Goal: Information Seeking & Learning: Learn about a topic

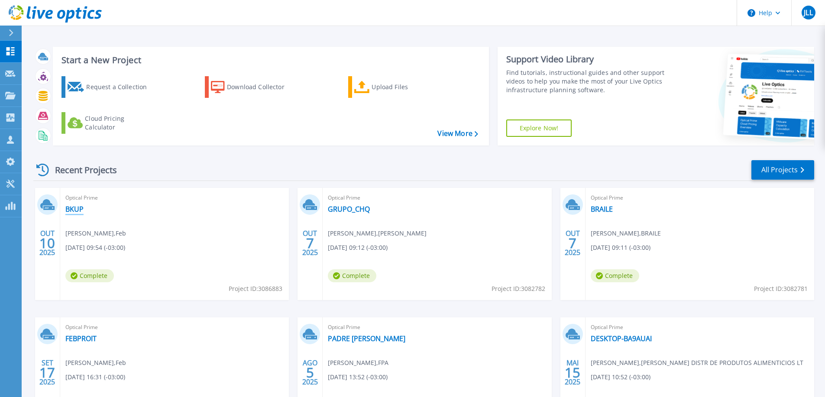
click at [75, 209] on link "BKUP" at bounding box center [74, 209] width 18 height 9
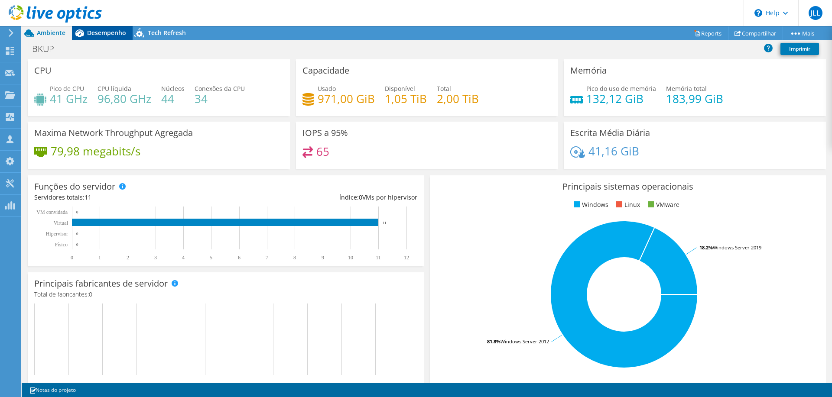
click at [98, 31] on span "Desempenho" at bounding box center [106, 33] width 39 height 8
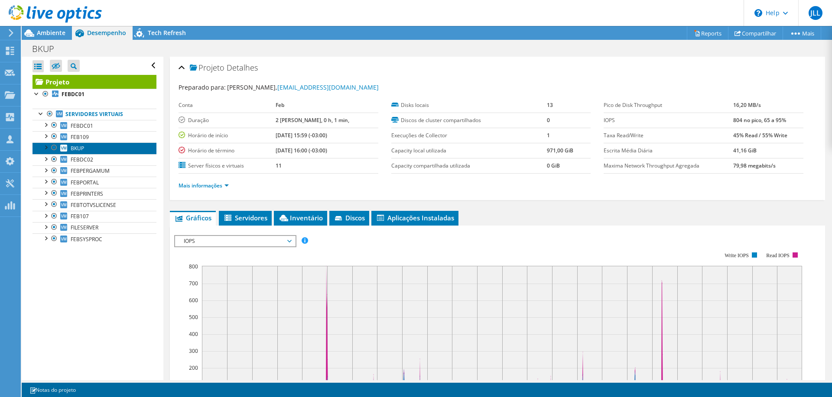
click at [87, 148] on link "BKUP" at bounding box center [94, 148] width 124 height 11
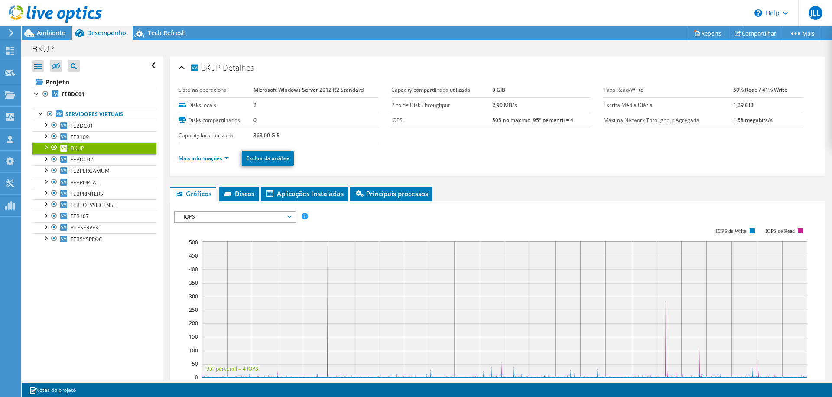
click at [206, 162] on link "Mais informações" at bounding box center [203, 158] width 50 height 7
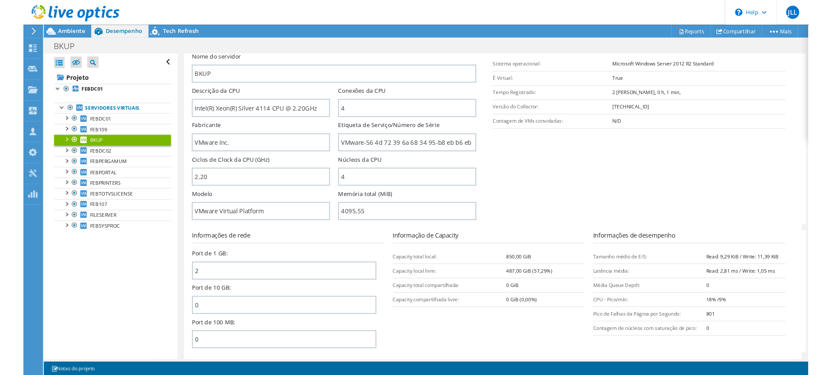
scroll to position [173, 0]
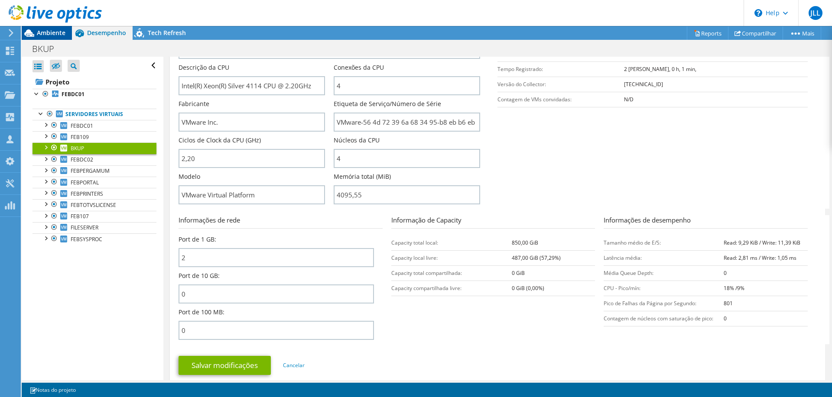
click at [53, 29] on span "Ambiente" at bounding box center [51, 33] width 29 height 8
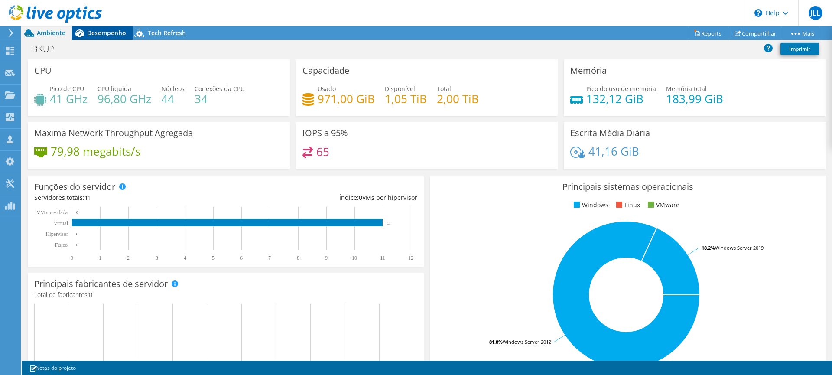
click at [87, 38] on div "Desempenho" at bounding box center [102, 33] width 61 height 14
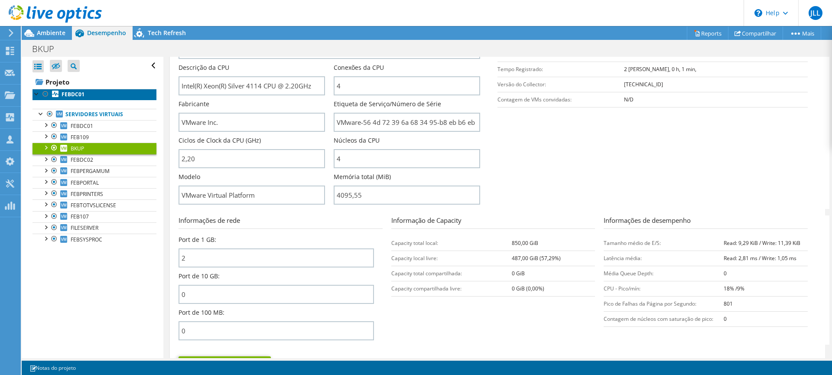
click at [75, 91] on b "FEBDC01" at bounding box center [73, 94] width 23 height 7
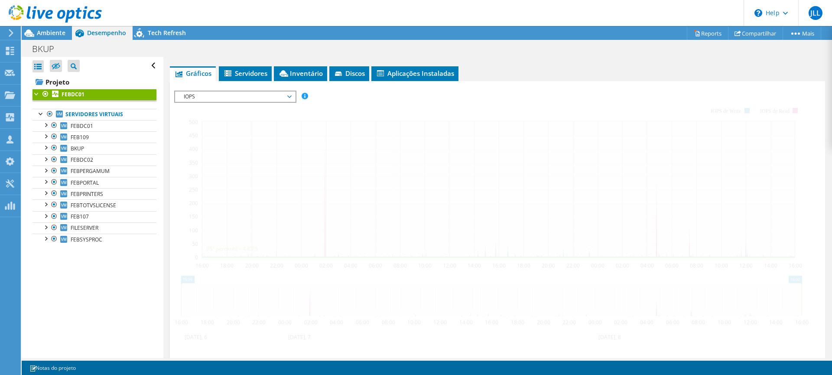
scroll to position [169, 0]
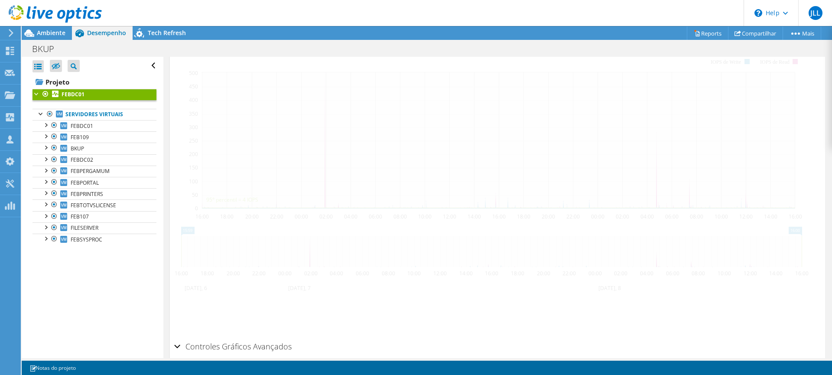
click at [37, 93] on div at bounding box center [36, 93] width 9 height 9
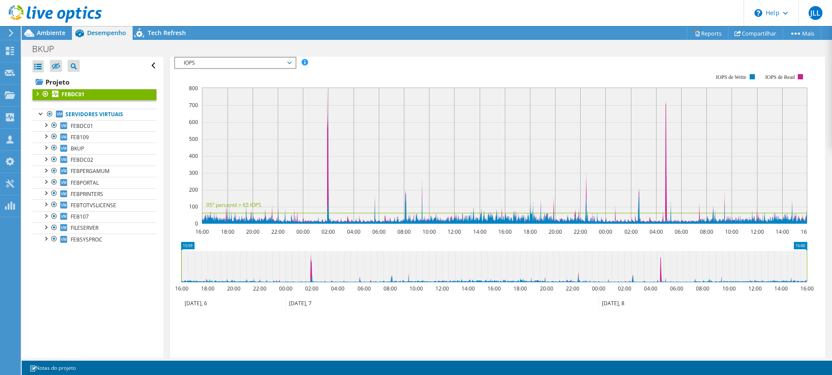
scroll to position [185, 0]
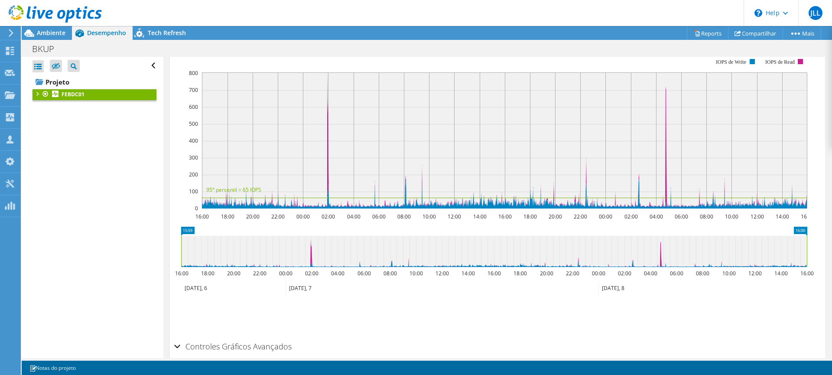
click at [37, 90] on div at bounding box center [36, 93] width 9 height 9
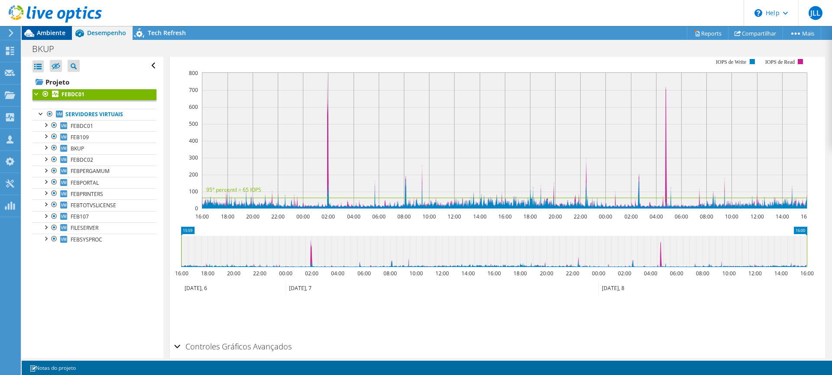
click at [55, 32] on span "Ambiente" at bounding box center [51, 33] width 29 height 8
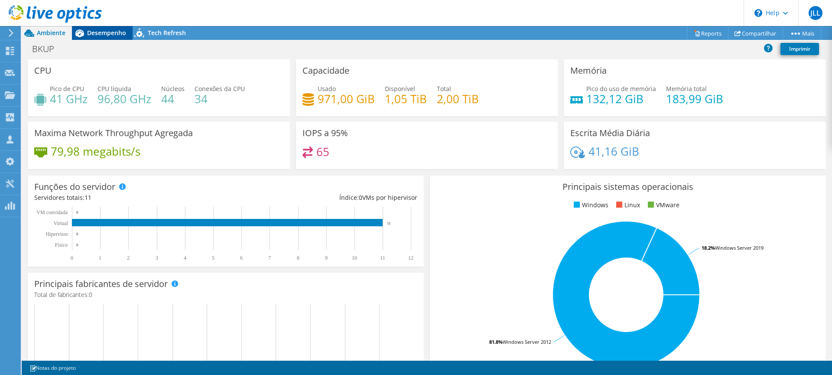
click at [98, 33] on span "Desempenho" at bounding box center [106, 33] width 39 height 8
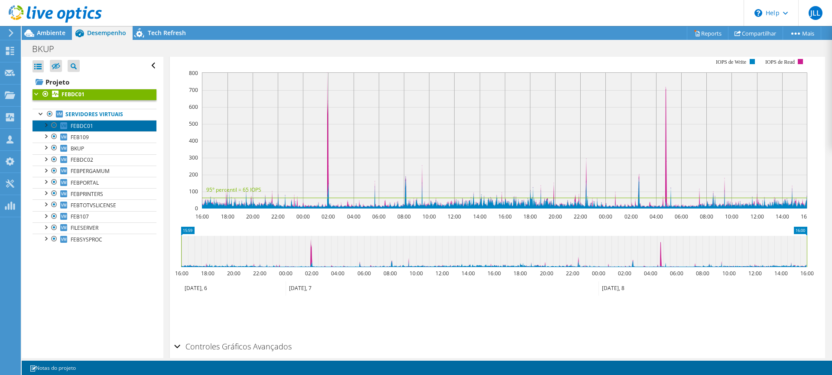
click at [82, 126] on span "FEBDC01" at bounding box center [82, 125] width 23 height 7
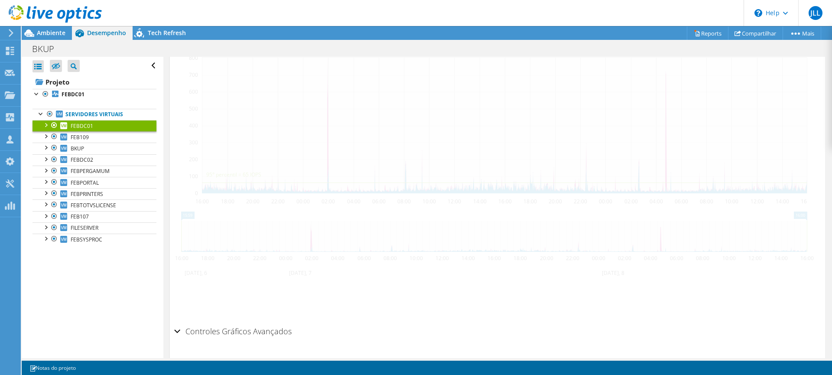
scroll to position [169, 0]
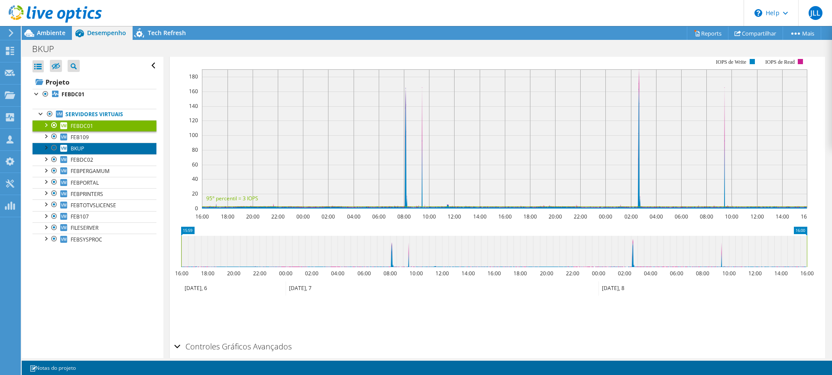
click at [81, 149] on span "BKUP" at bounding box center [77, 148] width 13 height 7
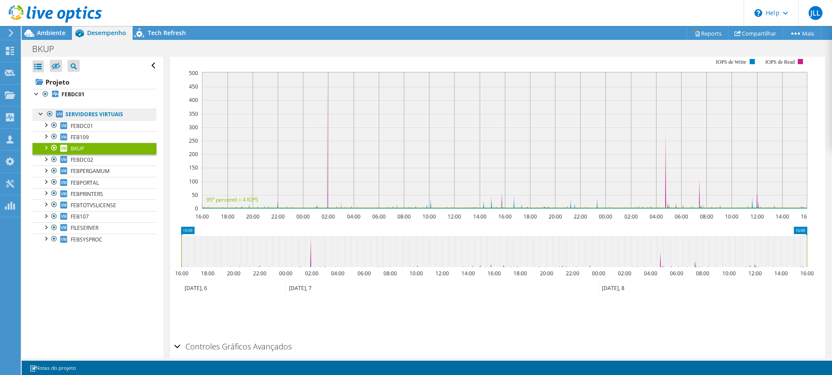
click at [85, 114] on link "Servidores virtuais" at bounding box center [94, 114] width 124 height 11
click at [79, 90] on link "FEBDC01" at bounding box center [94, 94] width 124 height 11
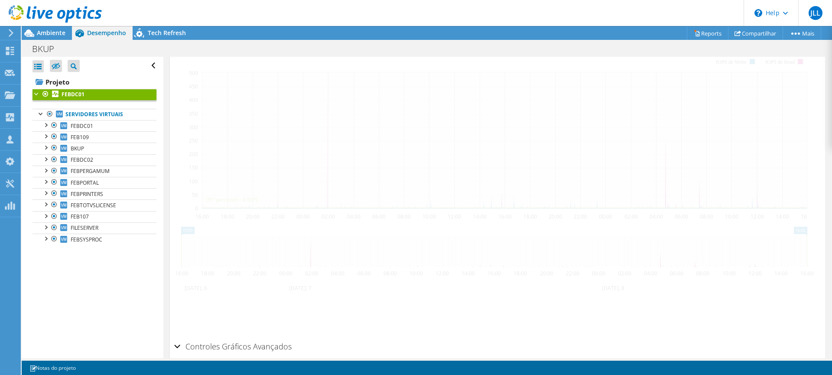
scroll to position [185, 0]
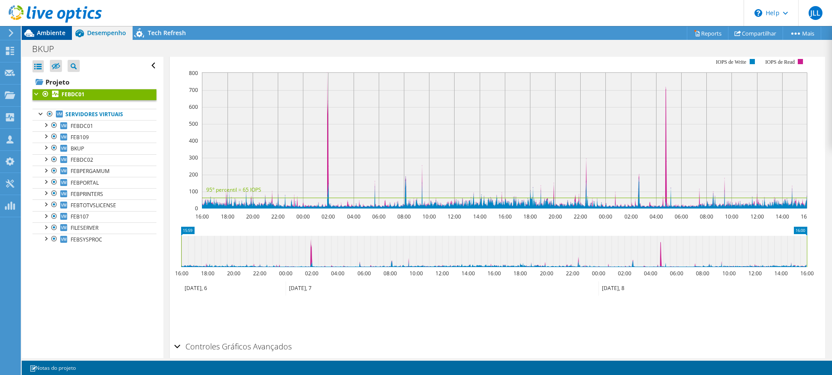
click at [50, 32] on span "Ambiente" at bounding box center [51, 33] width 29 height 8
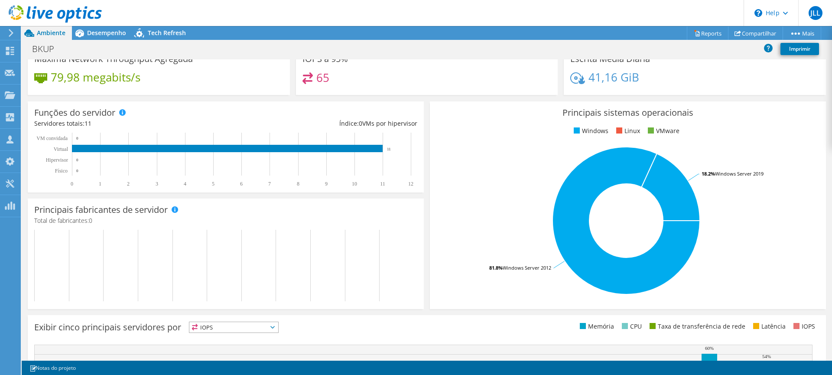
scroll to position [0, 0]
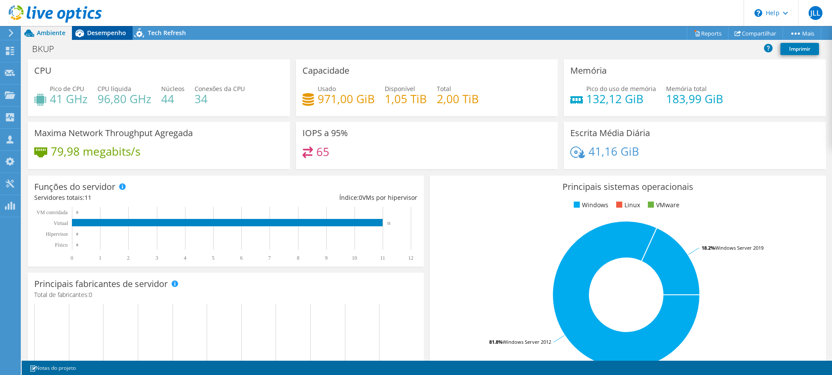
click at [107, 28] on div "Desempenho" at bounding box center [102, 33] width 61 height 14
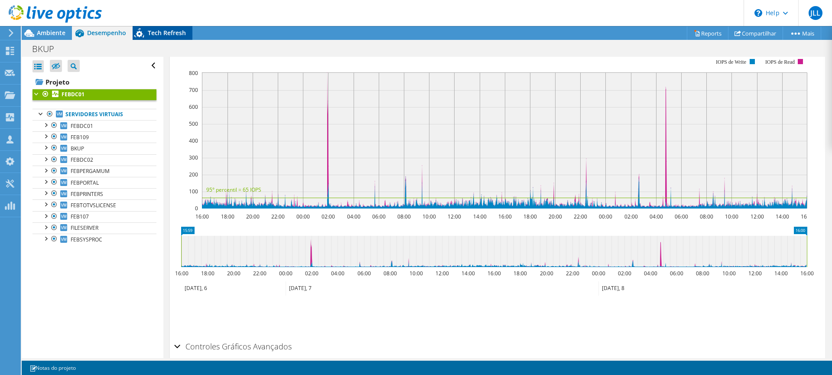
click at [166, 29] on span "Tech Refresh" at bounding box center [167, 33] width 38 height 8
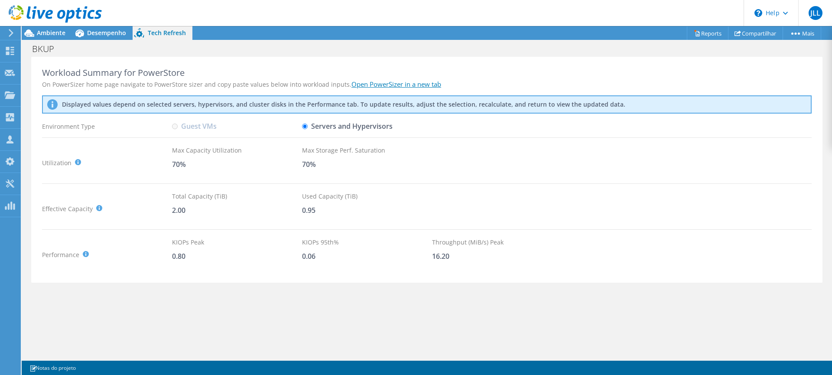
click at [514, 82] on div "On PowerSizer home page navigate to PowerStore sizer and copy paste values belo…" at bounding box center [426, 84] width 769 height 9
click at [705, 31] on link "Reports" at bounding box center [708, 32] width 42 height 13
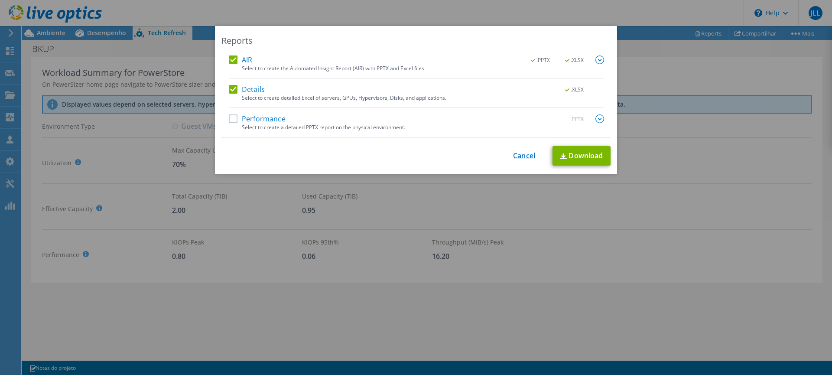
click at [513, 152] on link "Cancel" at bounding box center [524, 156] width 22 height 8
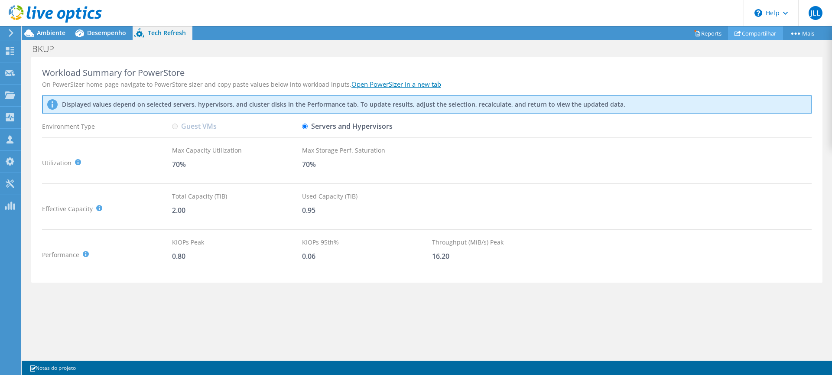
click at [760, 37] on link "Compartilhar" at bounding box center [755, 32] width 55 height 13
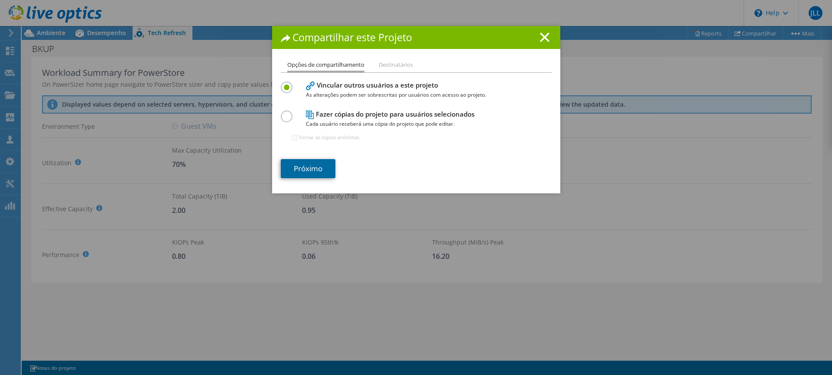
click at [307, 164] on link "Próximo" at bounding box center [308, 168] width 55 height 19
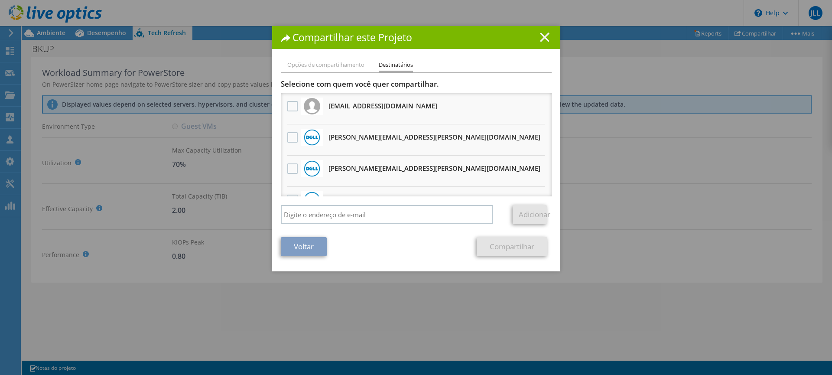
click at [541, 36] on line at bounding box center [544, 37] width 9 height 9
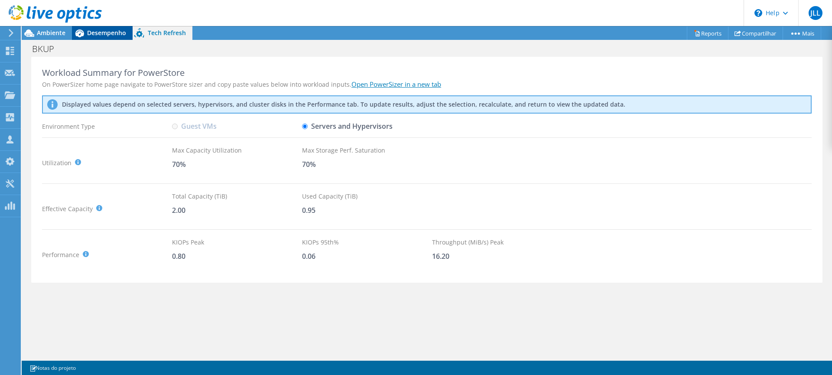
click at [100, 32] on span "Desempenho" at bounding box center [106, 33] width 39 height 8
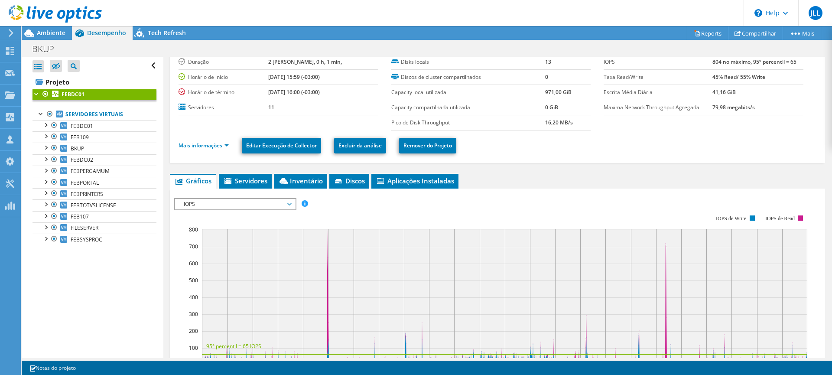
click at [201, 145] on link "Mais informações" at bounding box center [203, 145] width 50 height 7
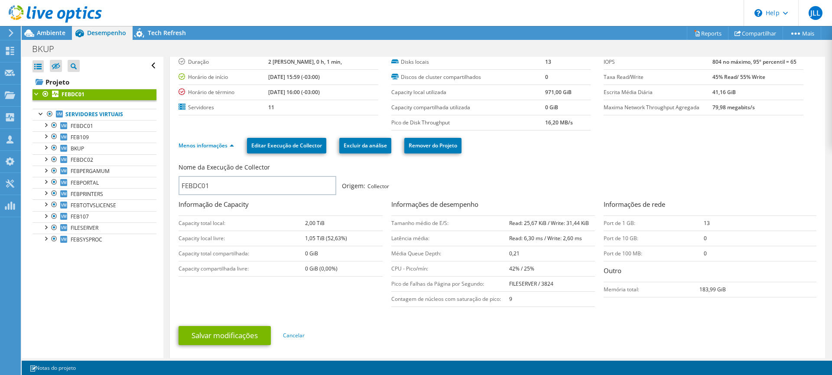
click at [36, 94] on div at bounding box center [36, 93] width 9 height 9
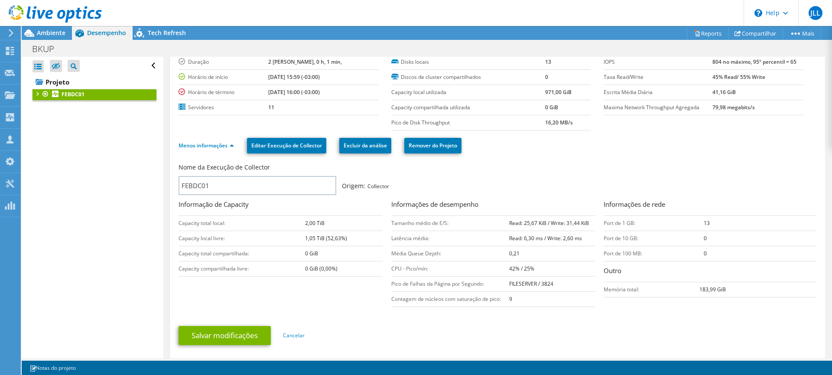
click at [36, 94] on div at bounding box center [36, 93] width 9 height 9
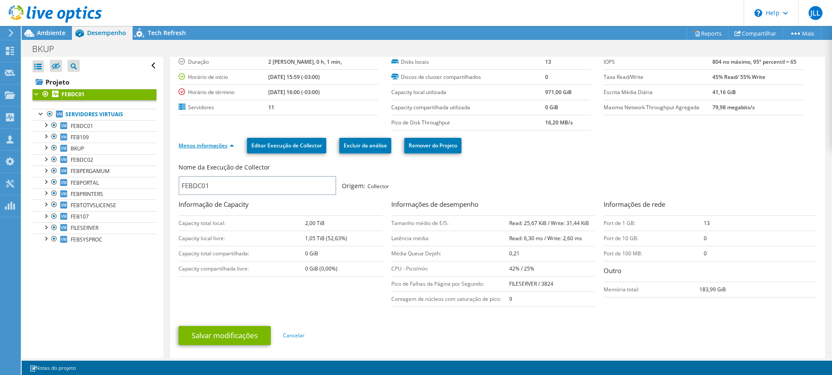
click at [191, 143] on link "Menos informações" at bounding box center [205, 145] width 55 height 7
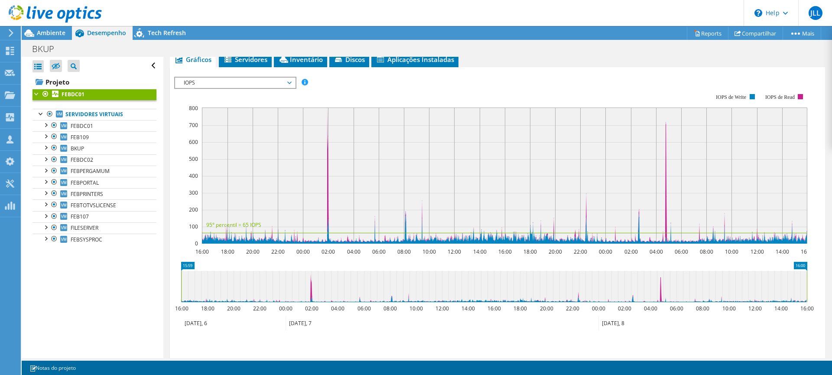
scroll to position [146, 0]
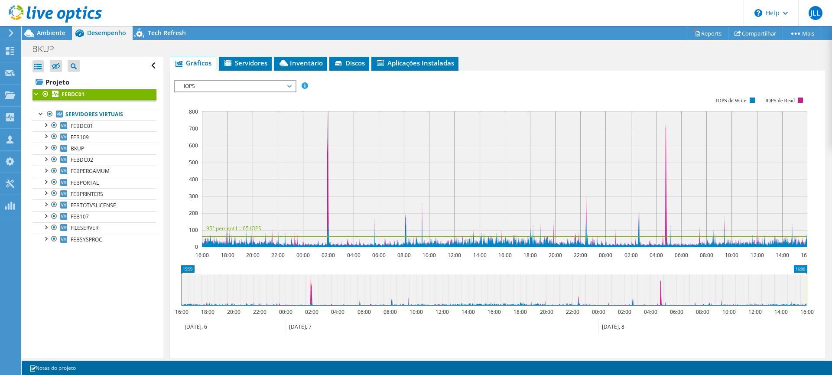
click at [225, 87] on span "IOPS" at bounding box center [234, 86] width 111 height 10
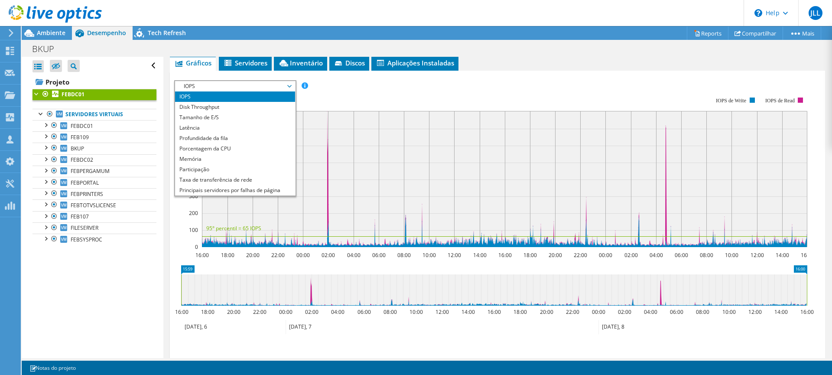
click at [215, 97] on li "IOPS" at bounding box center [235, 96] width 120 height 10
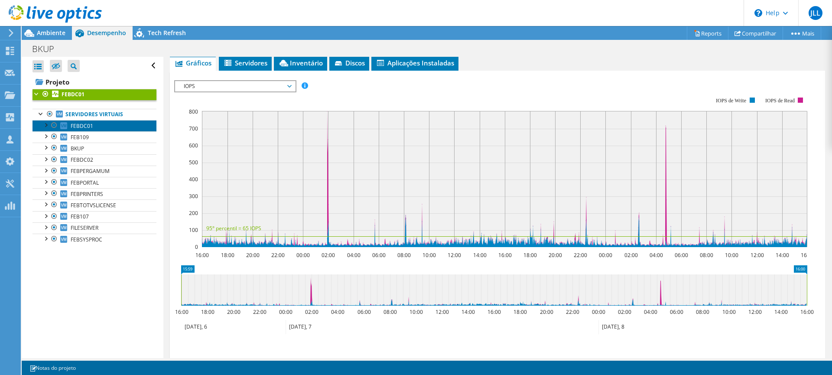
click at [88, 126] on span "FEBDC01" at bounding box center [82, 125] width 23 height 7
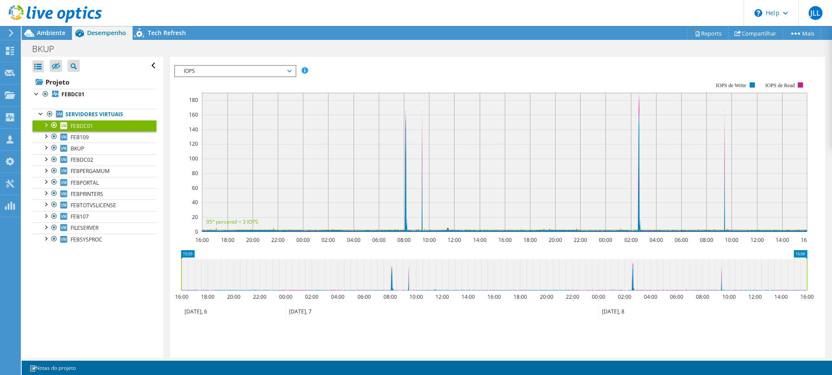
scroll to position [131, 0]
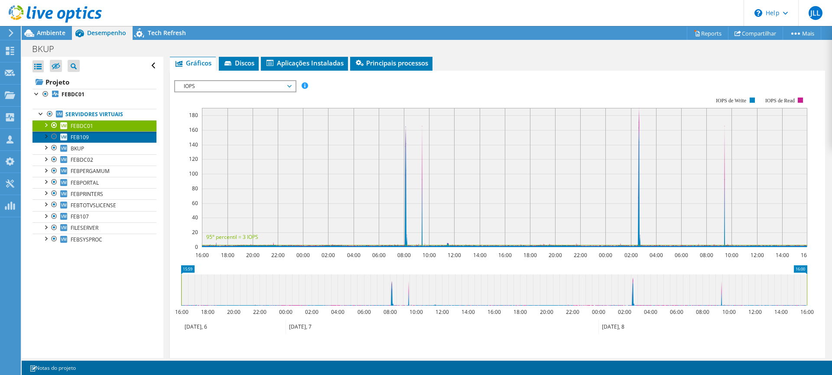
click at [96, 138] on link "FEB109" at bounding box center [94, 136] width 124 height 11
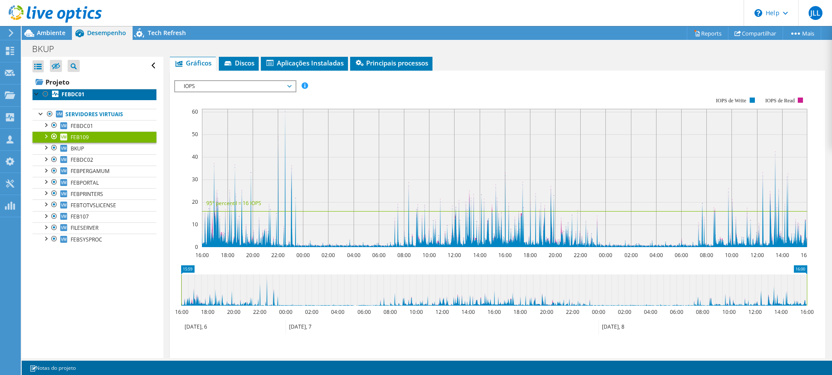
click at [67, 94] on b "FEBDC01" at bounding box center [73, 94] width 23 height 7
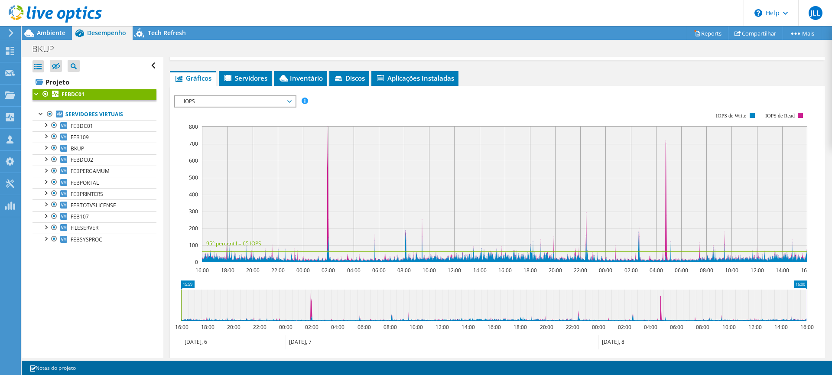
scroll to position [146, 0]
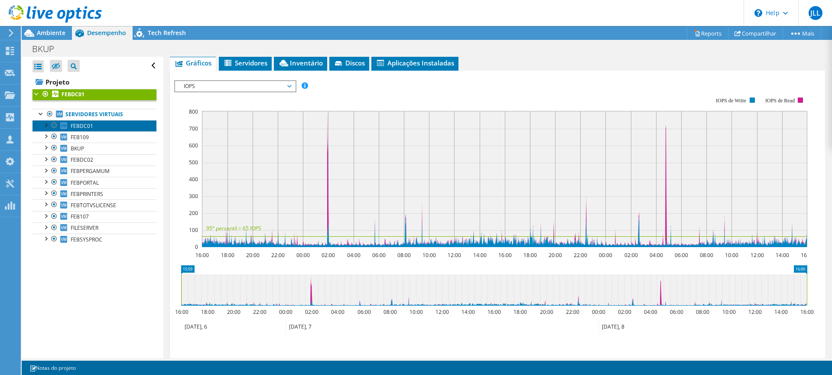
click at [84, 123] on span "FEBDC01" at bounding box center [82, 125] width 23 height 7
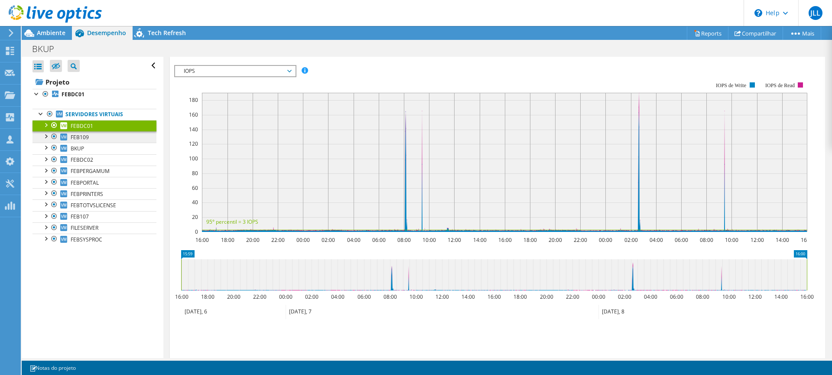
scroll to position [131, 0]
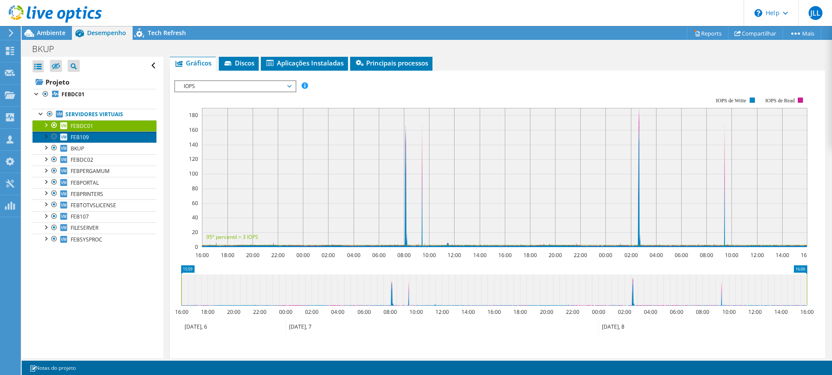
click at [90, 139] on link "FEB109" at bounding box center [94, 136] width 124 height 11
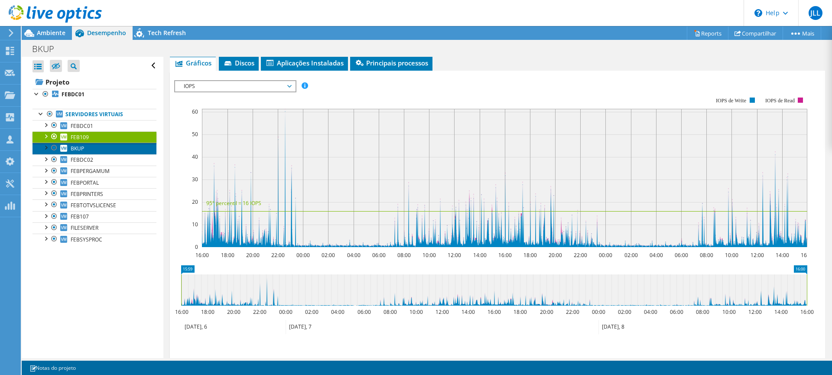
click at [89, 149] on link "BKUP" at bounding box center [94, 148] width 124 height 11
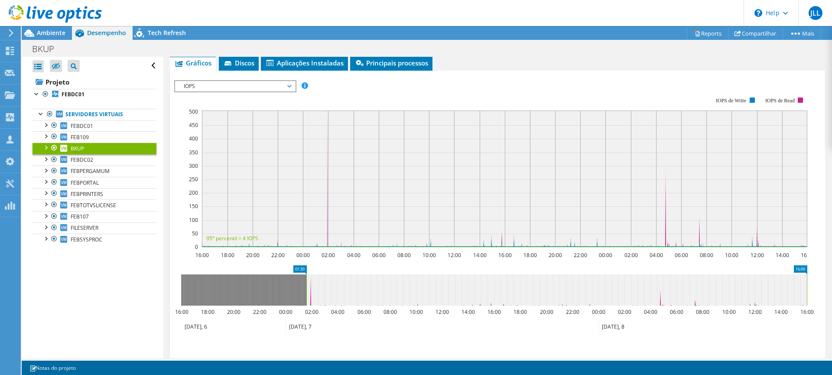
drag, startPoint x: 180, startPoint y: 289, endPoint x: 305, endPoint y: 293, distance: 125.3
click at [305, 293] on rect at bounding box center [306, 289] width 3 height 31
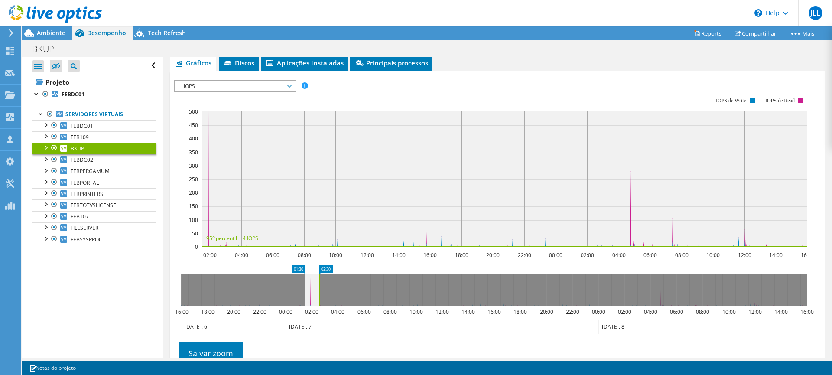
drag, startPoint x: 806, startPoint y: 290, endPoint x: 319, endPoint y: 268, distance: 487.8
click at [319, 268] on icon "01:30 02:30 16:00 18:00 20:00 22:00 00:00 02:00 04:00 06:00 08:00 10:00 12:00 1…" at bounding box center [493, 299] width 639 height 69
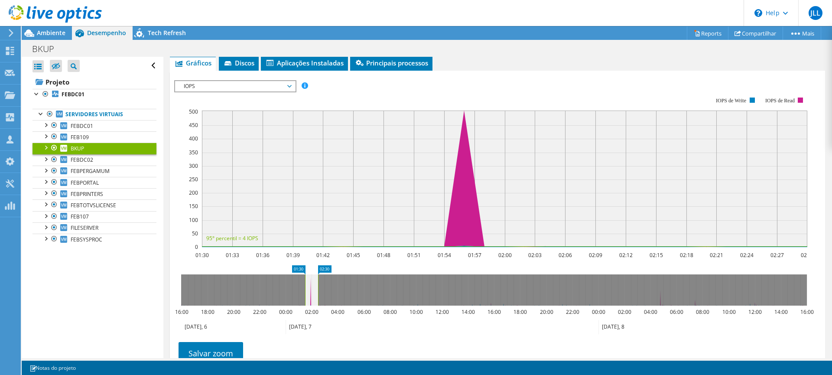
click at [318, 293] on rect at bounding box center [317, 289] width 3 height 31
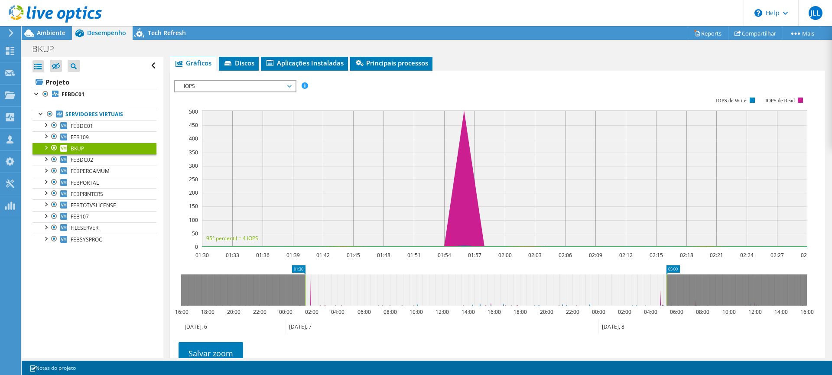
drag, startPoint x: 318, startPoint y: 293, endPoint x: 667, endPoint y: 319, distance: 349.2
click at [667, 319] on icon "01:30 05:00 16:00 18:00 20:00 22:00 00:00 02:00 04:00 06:00 08:00 10:00 12:00 1…" at bounding box center [493, 299] width 639 height 69
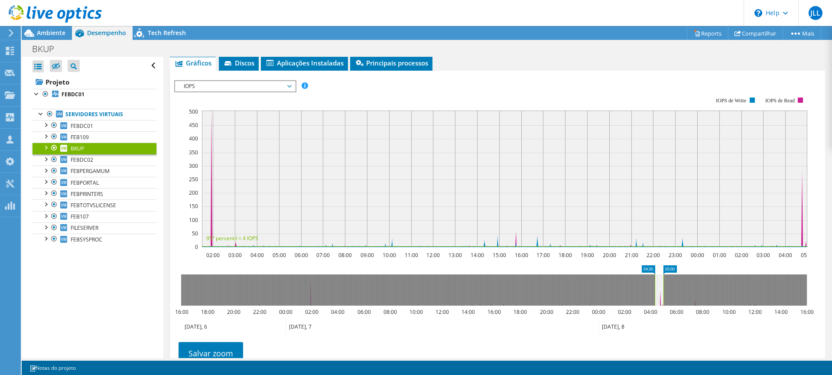
drag, startPoint x: 305, startPoint y: 290, endPoint x: 655, endPoint y: 312, distance: 350.2
click at [655, 312] on icon "05:00 04:30 16:00 18:00 20:00 22:00 00:00 02:00 04:00 06:00 08:00 10:00 12:00 1…" at bounding box center [493, 299] width 639 height 69
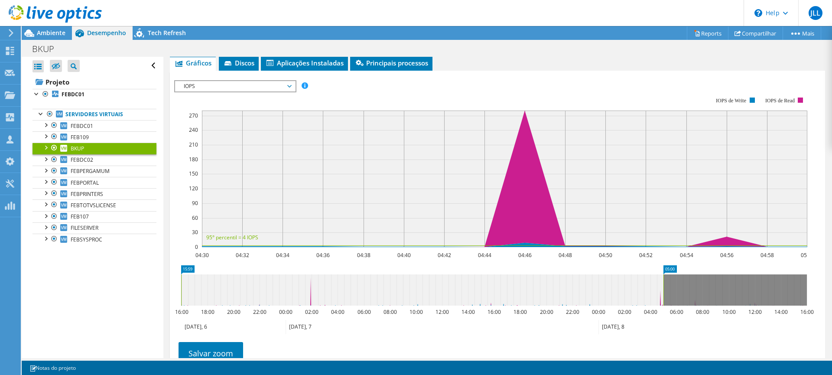
drag, startPoint x: 658, startPoint y: 289, endPoint x: 151, endPoint y: 287, distance: 506.8
click at [151, 287] on div "Abrir Todos Fechar Todos Ocultar nós excluídos Filtro de árvore do projeto" at bounding box center [427, 207] width 810 height 301
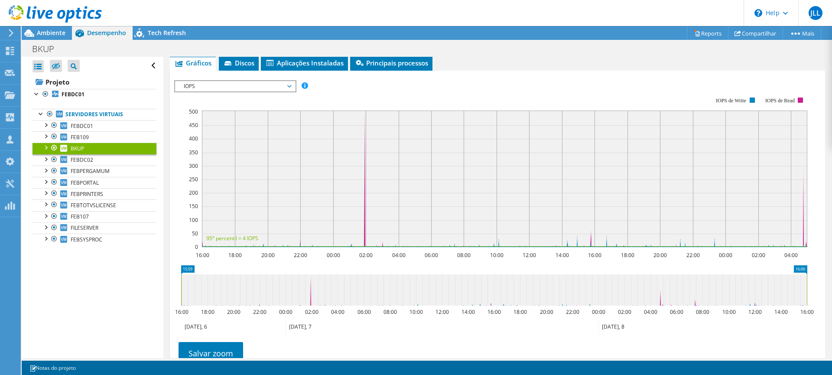
drag, startPoint x: 665, startPoint y: 288, endPoint x: 864, endPoint y: 235, distance: 206.0
click at [831, 235] on html "JLL Parceiro de Canal [PERSON_NAME] Lazaro [EMAIL_ADDRESS][PERSON_NAME][DOMAIN_…" at bounding box center [416, 187] width 832 height 375
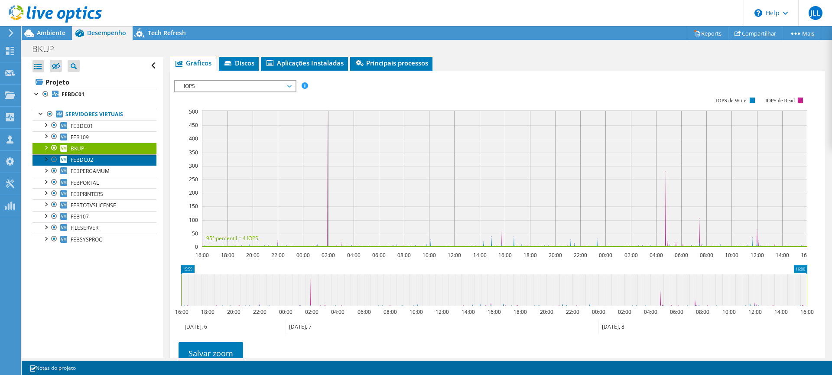
click at [94, 158] on link "FEBDC02" at bounding box center [94, 159] width 124 height 11
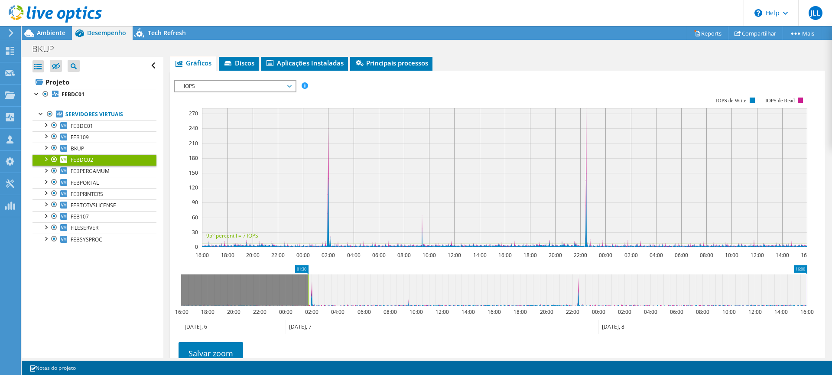
drag, startPoint x: 180, startPoint y: 290, endPoint x: 307, endPoint y: 289, distance: 126.9
click at [307, 289] on rect at bounding box center [307, 289] width 3 height 31
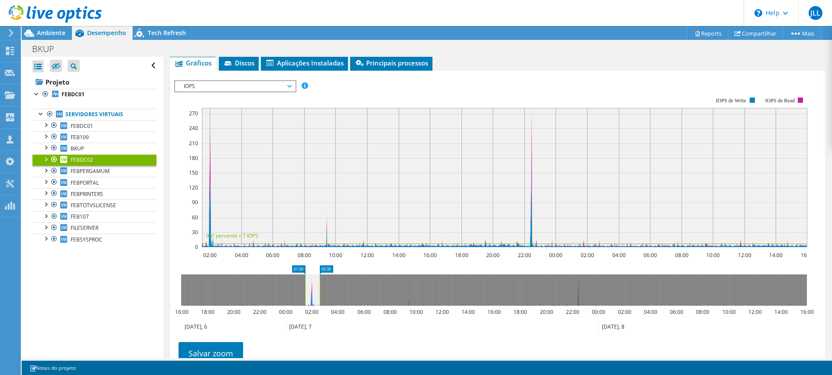
drag, startPoint x: 806, startPoint y: 293, endPoint x: 319, endPoint y: 260, distance: 488.0
click at [319, 260] on section "Workload Concentration: 02:00 04:00 06:00 08:00 10:00 12:00 14:00 16:00 18:00 2…" at bounding box center [497, 228] width 646 height 286
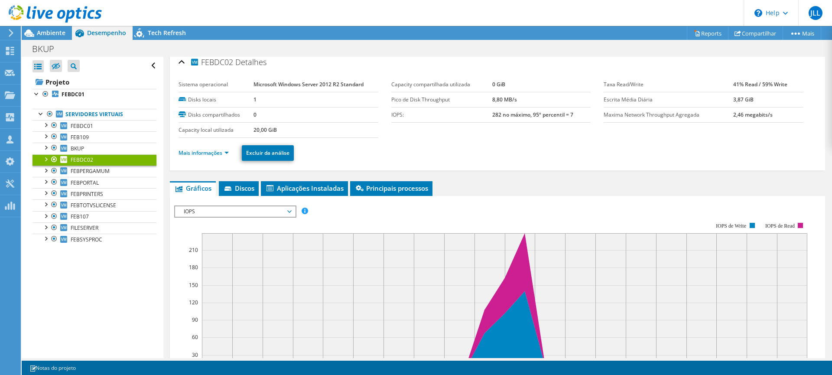
scroll to position [0, 0]
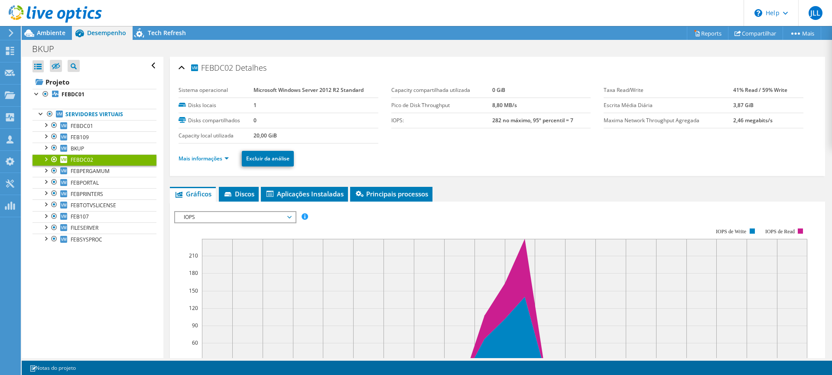
drag, startPoint x: 726, startPoint y: 108, endPoint x: 763, endPoint y: 108, distance: 37.3
click at [763, 108] on tr "Escrita Média Diária 3,87 GiB" at bounding box center [703, 104] width 200 height 15
click at [202, 157] on link "Mais informações" at bounding box center [203, 158] width 50 height 7
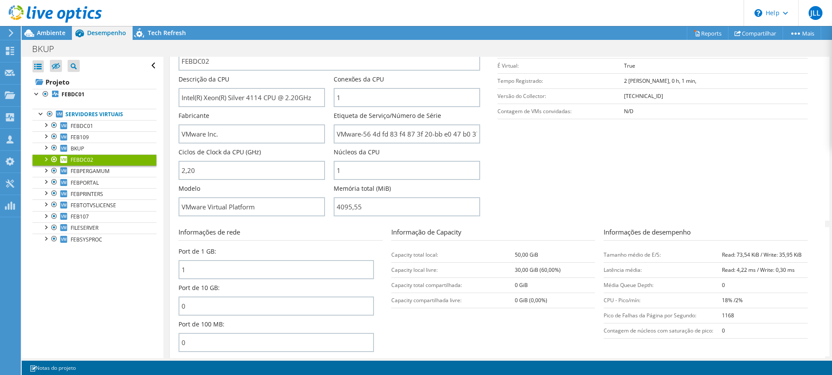
scroll to position [87, 0]
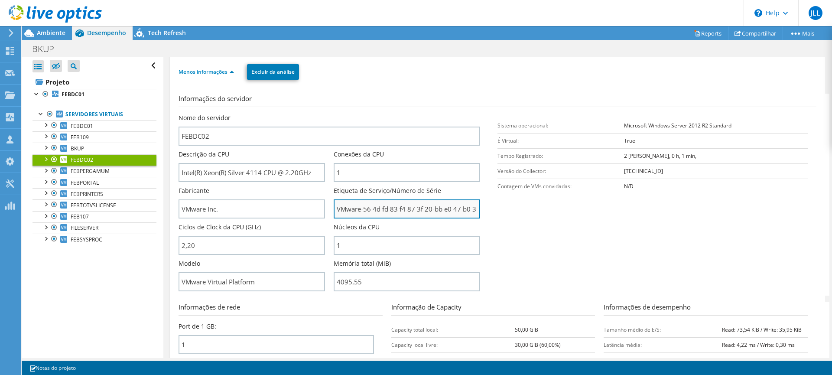
click at [402, 204] on input "VMware-56 4d fd 83 f4 87 3f 20-bb e0 47 b0 37 44 68 6b" at bounding box center [407, 208] width 146 height 19
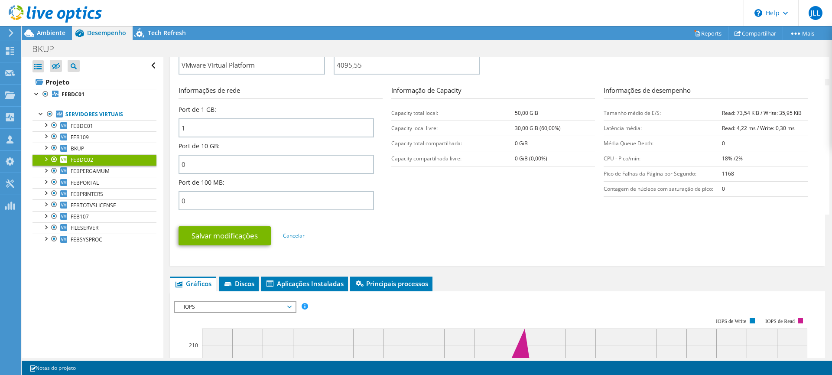
scroll to position [390, 0]
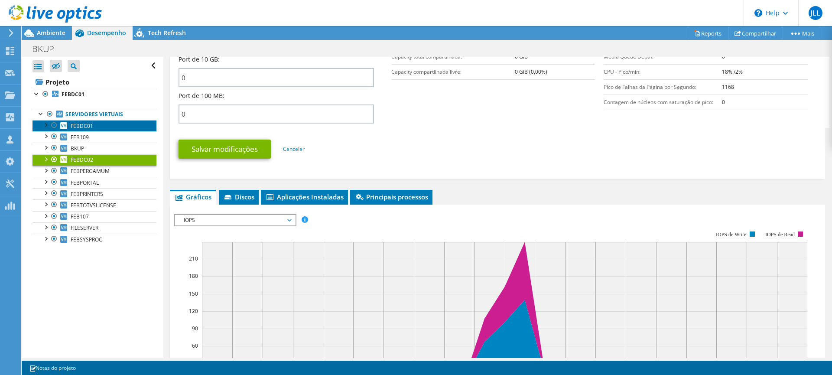
click at [75, 124] on span "FEBDC01" at bounding box center [82, 125] width 23 height 7
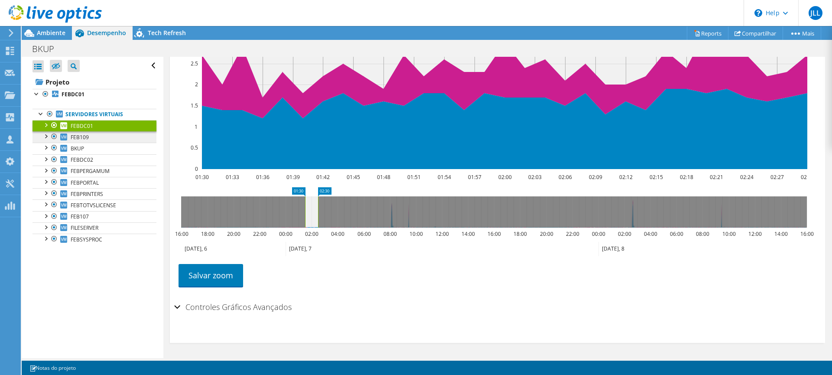
scroll to position [209, 0]
click at [85, 161] on span "FEBDC02" at bounding box center [82, 159] width 23 height 7
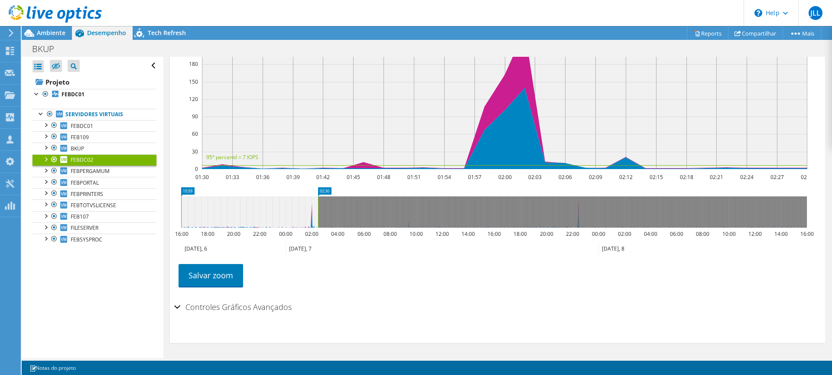
drag, startPoint x: 305, startPoint y: 209, endPoint x: 157, endPoint y: 183, distance: 149.9
click at [157, 183] on div "Abrir Todos Fechar Todos Ocultar nós excluídos Filtro de árvore do projeto" at bounding box center [427, 207] width 810 height 301
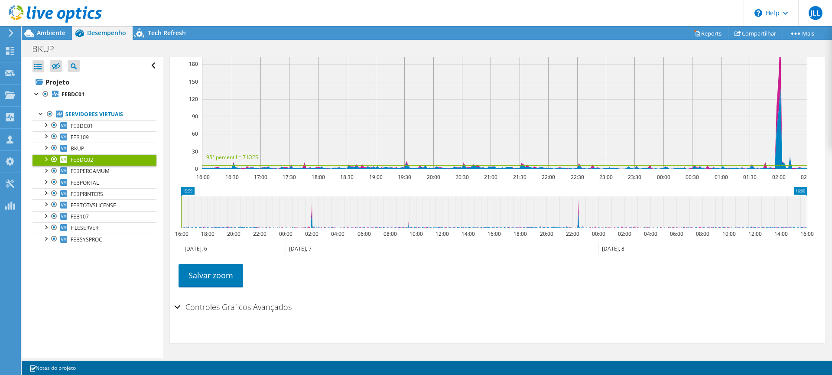
drag, startPoint x: 320, startPoint y: 213, endPoint x: 821, endPoint y: 221, distance: 501.7
click at [822, 221] on div "FEBDC02 Detalhes Sistema operacional Microsoft Windows Server 2012 R2 Standard …" at bounding box center [497, 103] width 668 height 510
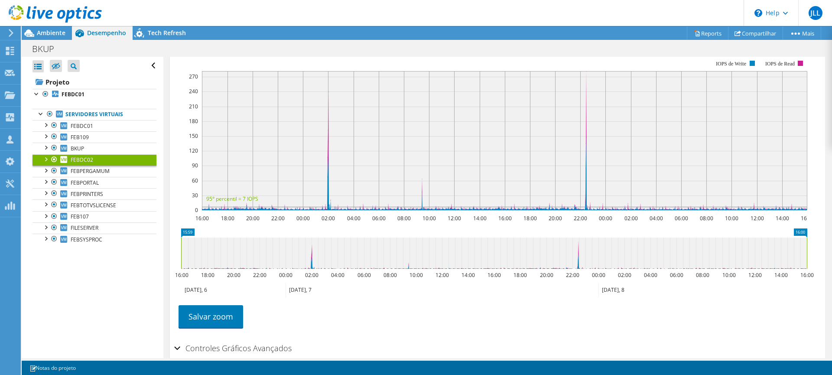
scroll to position [122, 0]
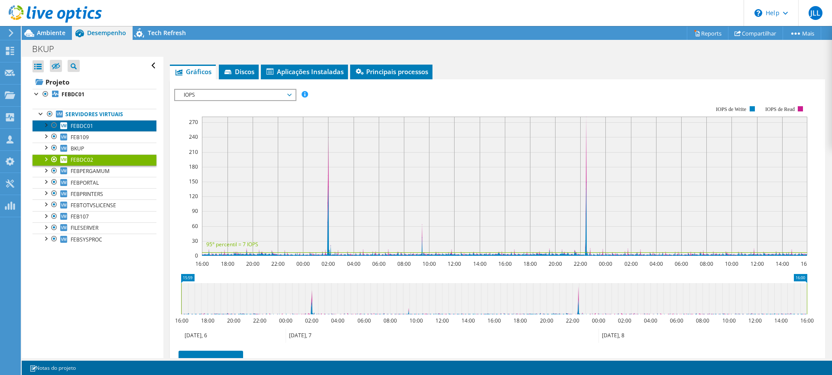
click at [107, 127] on link "FEBDC01" at bounding box center [94, 125] width 124 height 11
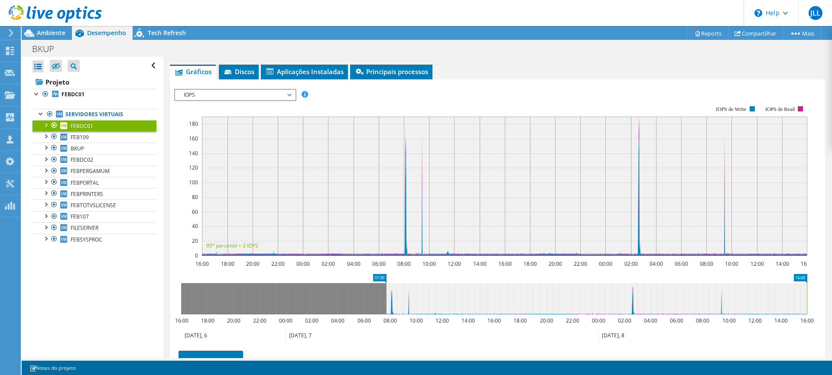
drag, startPoint x: 181, startPoint y: 303, endPoint x: 386, endPoint y: 305, distance: 204.9
click at [386, 305] on rect at bounding box center [385, 298] width 3 height 31
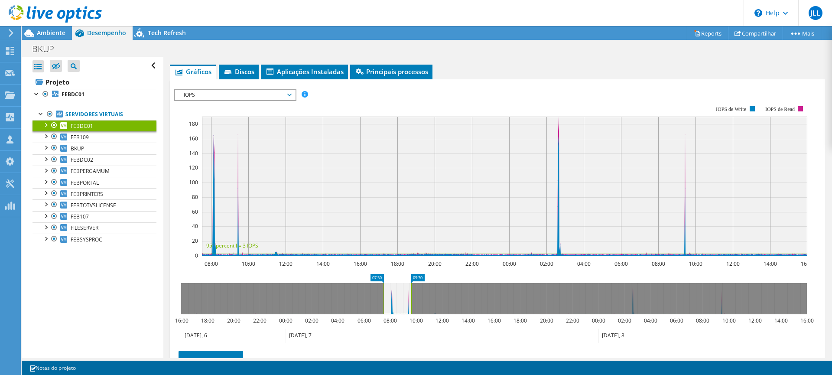
drag, startPoint x: 807, startPoint y: 304, endPoint x: 411, endPoint y: 285, distance: 395.9
click at [411, 285] on rect at bounding box center [410, 298] width 3 height 31
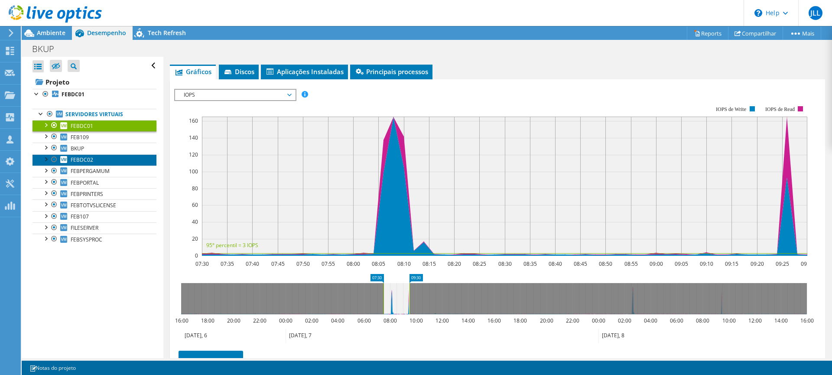
click at [75, 156] on link "FEBDC02" at bounding box center [94, 159] width 124 height 11
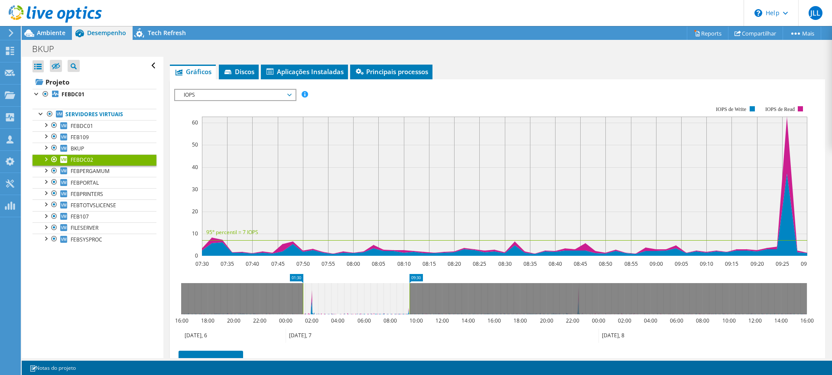
drag, startPoint x: 383, startPoint y: 298, endPoint x: 302, endPoint y: 283, distance: 81.9
click at [302, 283] on rect at bounding box center [302, 298] width 3 height 31
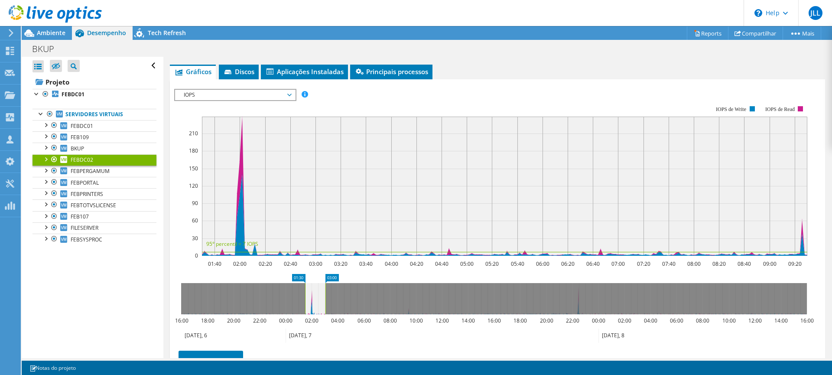
drag, startPoint x: 410, startPoint y: 297, endPoint x: 326, endPoint y: 299, distance: 84.1
click at [326, 299] on rect at bounding box center [325, 298] width 3 height 31
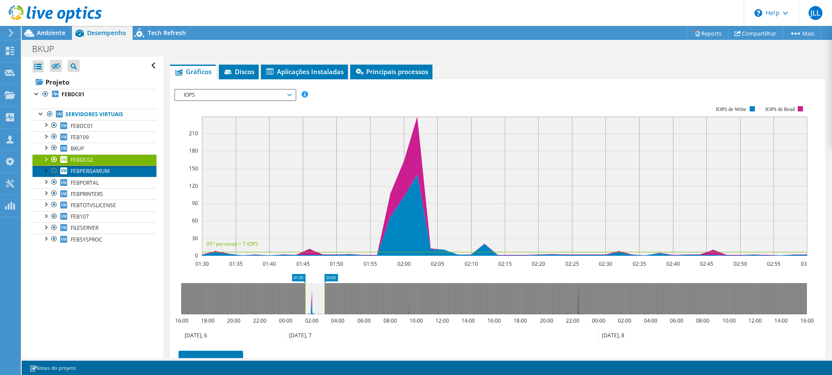
click at [97, 172] on span "FEBPERGAMUM" at bounding box center [90, 170] width 39 height 7
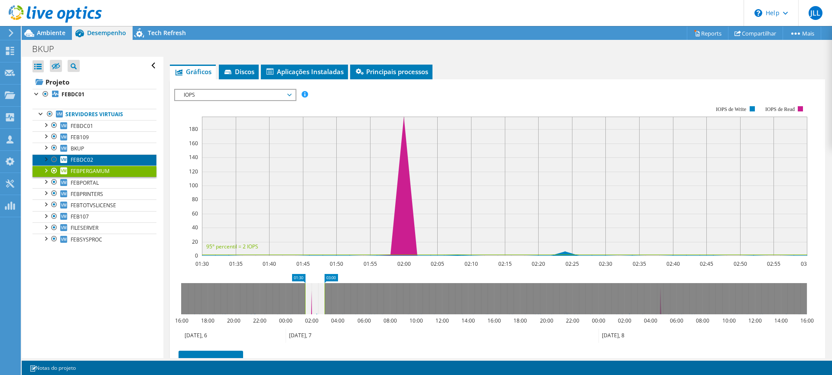
click at [97, 157] on link "FEBDC02" at bounding box center [94, 159] width 124 height 11
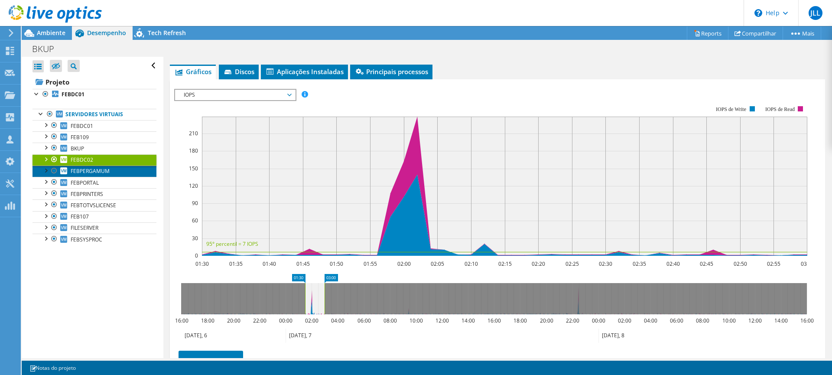
click at [84, 167] on link "FEBPERGAMUM" at bounding box center [94, 170] width 124 height 11
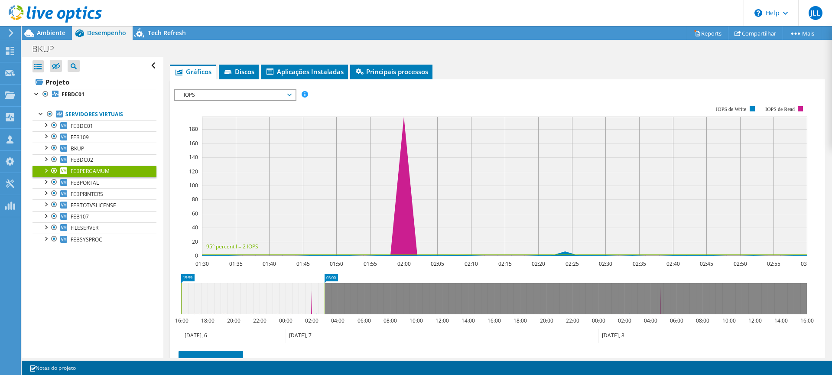
drag, startPoint x: 305, startPoint y: 296, endPoint x: 230, endPoint y: 297, distance: 74.9
click at [163, 285] on div "Abrir Todos Fechar Todos Ocultar nós excluídos Filtro de árvore do projeto" at bounding box center [427, 207] width 810 height 301
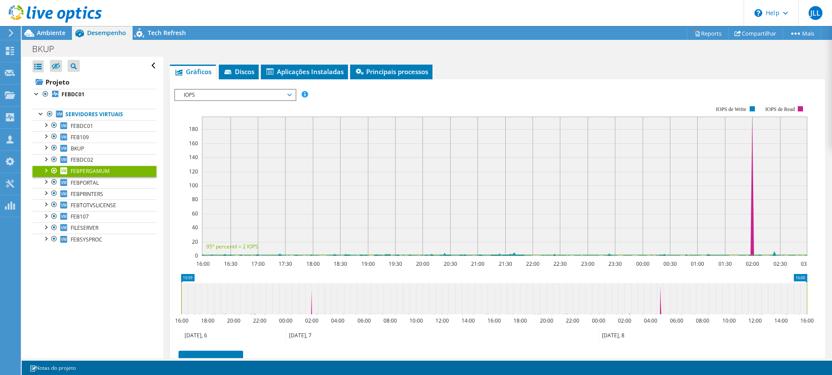
drag, startPoint x: 326, startPoint y: 298, endPoint x: 808, endPoint y: 298, distance: 482.1
click at [808, 298] on rect at bounding box center [806, 298] width 3 height 31
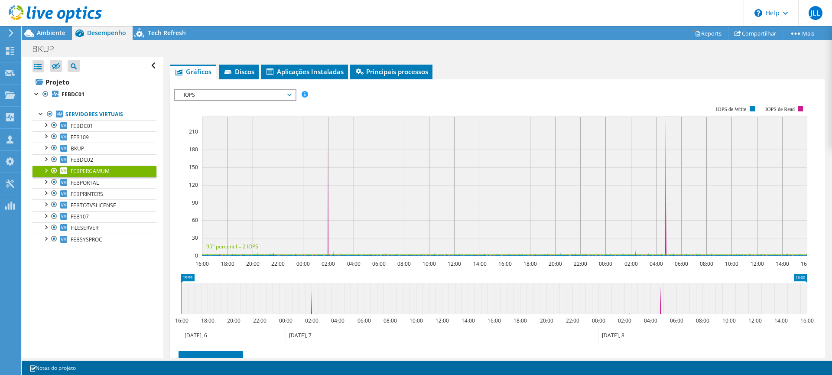
click at [179, 295] on icon "16:00 15:59 16:00 18:00 20:00 22:00 00:00 02:00 04:00 06:00 08:00 10:00 12:00 1…" at bounding box center [493, 308] width 639 height 69
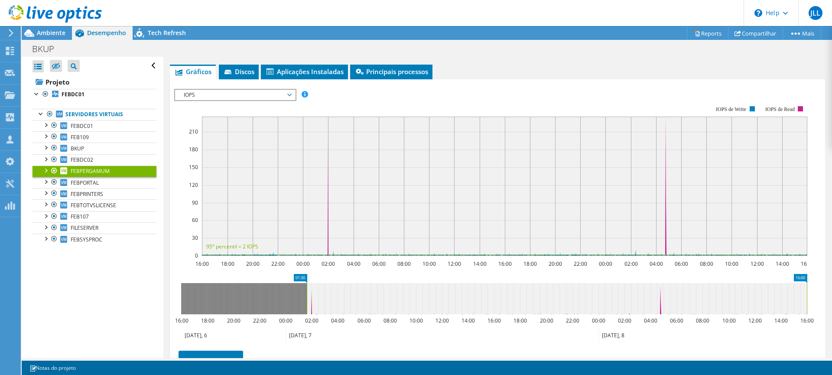
drag, startPoint x: 180, startPoint y: 295, endPoint x: 306, endPoint y: 301, distance: 125.8
click at [306, 301] on rect at bounding box center [306, 298] width 3 height 31
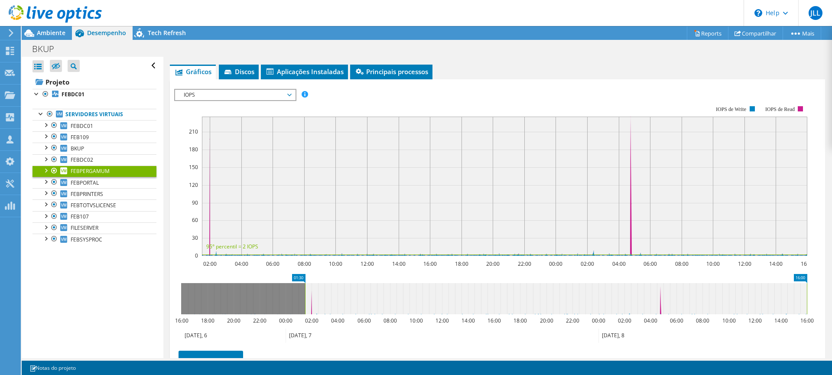
click at [807, 297] on icon "01:30 16:00 16:00 18:00 20:00 22:00 00:00 02:00 04:00 06:00 08:00 10:00 12:00 1…" at bounding box center [493, 308] width 639 height 69
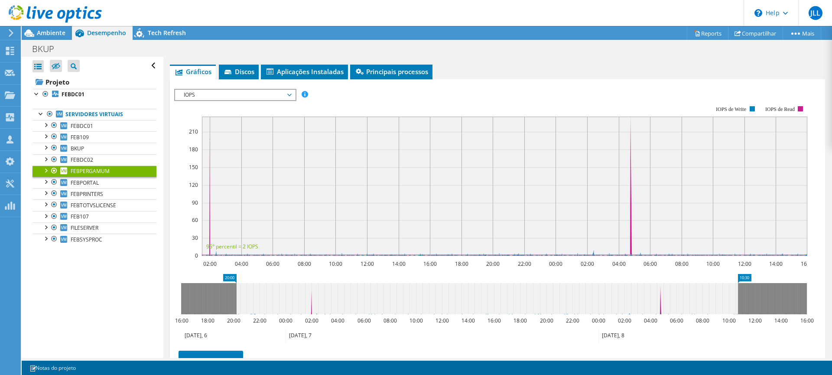
drag, startPoint x: 805, startPoint y: 297, endPoint x: 736, endPoint y: 301, distance: 69.0
click at [736, 301] on icon at bounding box center [487, 298] width 502 height 31
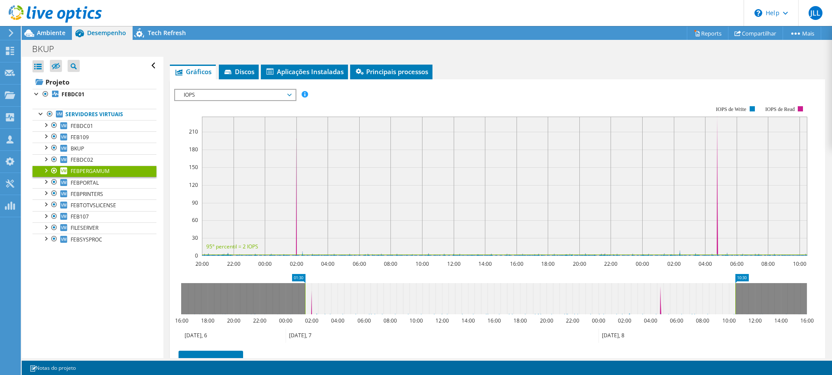
drag, startPoint x: 233, startPoint y: 297, endPoint x: 304, endPoint y: 304, distance: 71.8
click at [304, 304] on rect at bounding box center [304, 298] width 3 height 31
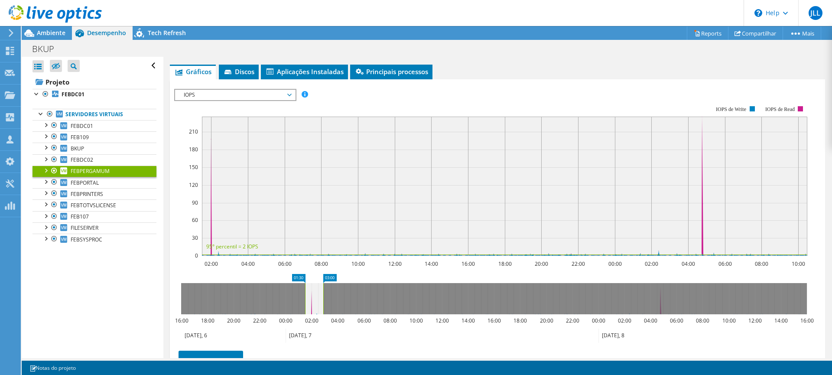
drag, startPoint x: 737, startPoint y: 301, endPoint x: 325, endPoint y: 272, distance: 413.0
click at [325, 272] on section "Workload Concentration: 02:00 04:00 06:00 08:00 10:00 12:00 14:00 16:00 18:00 2…" at bounding box center [497, 237] width 646 height 286
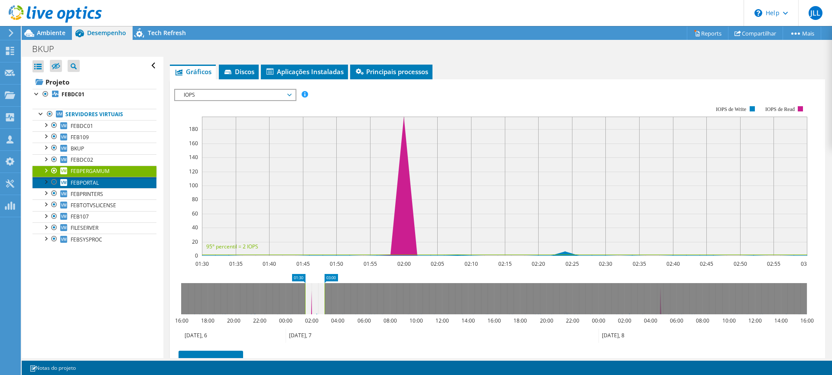
click at [90, 182] on span "FEBPORTAL" at bounding box center [85, 182] width 28 height 7
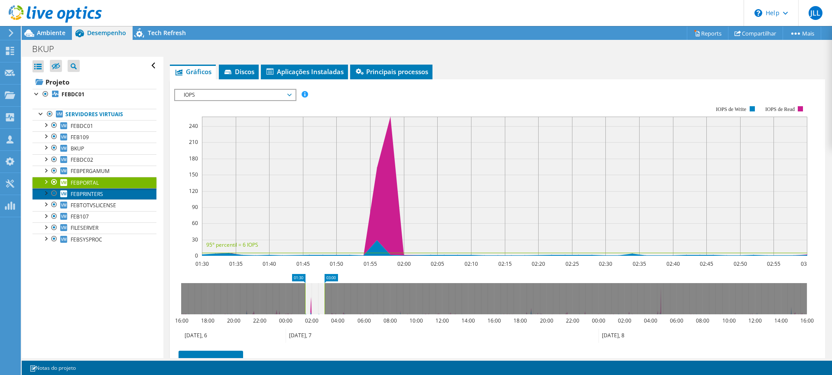
click at [84, 193] on span "FEBPRINTERS" at bounding box center [87, 193] width 32 height 7
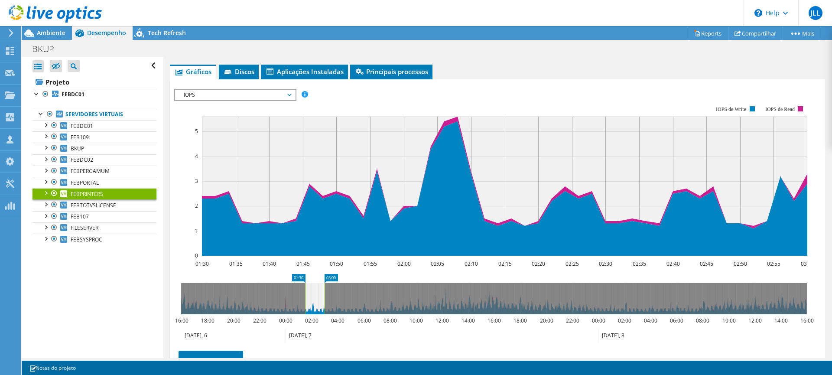
drag, startPoint x: 303, startPoint y: 297, endPoint x: 297, endPoint y: 297, distance: 6.5
click at [297, 297] on g at bounding box center [494, 298] width 626 height 31
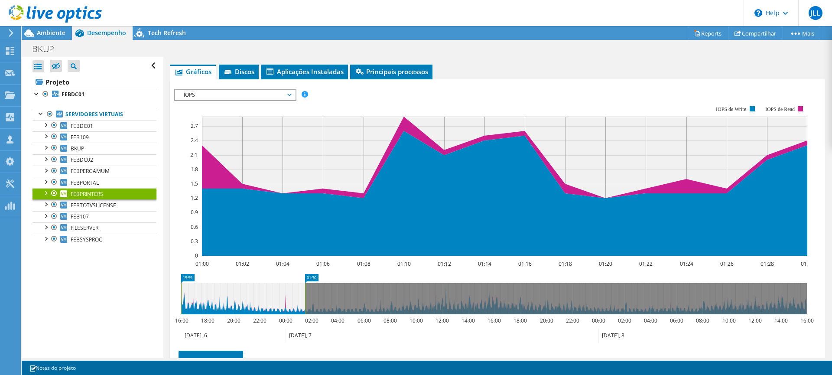
drag, startPoint x: 299, startPoint y: 295, endPoint x: 180, endPoint y: 296, distance: 119.1
click at [180, 296] on rect at bounding box center [180, 298] width 3 height 31
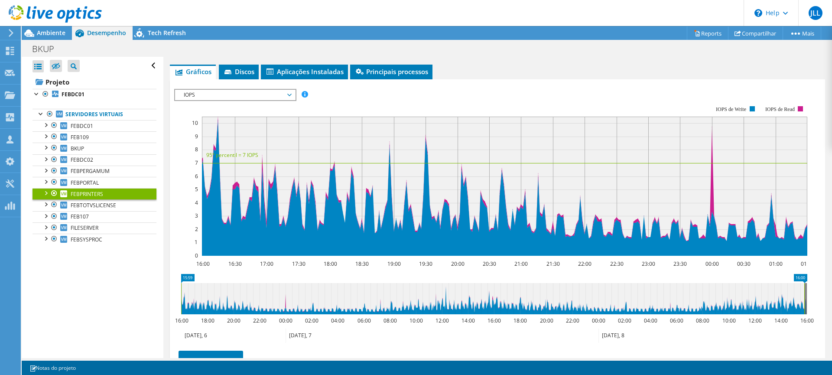
drag, startPoint x: 306, startPoint y: 296, endPoint x: 805, endPoint y: 318, distance: 499.5
click at [812, 316] on icon "15:59 16:00 16:00 18:00 20:00 22:00 00:00 02:00 04:00 06:00 08:00 10:00 12:00 1…" at bounding box center [493, 308] width 639 height 69
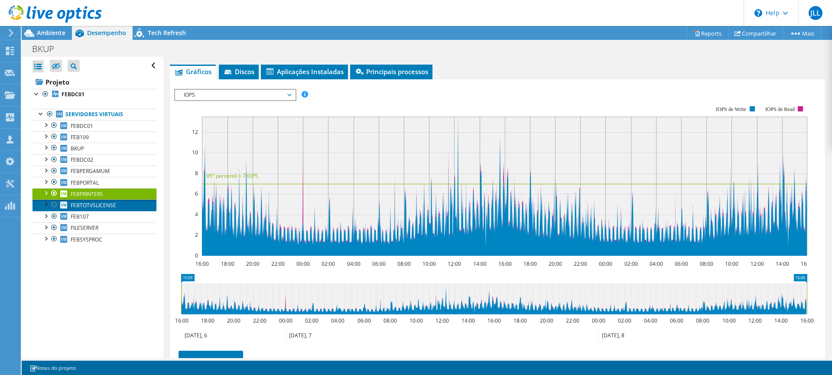
click at [111, 201] on link "FEBTOTVSLICENSE" at bounding box center [94, 204] width 124 height 11
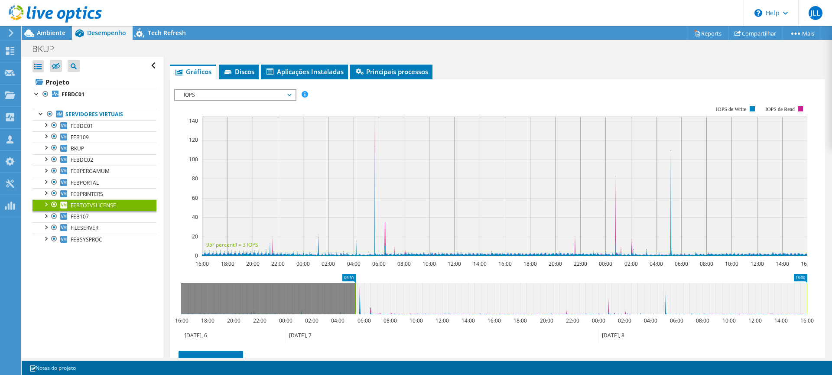
drag, startPoint x: 181, startPoint y: 300, endPoint x: 355, endPoint y: 319, distance: 175.2
click at [355, 319] on icon "16:00 05:30 16:00 18:00 20:00 22:00 00:00 02:00 04:00 06:00 08:00 10:00 12:00 1…" at bounding box center [493, 308] width 639 height 69
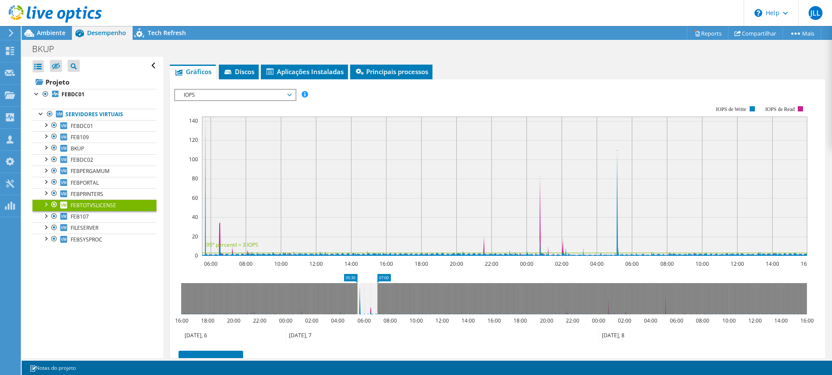
drag, startPoint x: 808, startPoint y: 301, endPoint x: 379, endPoint y: 286, distance: 429.5
click at [379, 286] on rect at bounding box center [377, 298] width 3 height 31
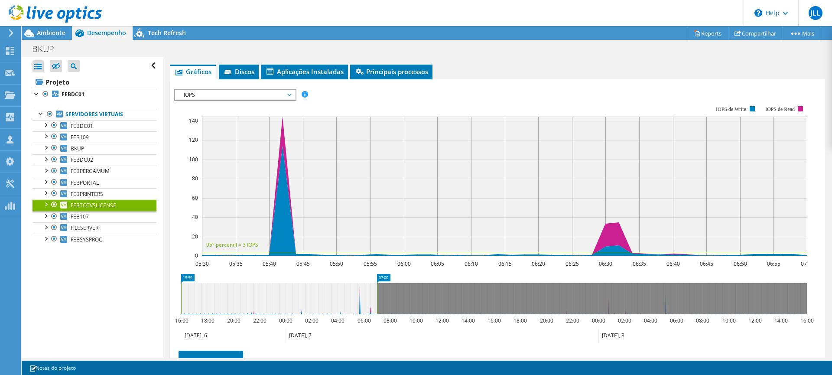
drag, startPoint x: 356, startPoint y: 296, endPoint x: 165, endPoint y: 290, distance: 191.1
click at [165, 290] on div "FEBTOTVSLICENSE Detalhes Sistema operacional Microsoft Windows Server 2012 R2 S…" at bounding box center [497, 190] width 668 height 510
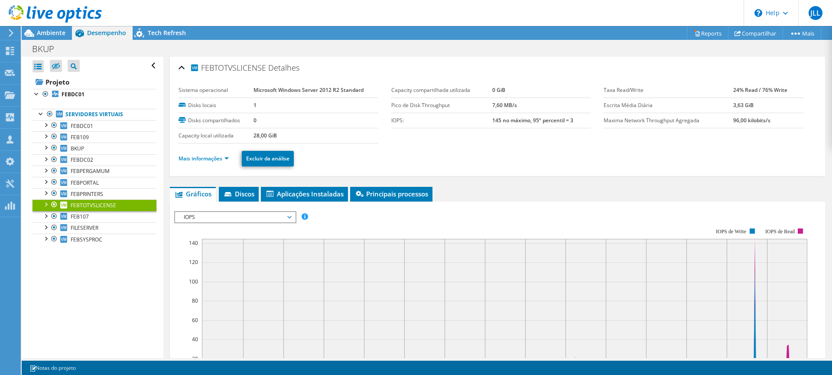
click at [829, 325] on article "FEBTOTVSLICENSE Detalhes Sistema operacional Microsoft Windows Server 2012 R2 S…" at bounding box center [497, 207] width 668 height 301
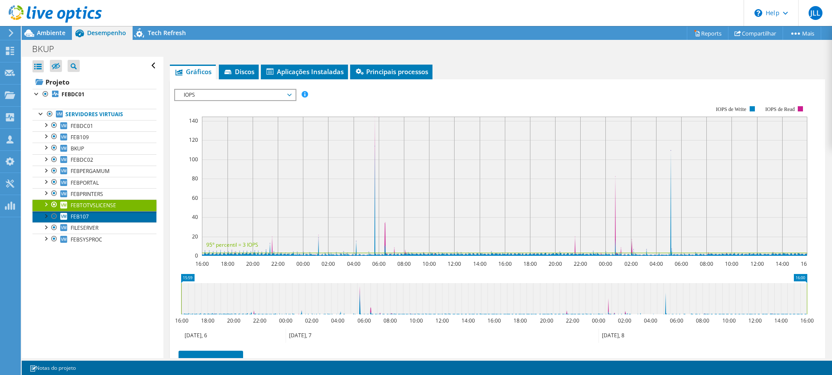
click at [87, 215] on span "FEB107" at bounding box center [80, 216] width 18 height 7
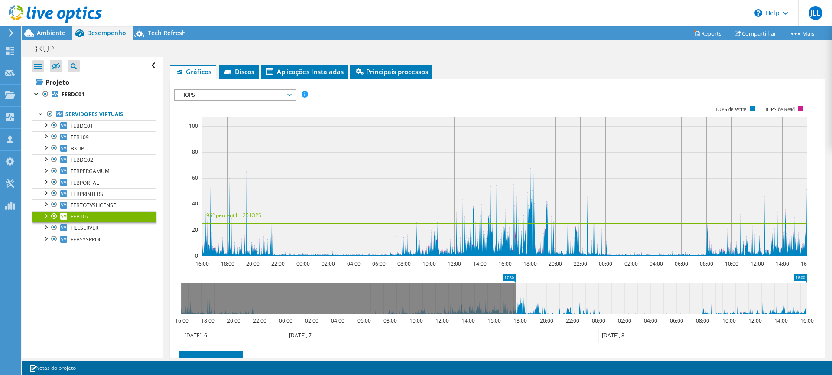
drag, startPoint x: 181, startPoint y: 298, endPoint x: 515, endPoint y: 333, distance: 336.2
click at [515, 333] on icon "16:00 17:30 16:00 18:00 20:00 22:00 00:00 02:00 04:00 06:00 08:00 10:00 12:00 1…" at bounding box center [493, 308] width 639 height 69
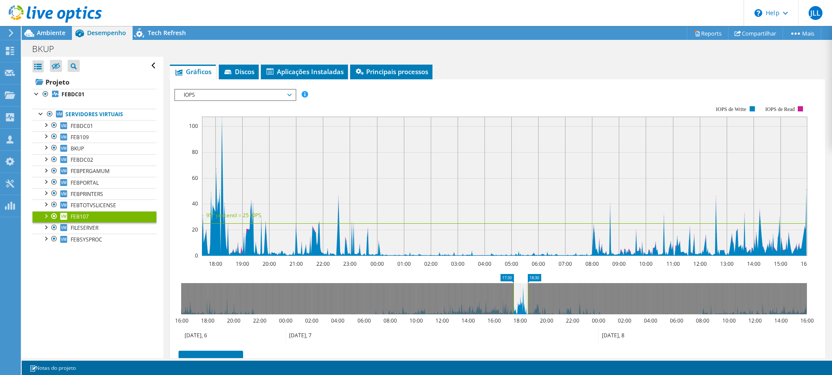
drag, startPoint x: 808, startPoint y: 299, endPoint x: 529, endPoint y: 279, distance: 279.7
click at [529, 279] on icon "17:30 18:30 16:00 18:00 20:00 22:00 00:00 02:00 04:00 06:00 08:00 10:00 12:00 1…" at bounding box center [493, 308] width 639 height 69
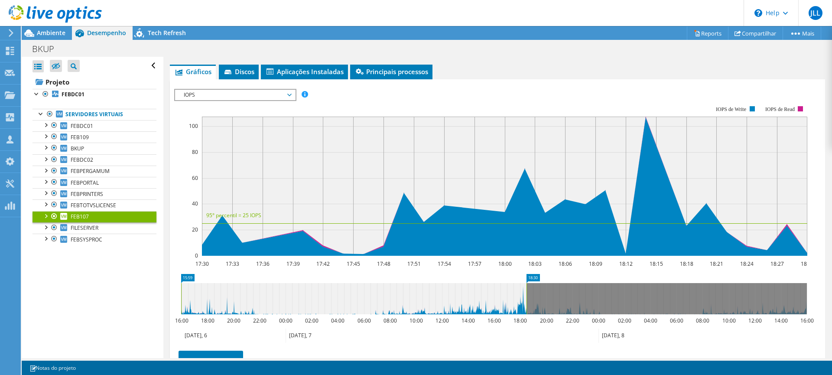
drag, startPoint x: 513, startPoint y: 298, endPoint x: 284, endPoint y: 307, distance: 229.3
click at [162, 283] on div "Abrir Todos Fechar Todos Ocultar nós excluídos Filtro de árvore do projeto" at bounding box center [427, 207] width 810 height 301
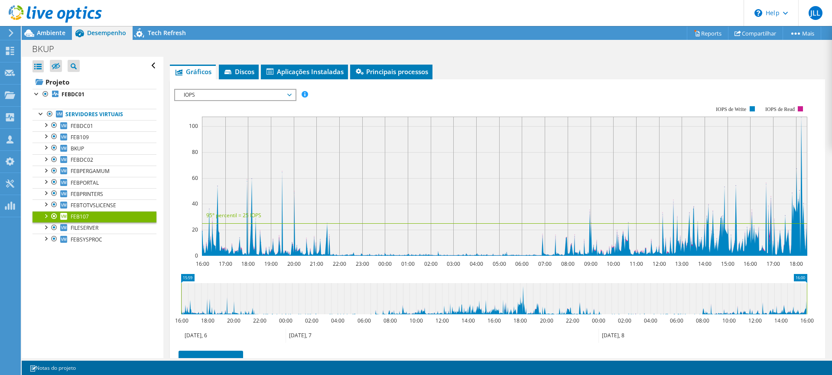
drag, startPoint x: 527, startPoint y: 289, endPoint x: 865, endPoint y: 234, distance: 342.3
click at [831, 234] on html "JLL Parceiro de Canal José Luiz Lazaro jose.lazaro@proitcs.com.br PRO IT CLOUD …" at bounding box center [416, 187] width 832 height 375
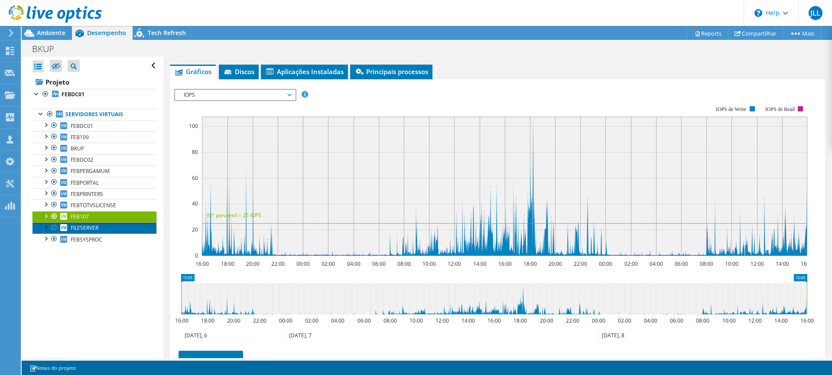
click at [81, 228] on span "FILESERVER" at bounding box center [85, 227] width 28 height 7
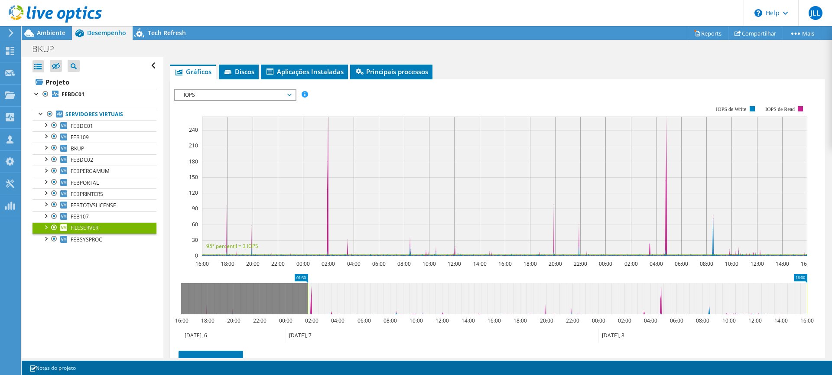
drag, startPoint x: 182, startPoint y: 298, endPoint x: 308, endPoint y: 301, distance: 126.5
click at [308, 301] on rect at bounding box center [307, 298] width 3 height 31
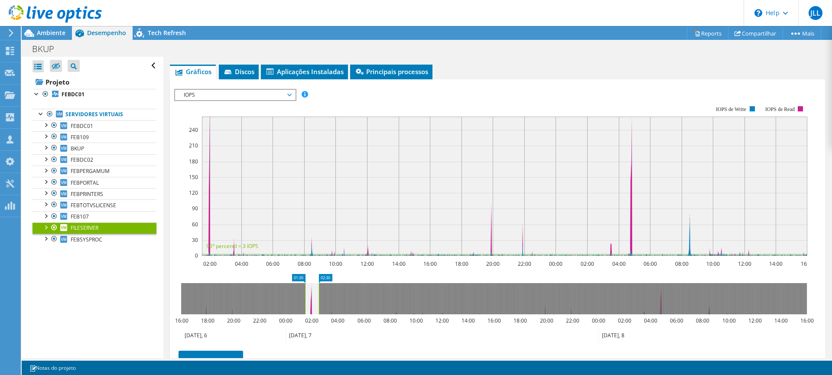
drag, startPoint x: 807, startPoint y: 300, endPoint x: 319, endPoint y: 292, distance: 487.8
click at [319, 292] on rect at bounding box center [318, 298] width 3 height 31
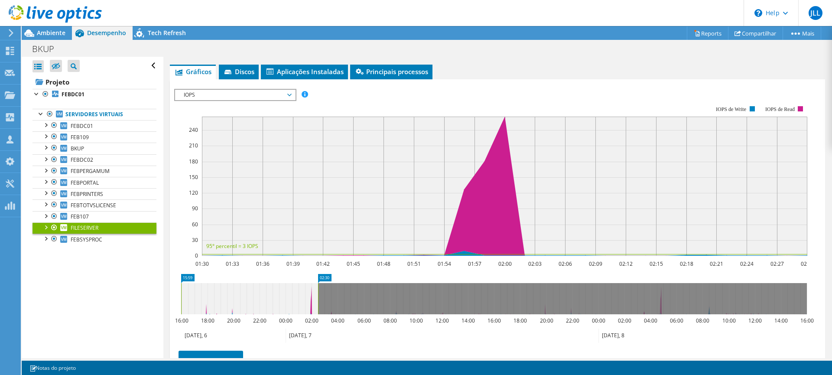
drag, startPoint x: 305, startPoint y: 299, endPoint x: 194, endPoint y: 310, distance: 111.5
click at [168, 310] on div "FILESERVER Detalhes Sistema operacional Microsoft Windows Server 2019 Datacente…" at bounding box center [497, 190] width 668 height 510
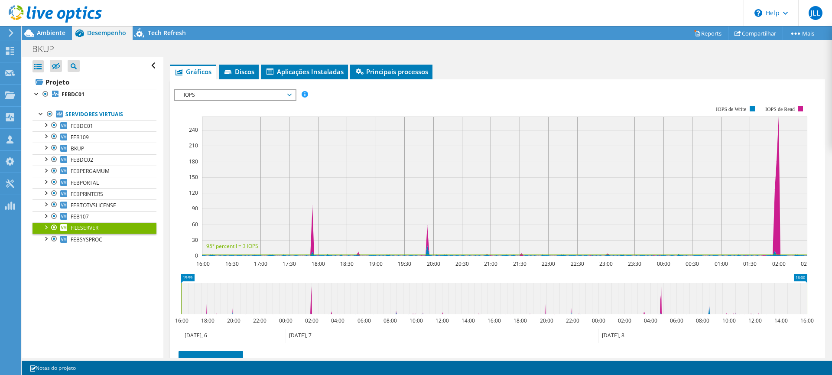
drag, startPoint x: 324, startPoint y: 301, endPoint x: 823, endPoint y: 321, distance: 500.3
click at [823, 321] on div "FILESERVER Detalhes Sistema operacional Microsoft Windows Server 2019 Datacente…" at bounding box center [497, 190] width 668 height 510
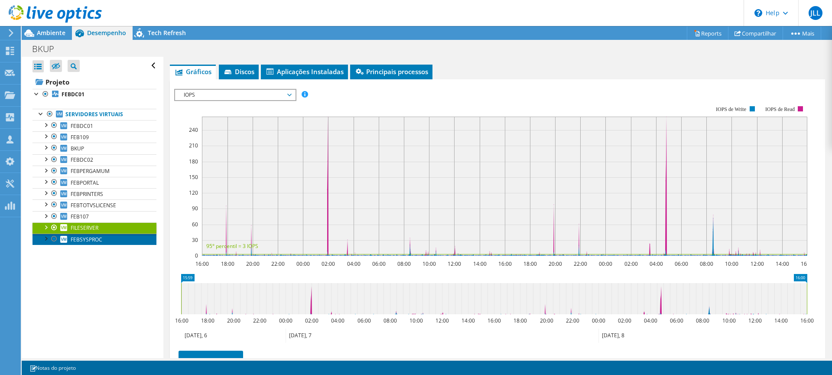
click at [98, 240] on span "FEBSYSPROC" at bounding box center [87, 239] width 32 height 7
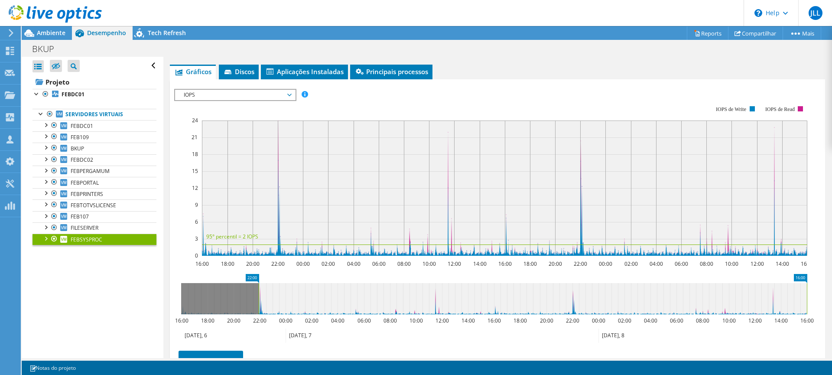
drag, startPoint x: 180, startPoint y: 297, endPoint x: 258, endPoint y: 297, distance: 77.5
click at [258, 297] on rect at bounding box center [258, 298] width 3 height 31
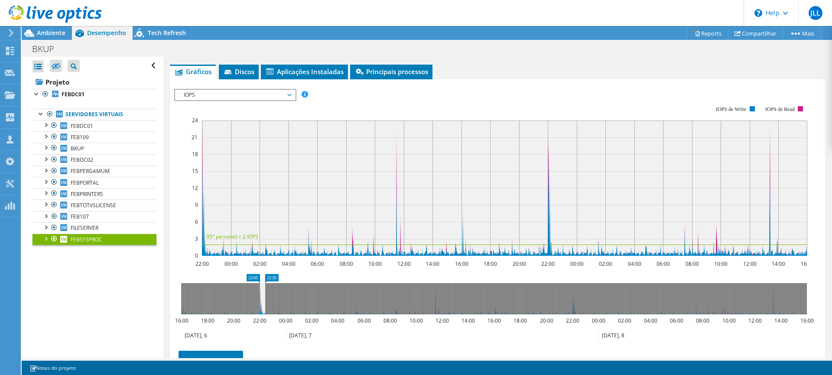
drag, startPoint x: 806, startPoint y: 297, endPoint x: 264, endPoint y: 293, distance: 541.5
click at [264, 293] on rect at bounding box center [264, 298] width 3 height 31
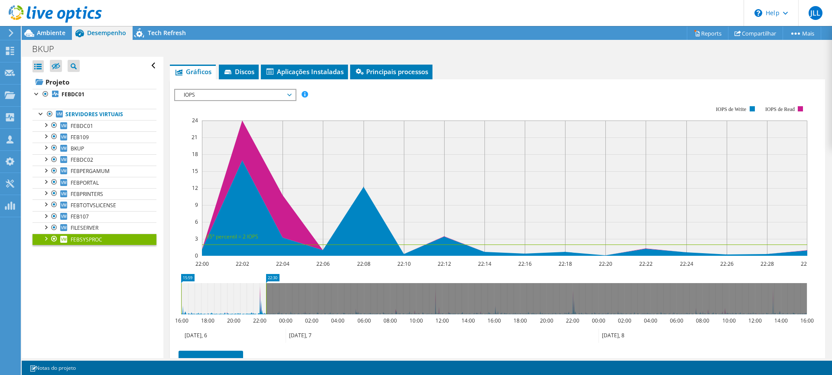
drag, startPoint x: 261, startPoint y: 302, endPoint x: 161, endPoint y: 297, distance: 100.2
click at [161, 297] on div "Abrir Todos Fechar Todos Ocultar nós excluídos Filtro de árvore do projeto" at bounding box center [427, 207] width 810 height 301
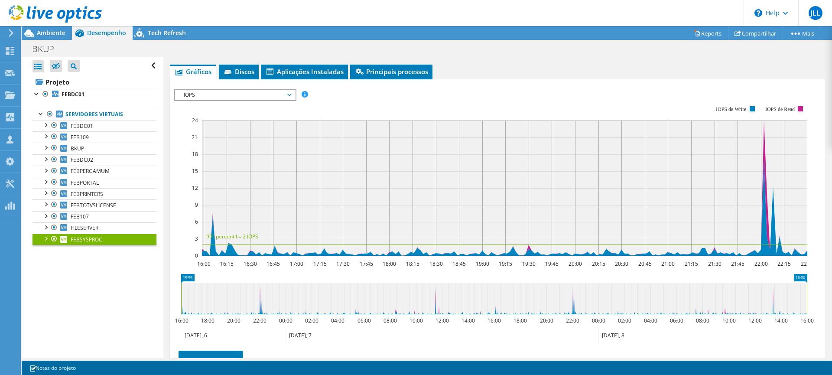
drag, startPoint x: 266, startPoint y: 298, endPoint x: 811, endPoint y: 334, distance: 546.1
click at [811, 334] on icon "15:59 16:00 16:00 18:00 20:00 22:00 00:00 02:00 04:00 06:00 08:00 10:00 12:00 1…" at bounding box center [493, 308] width 639 height 69
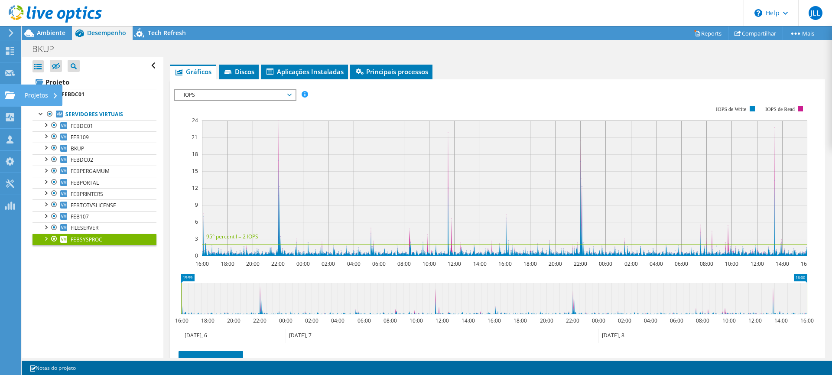
click at [6, 94] on icon at bounding box center [10, 95] width 10 height 8
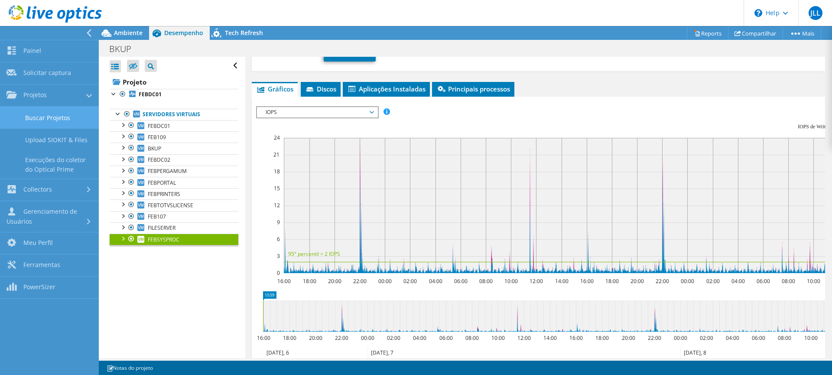
click at [60, 115] on link "Buscar Projetos" at bounding box center [49, 118] width 99 height 22
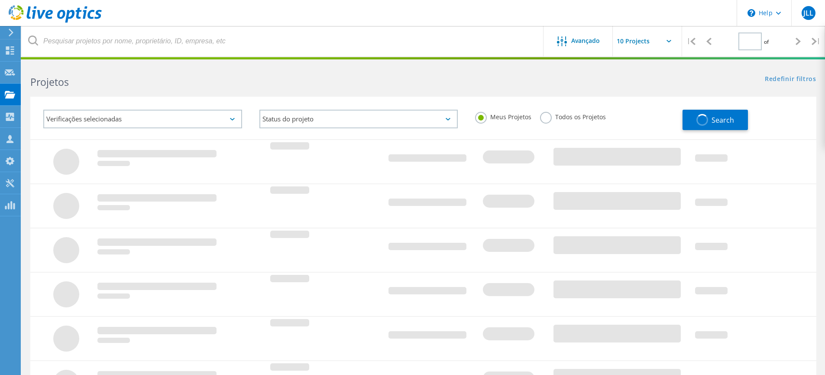
type input "1"
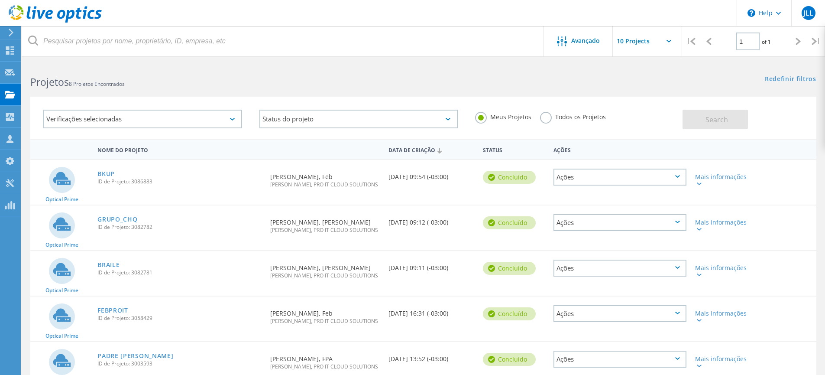
scroll to position [43, 0]
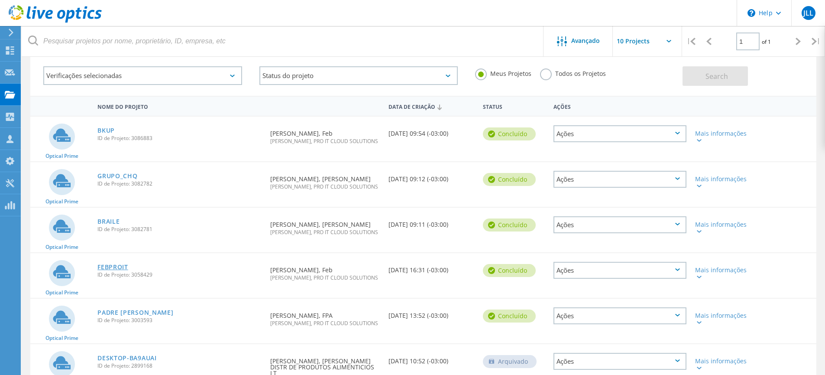
click at [122, 270] on link "FEBPROIT" at bounding box center [112, 267] width 31 height 6
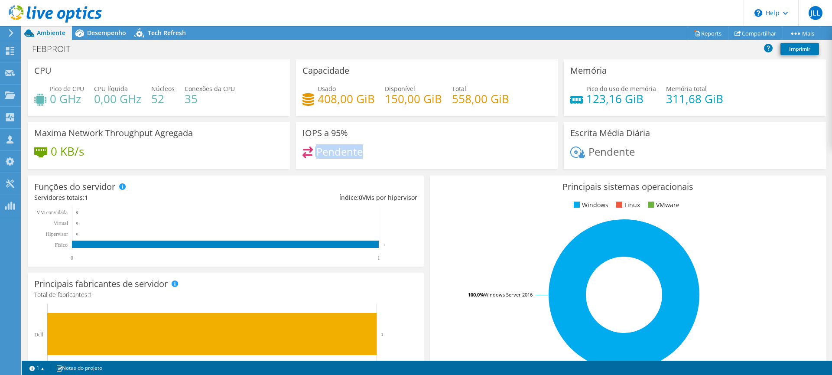
drag, startPoint x: 372, startPoint y: 152, endPoint x: 310, endPoint y: 151, distance: 62.4
click at [310, 151] on div "Pendente" at bounding box center [426, 155] width 249 height 19
click at [39, 53] on div "Painel" at bounding box center [33, 51] width 26 height 22
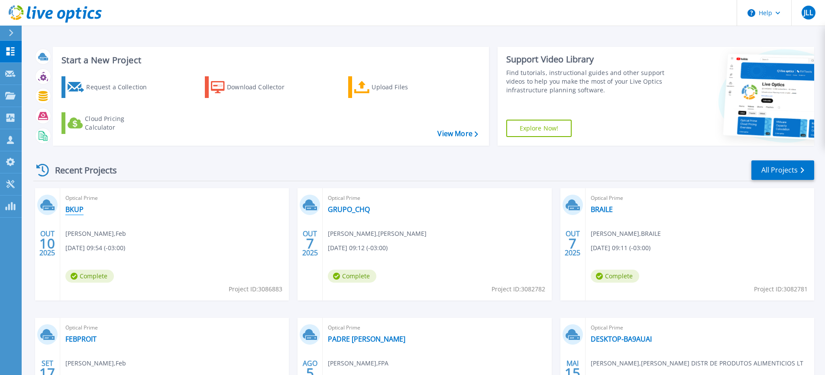
click at [81, 210] on link "BKUP" at bounding box center [74, 209] width 18 height 9
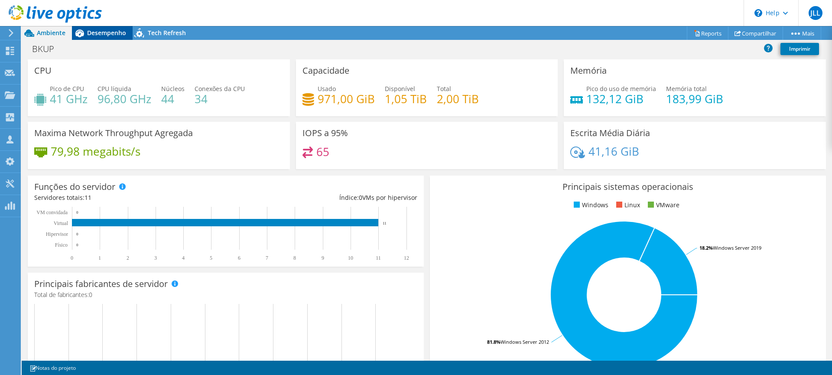
click at [99, 37] on div "Desempenho" at bounding box center [102, 33] width 61 height 14
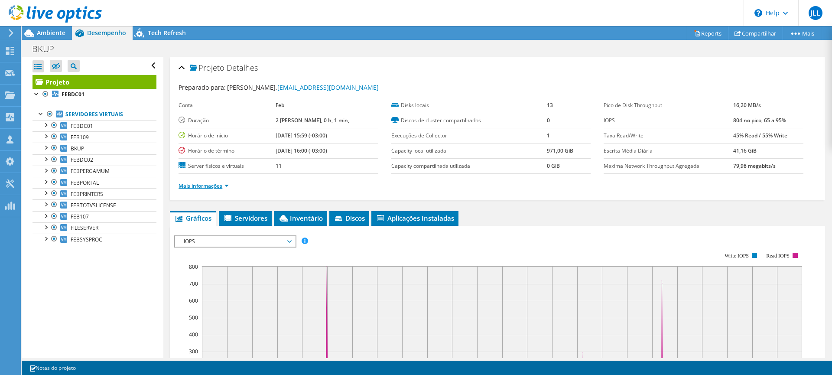
click at [209, 188] on link "Mais informações" at bounding box center [203, 185] width 50 height 7
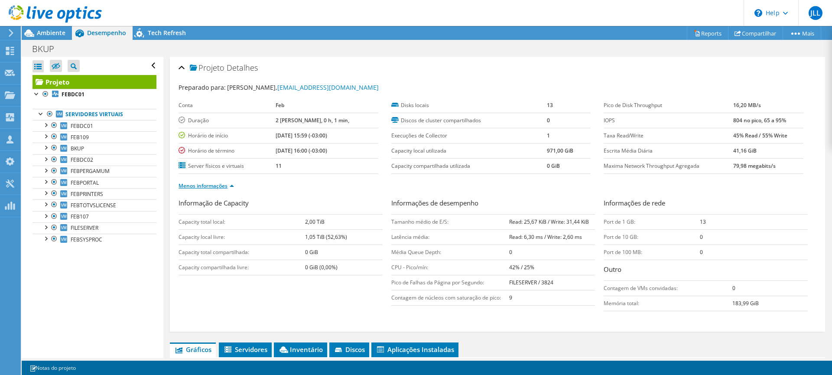
click at [209, 188] on link "Menos informações" at bounding box center [205, 185] width 55 height 7
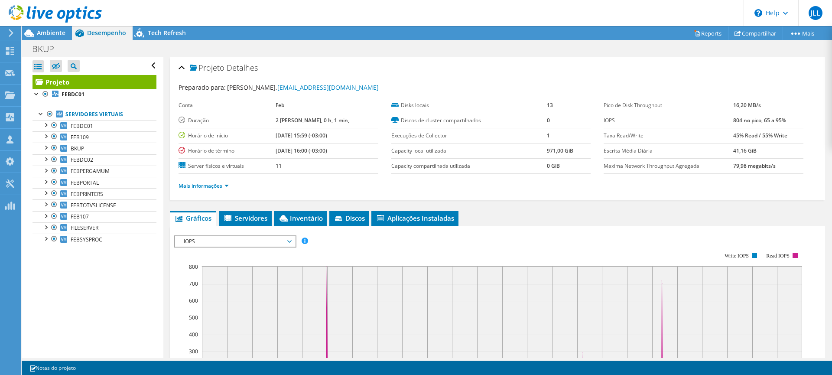
click at [204, 243] on span "IOPS" at bounding box center [234, 241] width 111 height 10
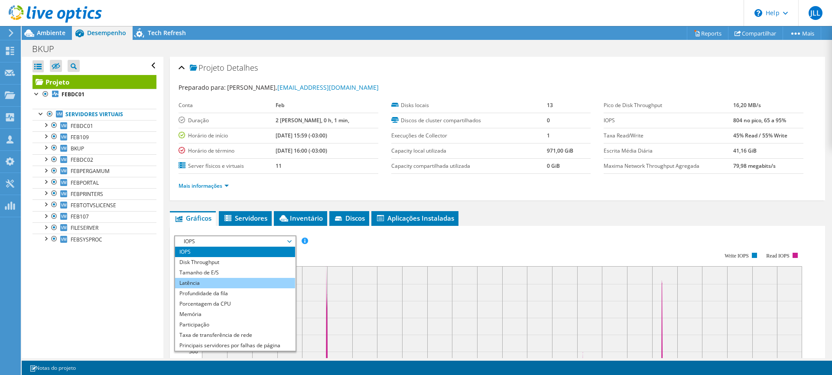
click at [211, 283] on li "Latência" at bounding box center [235, 283] width 120 height 10
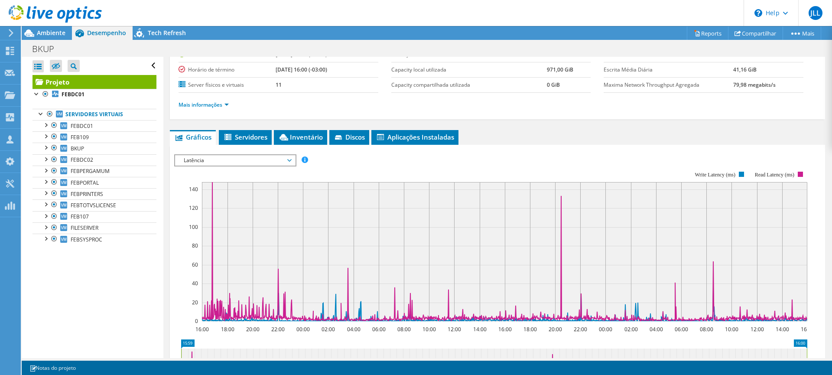
scroll to position [87, 0]
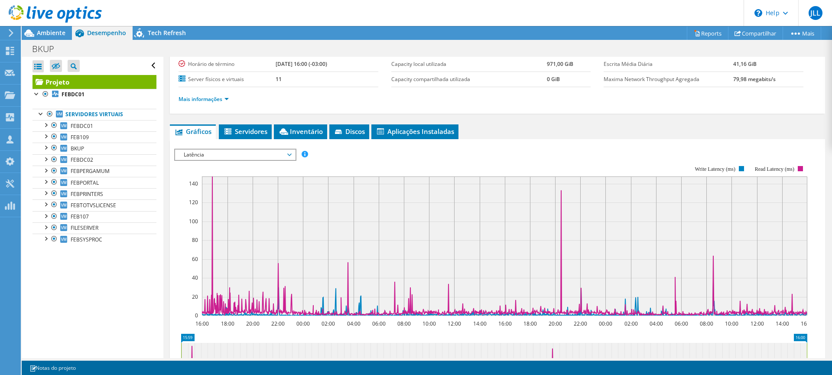
click at [232, 149] on div "Latência IOPS Disk Throughput Tamanho de E/S Latência Profundidade da fila Porc…" at bounding box center [235, 155] width 122 height 12
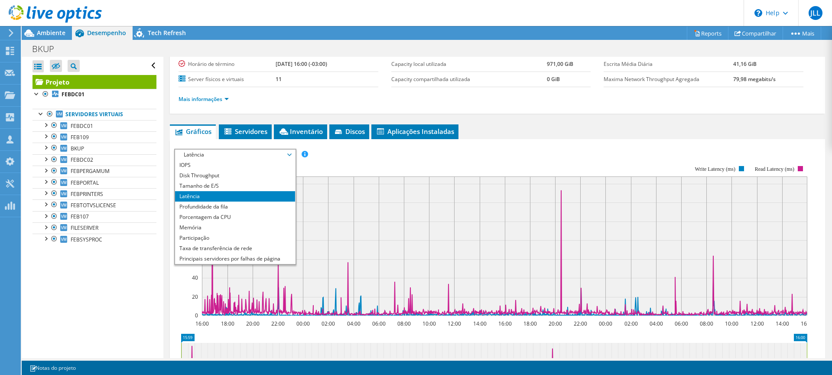
click at [230, 151] on span "Latência" at bounding box center [234, 154] width 111 height 10
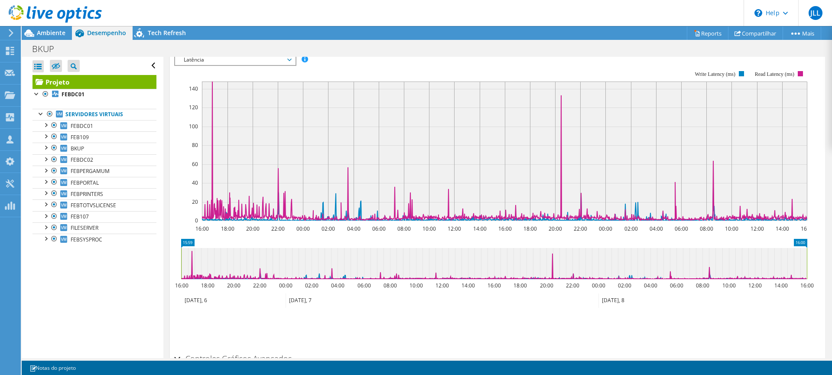
scroll to position [130, 0]
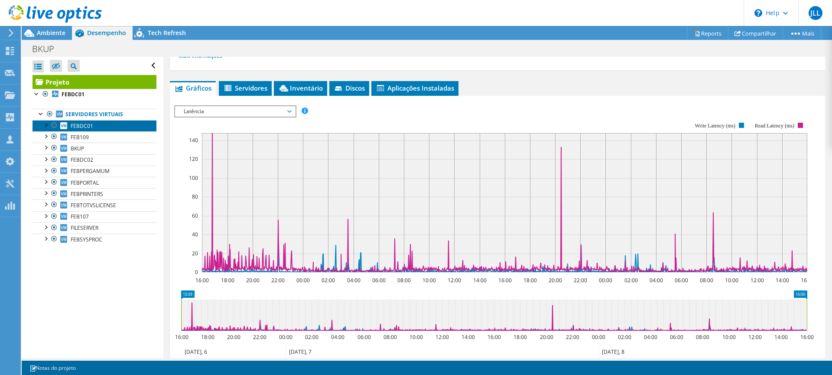
click at [85, 127] on span "FEBDC01" at bounding box center [82, 125] width 23 height 7
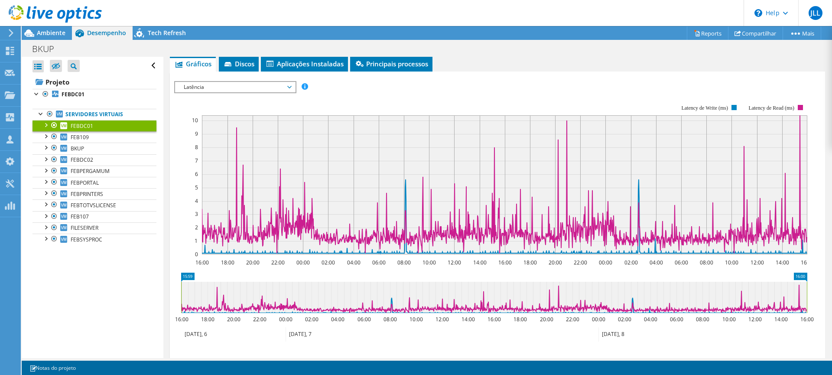
drag, startPoint x: 199, startPoint y: 198, endPoint x: 276, endPoint y: 205, distance: 77.1
click at [276, 205] on icon "16:00 18:00 20:00 22:00 00:00 02:00 04:00 06:00 08:00 10:00 12:00 14:00 16:00 1…" at bounding box center [493, 179] width 639 height 173
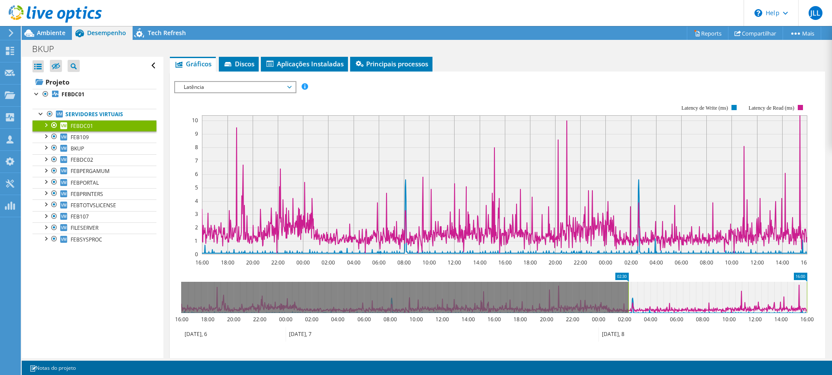
drag, startPoint x: 180, startPoint y: 295, endPoint x: 627, endPoint y: 321, distance: 447.8
click at [627, 321] on icon "16:00 02:30 16:00 18:00 20:00 22:00 00:00 02:00 04:00 06:00 08:00 10:00 12:00 1…" at bounding box center [493, 306] width 639 height 69
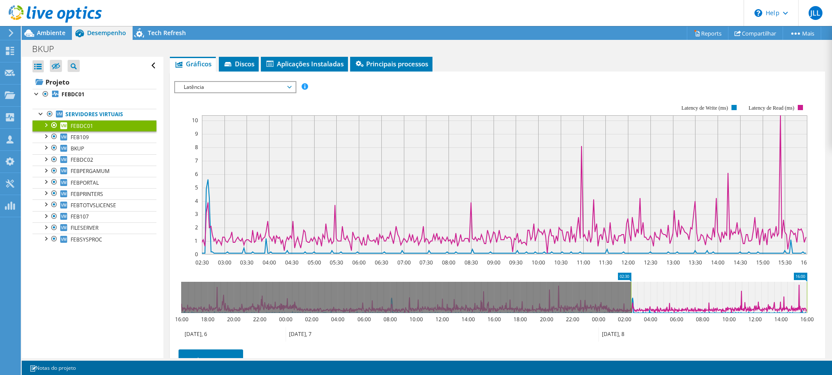
click at [810, 297] on icon "02:30 16:00 16:00 18:00 20:00 22:00 00:00 02:00 04:00 06:00 08:00 10:00 12:00 1…" at bounding box center [493, 306] width 639 height 69
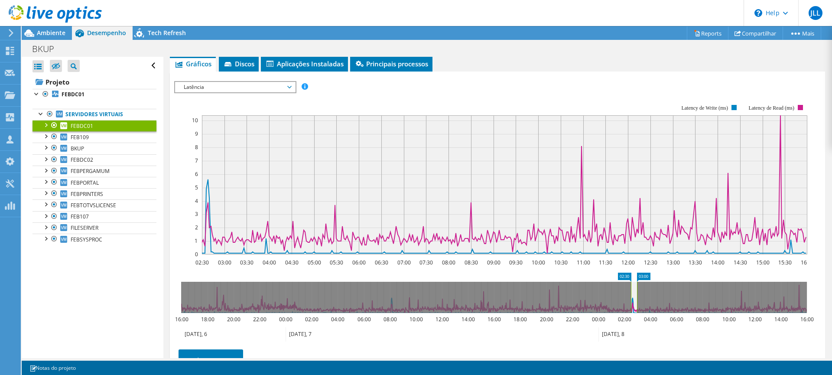
drag, startPoint x: 807, startPoint y: 296, endPoint x: 637, endPoint y: 296, distance: 169.8
click at [637, 296] on rect at bounding box center [636, 297] width 3 height 31
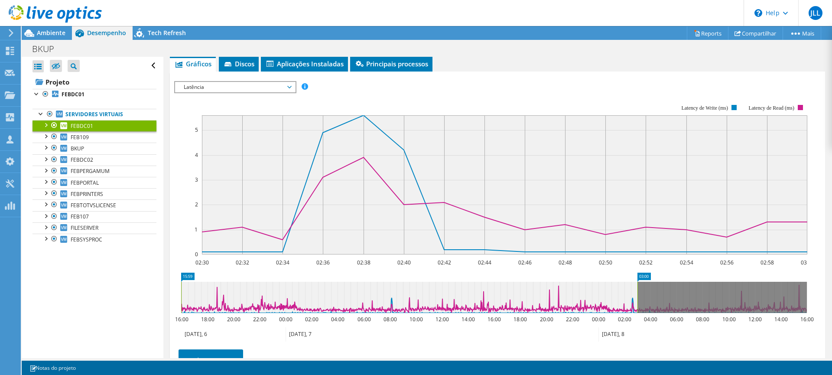
drag, startPoint x: 629, startPoint y: 295, endPoint x: 126, endPoint y: 282, distance: 503.1
click at [126, 282] on div "Abrir Todos Fechar Todos Ocultar nós excluídos Filtro de árvore do projeto" at bounding box center [427, 207] width 810 height 301
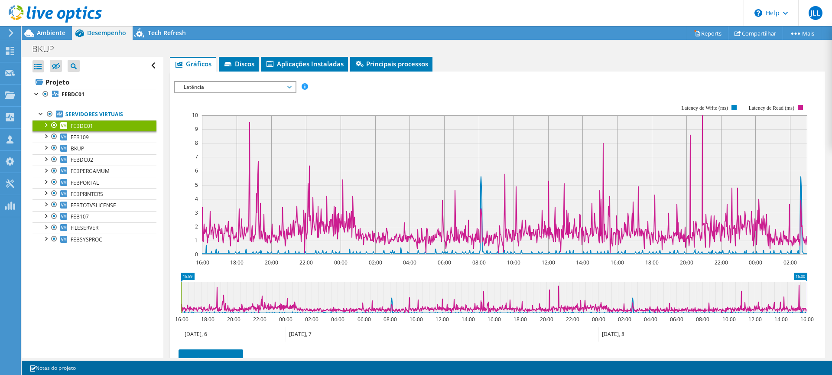
drag, startPoint x: 638, startPoint y: 294, endPoint x: 802, endPoint y: 316, distance: 165.2
click at [826, 314] on article "FEBDC01 Detalhes Sistema operacional Microsoft Windows Server 2012 R2 Standard …" at bounding box center [497, 207] width 668 height 301
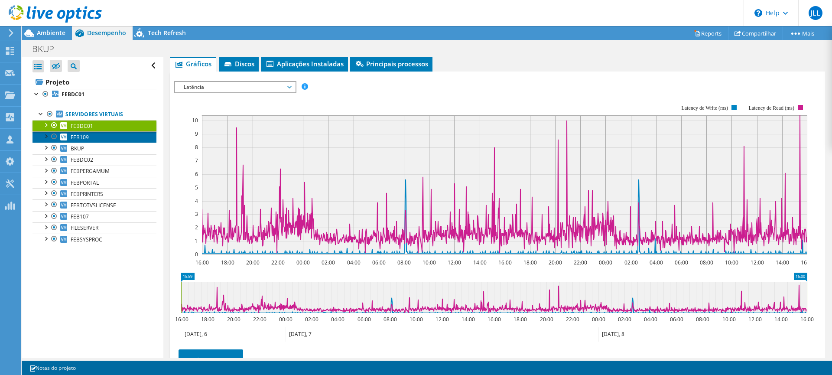
click at [81, 138] on span "FEB109" at bounding box center [80, 136] width 18 height 7
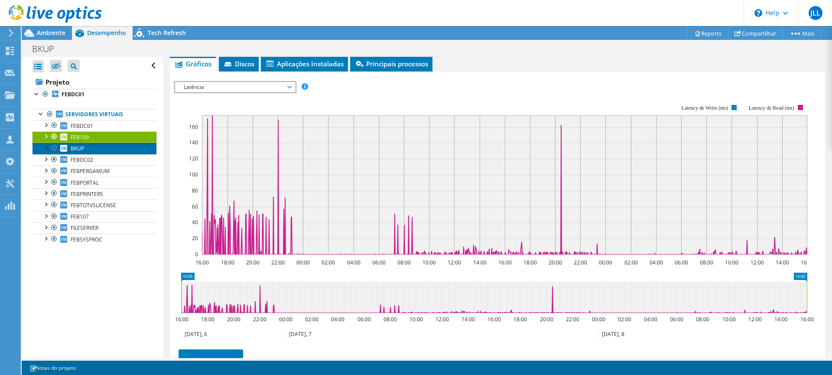
click at [84, 149] on span "BKUP" at bounding box center [77, 148] width 13 height 7
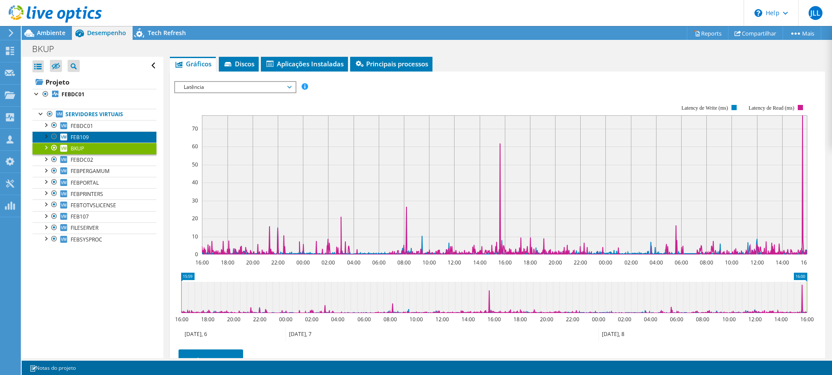
click at [88, 141] on link "FEB109" at bounding box center [94, 136] width 124 height 11
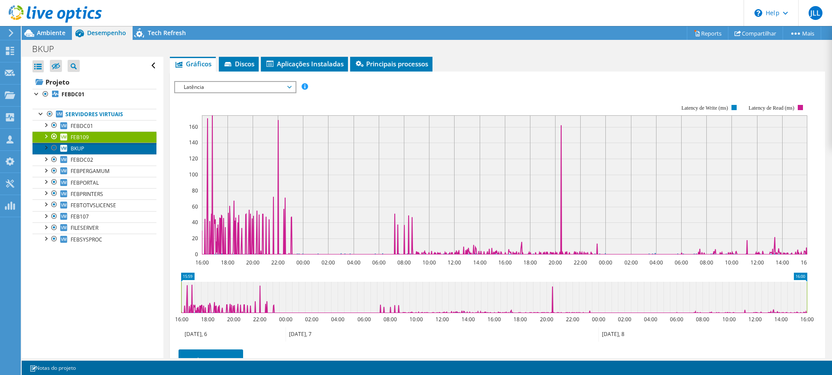
click at [84, 148] on span "BKUP" at bounding box center [77, 148] width 13 height 7
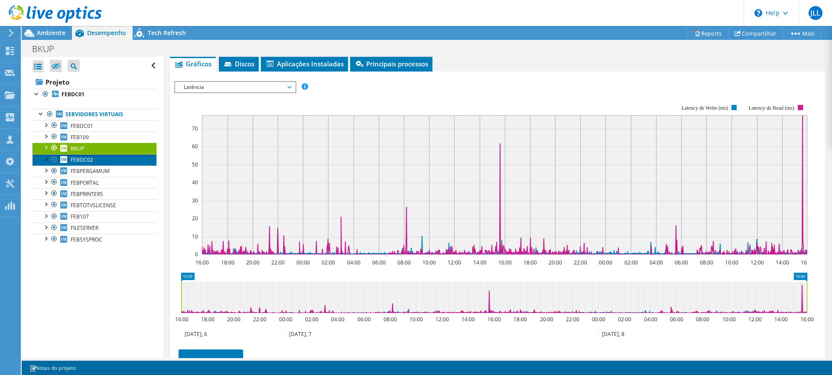
click at [110, 159] on link "FEBDC02" at bounding box center [94, 159] width 124 height 11
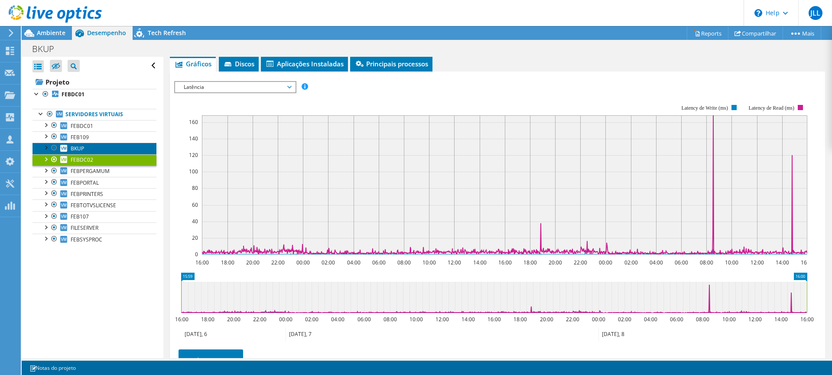
click at [106, 152] on link "BKUP" at bounding box center [94, 148] width 124 height 11
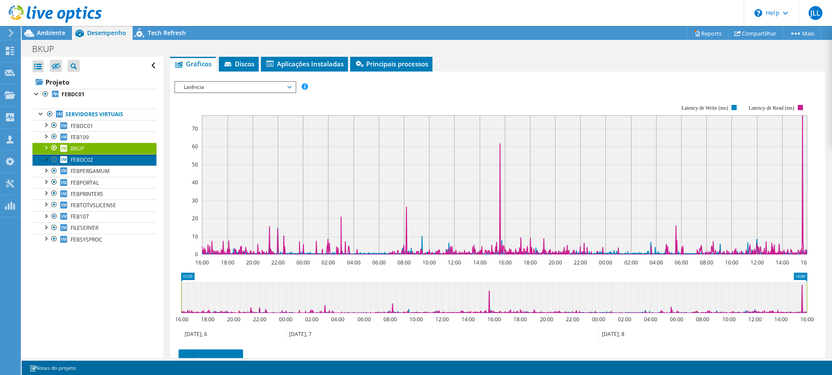
click at [94, 161] on link "FEBDC02" at bounding box center [94, 159] width 124 height 11
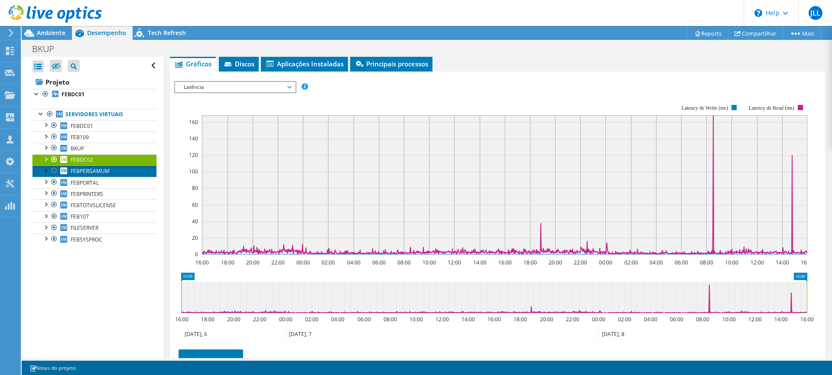
click at [107, 172] on span "FEBPERGAMUM" at bounding box center [90, 170] width 39 height 7
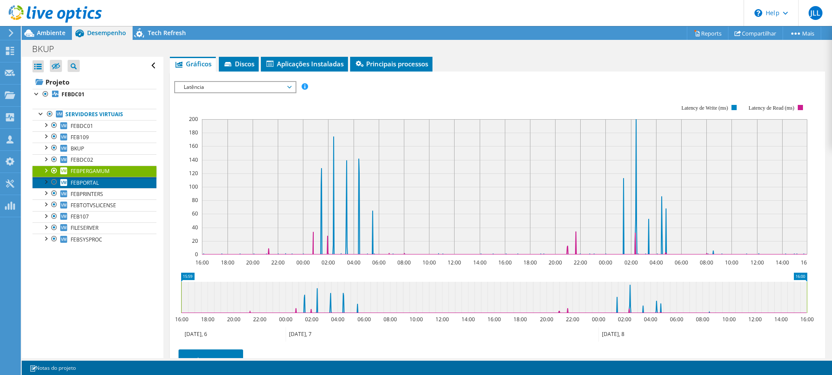
click at [85, 179] on span "FEBPORTAL" at bounding box center [85, 182] width 28 height 7
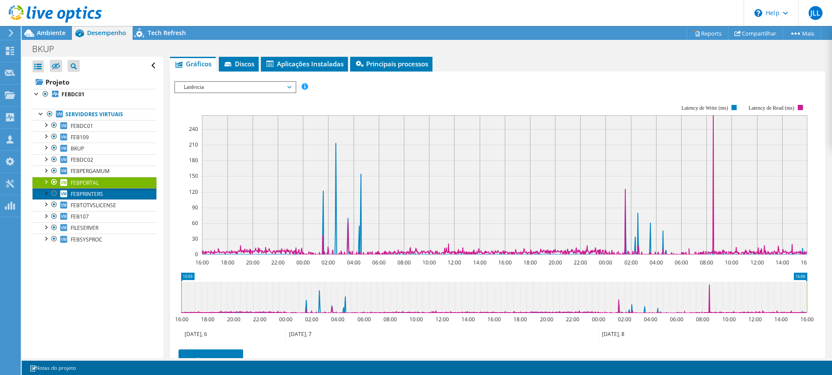
click at [80, 194] on span "FEBPRINTERS" at bounding box center [87, 193] width 32 height 7
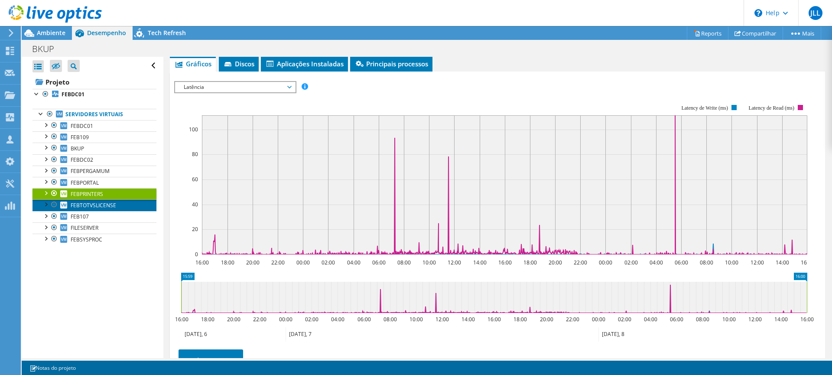
click at [88, 203] on span "FEBTOTVSLICENSE" at bounding box center [93, 204] width 45 height 7
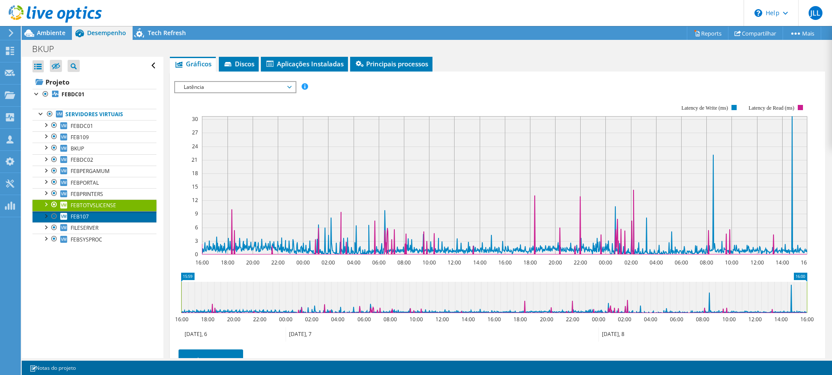
click at [89, 214] on link "FEB107" at bounding box center [94, 216] width 124 height 11
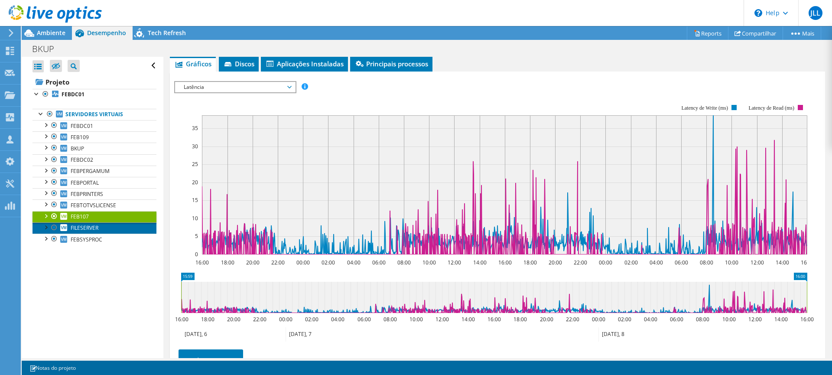
click at [98, 227] on span "FILESERVER" at bounding box center [85, 227] width 28 height 7
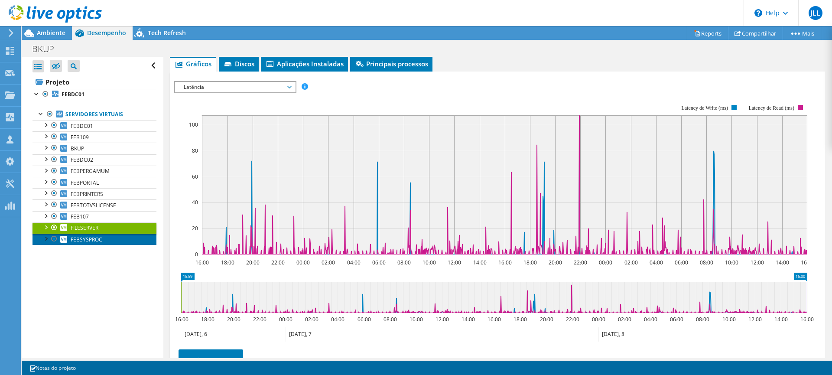
click at [87, 243] on span "FEBSYSPROC" at bounding box center [87, 239] width 32 height 7
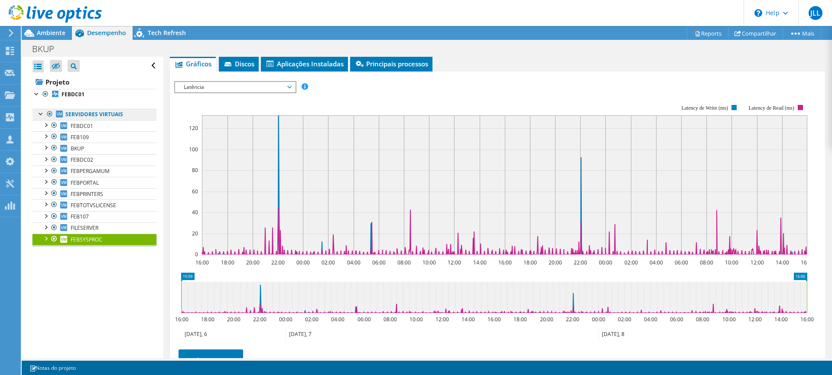
click at [84, 114] on link "Servidores virtuais" at bounding box center [94, 114] width 124 height 11
click at [226, 86] on span "Latência" at bounding box center [234, 87] width 111 height 10
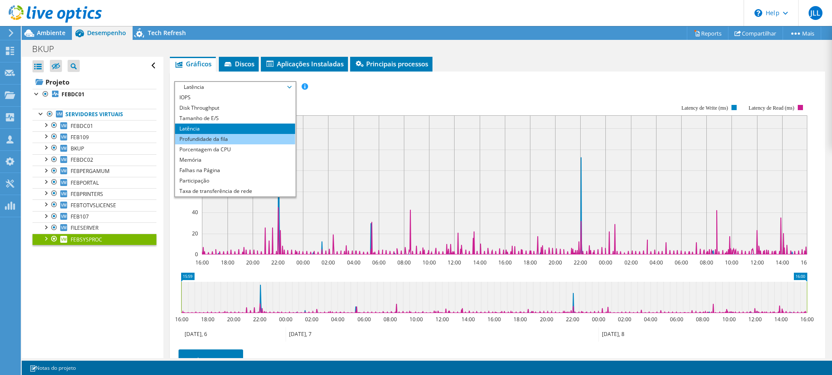
click at [221, 137] on li "Profundidade da fila" at bounding box center [235, 139] width 120 height 10
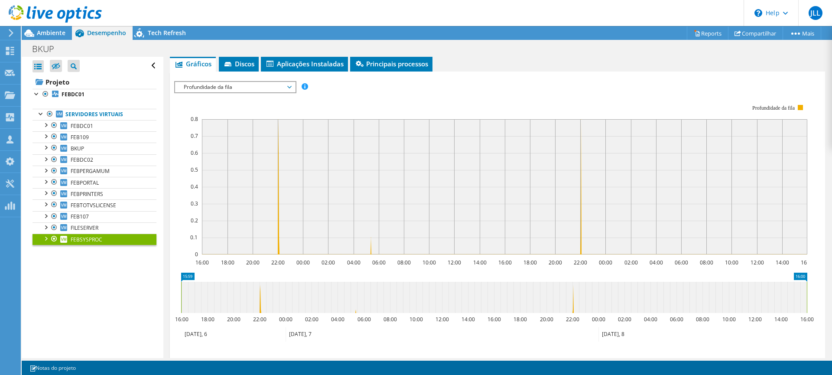
click at [266, 84] on span "Profundidade da fila" at bounding box center [234, 87] width 111 height 10
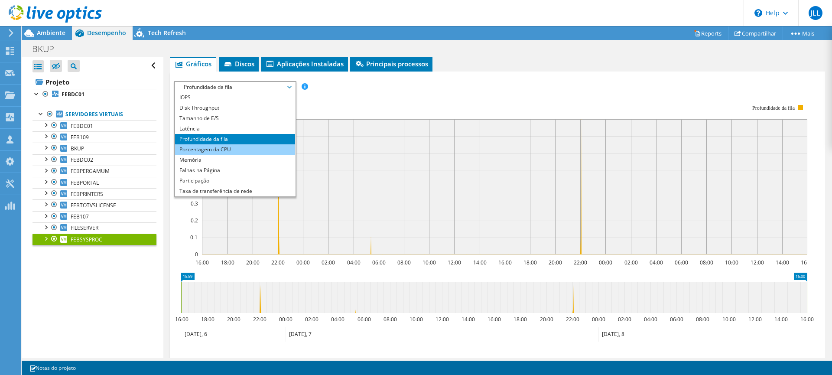
click at [233, 152] on li "Porcentagem da CPU" at bounding box center [235, 149] width 120 height 10
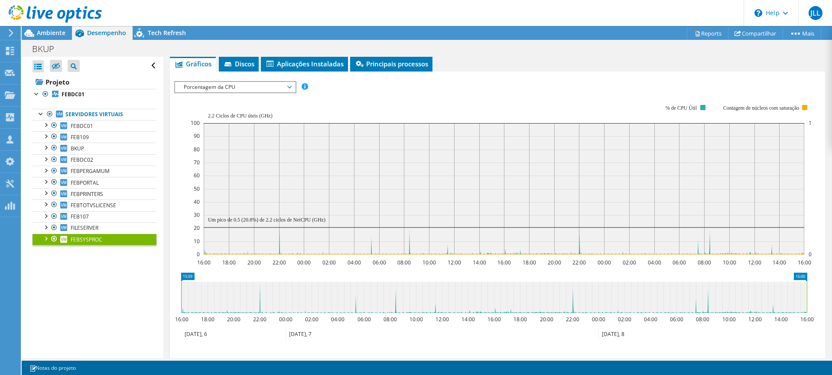
click at [259, 90] on span "Porcentagem da CPU" at bounding box center [234, 87] width 111 height 10
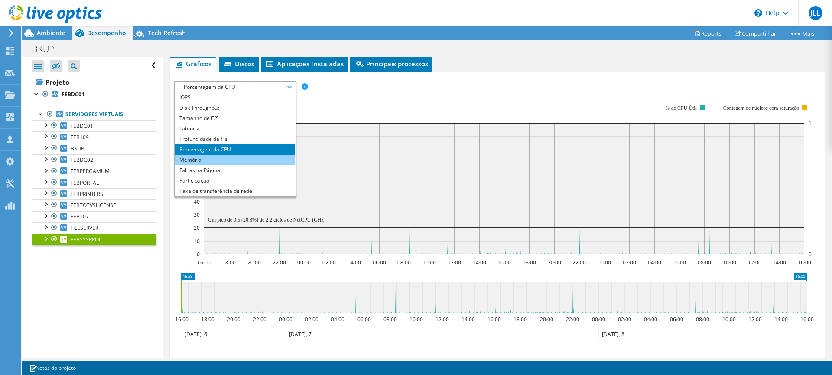
click at [227, 161] on li "Memória" at bounding box center [235, 160] width 120 height 10
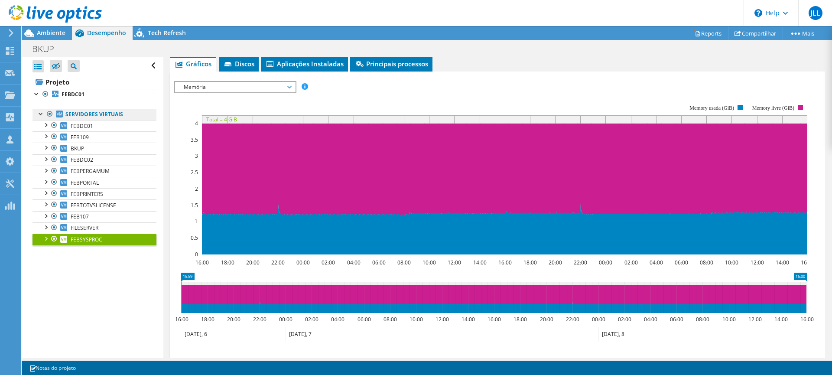
click at [94, 113] on link "Servidores virtuais" at bounding box center [94, 114] width 124 height 11
click at [78, 94] on b "FEBDC01" at bounding box center [73, 94] width 23 height 7
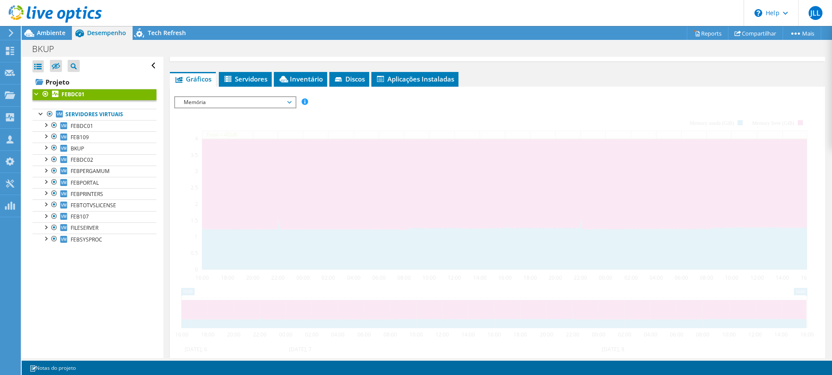
scroll to position [145, 0]
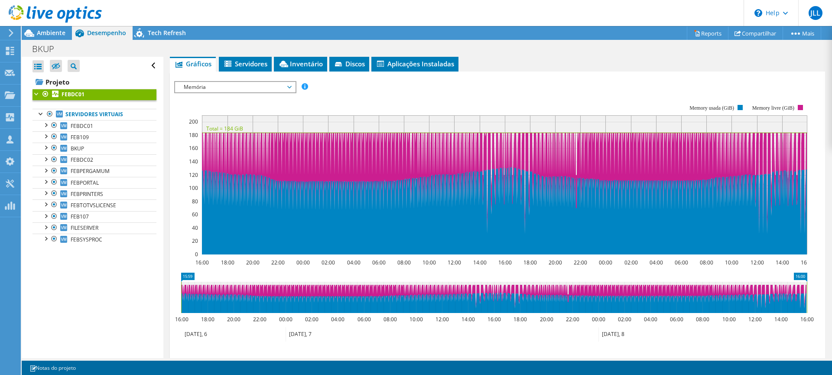
click at [228, 85] on span "Memória" at bounding box center [234, 87] width 111 height 10
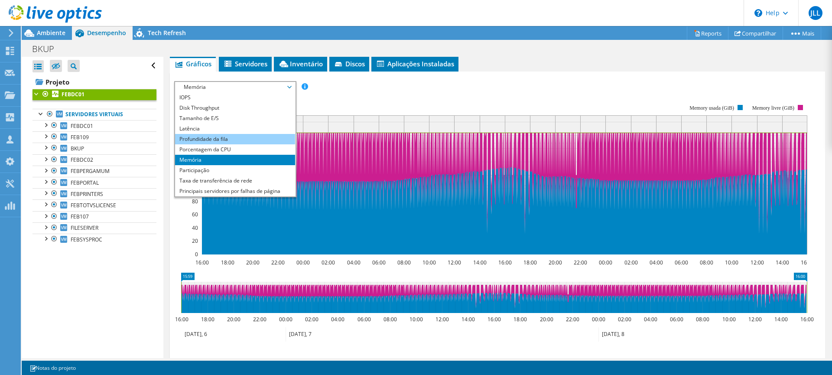
click at [222, 141] on li "Profundidade da fila" at bounding box center [235, 139] width 120 height 10
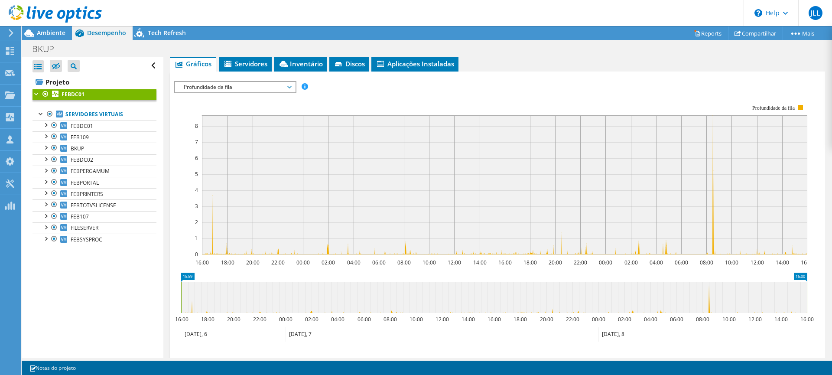
click at [232, 88] on span "Profundidade da fila" at bounding box center [234, 87] width 111 height 10
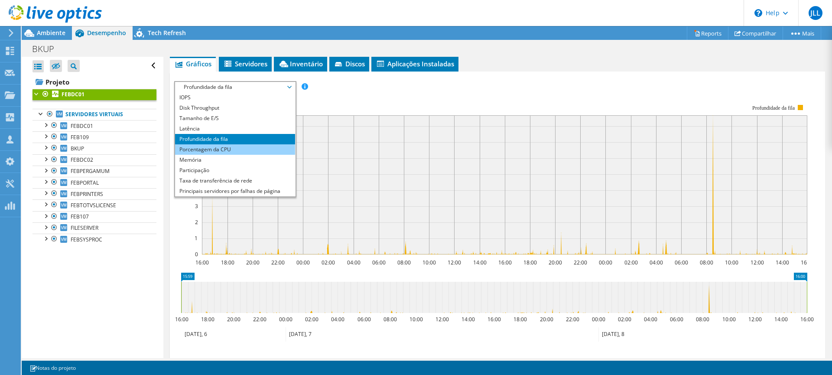
click at [223, 151] on li "Porcentagem da CPU" at bounding box center [235, 149] width 120 height 10
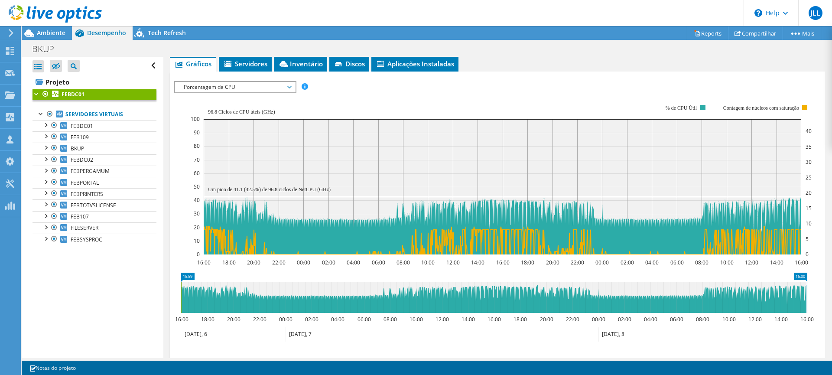
click at [206, 90] on span "Porcentagem da CPU" at bounding box center [234, 87] width 111 height 10
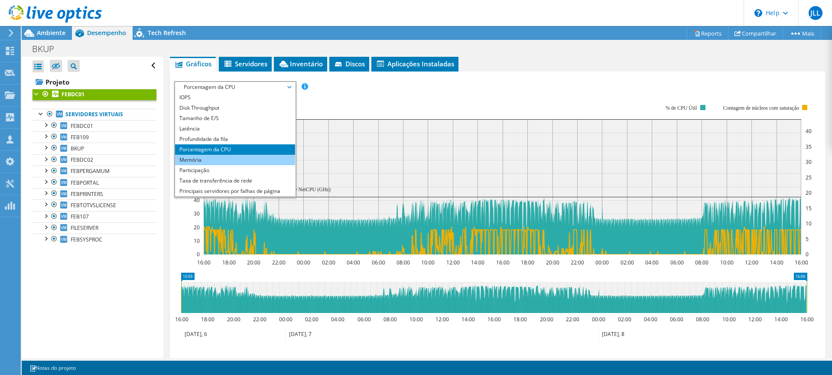
click at [202, 162] on li "Memória" at bounding box center [235, 160] width 120 height 10
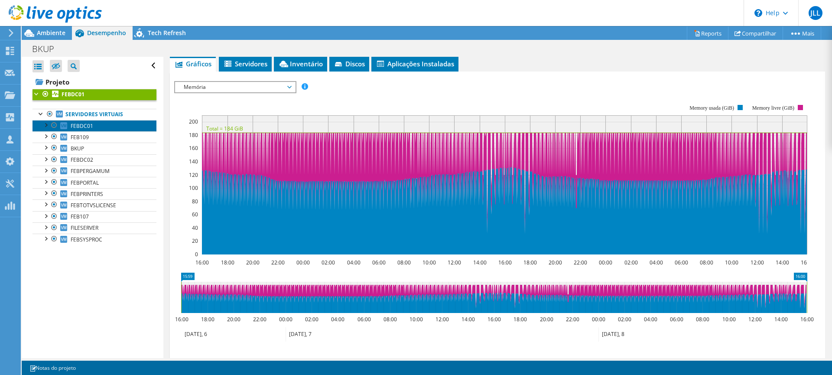
click at [107, 128] on link "FEBDC01" at bounding box center [94, 125] width 124 height 11
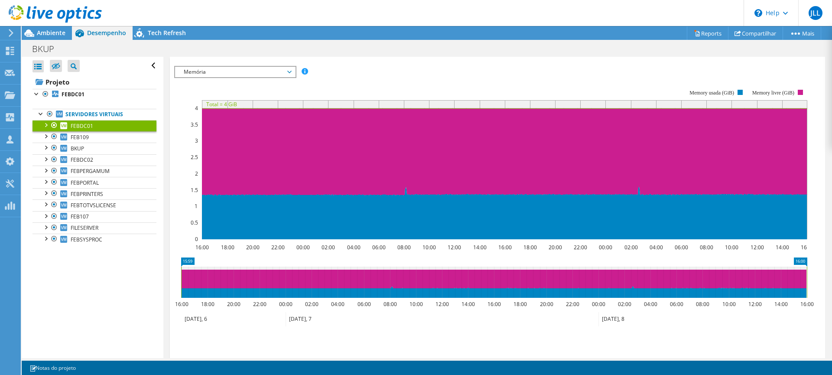
scroll to position [130, 0]
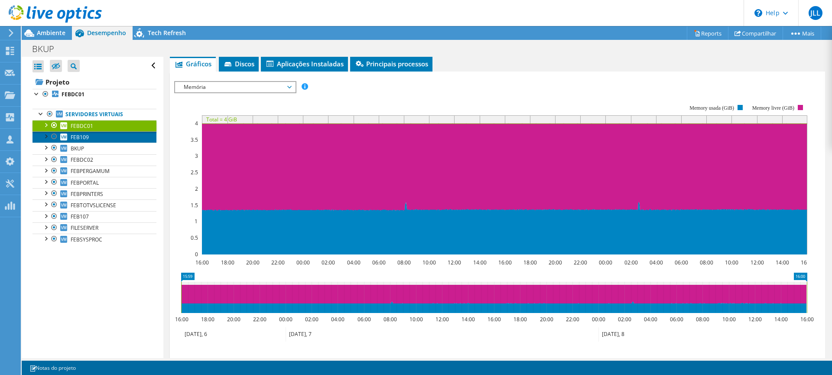
click at [87, 138] on span "FEB109" at bounding box center [80, 136] width 18 height 7
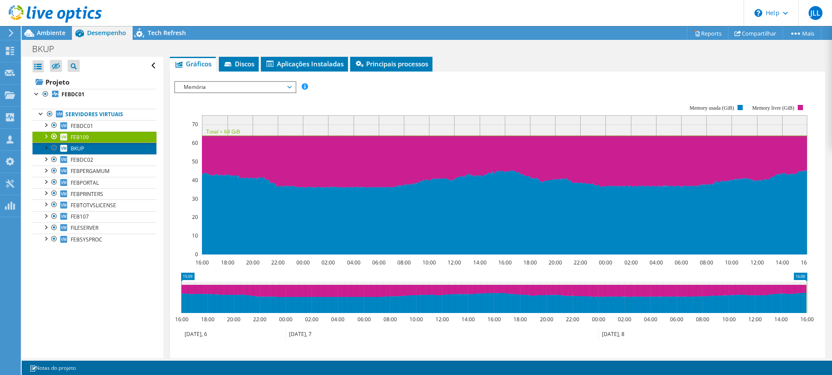
click at [84, 150] on link "BKUP" at bounding box center [94, 148] width 124 height 11
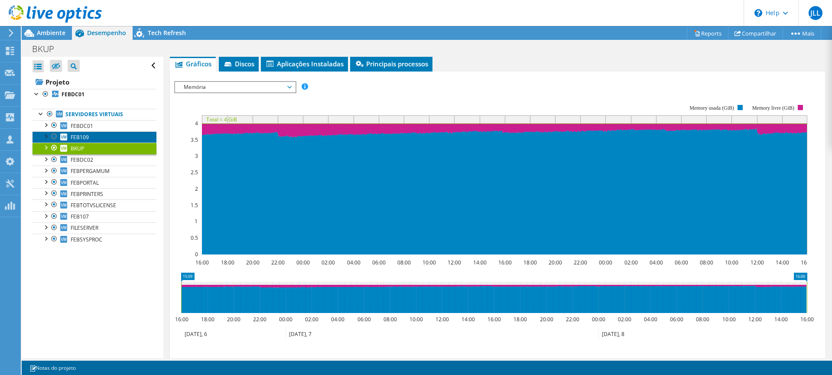
click at [88, 137] on span "FEB109" at bounding box center [80, 136] width 18 height 7
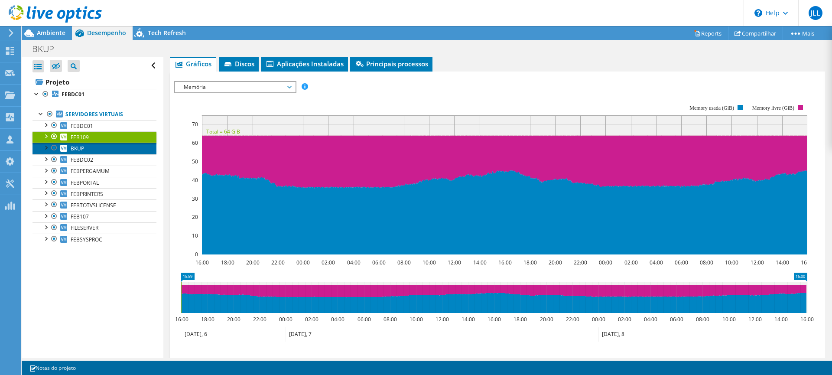
click at [78, 149] on span "BKUP" at bounding box center [77, 148] width 13 height 7
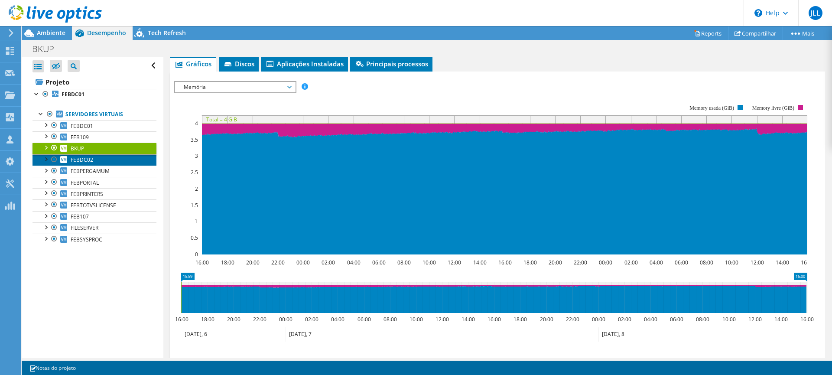
click at [86, 159] on span "FEBDC02" at bounding box center [82, 159] width 23 height 7
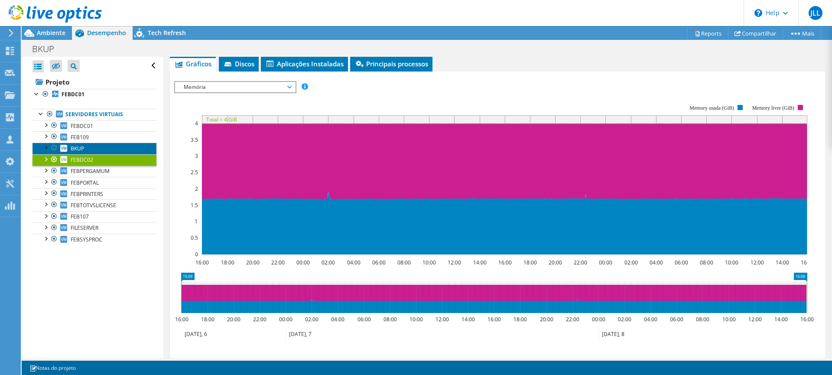
click at [85, 149] on link "BKUP" at bounding box center [94, 148] width 124 height 11
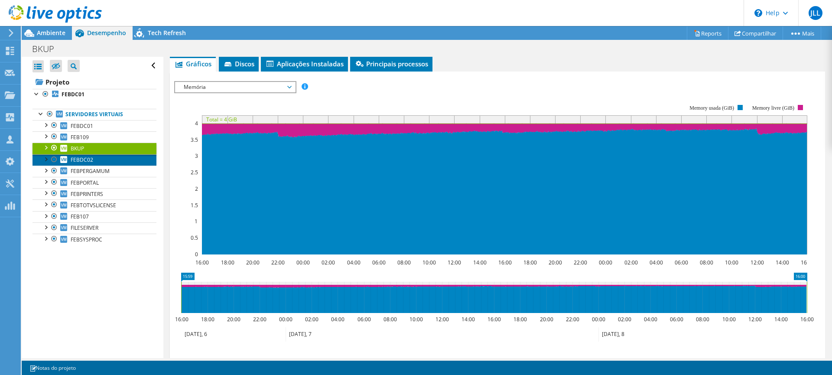
click at [89, 162] on span "FEBDC02" at bounding box center [82, 159] width 23 height 7
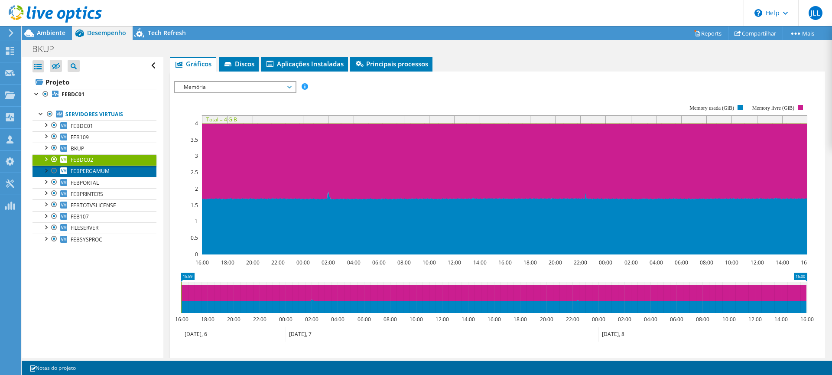
click at [102, 167] on link "FEBPERGAMUM" at bounding box center [94, 170] width 124 height 11
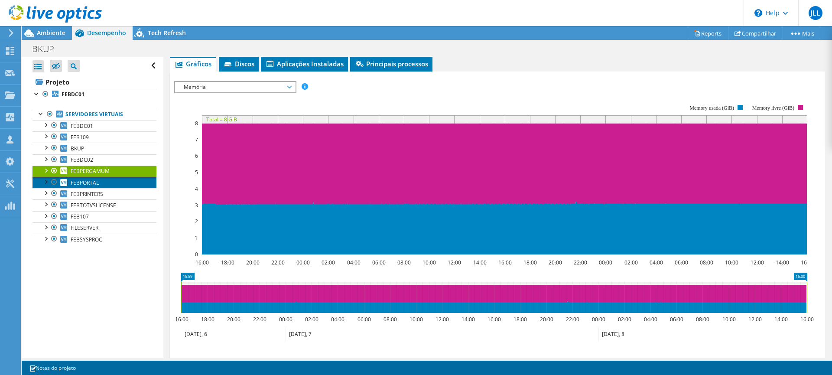
click at [98, 184] on span "FEBPORTAL" at bounding box center [85, 182] width 28 height 7
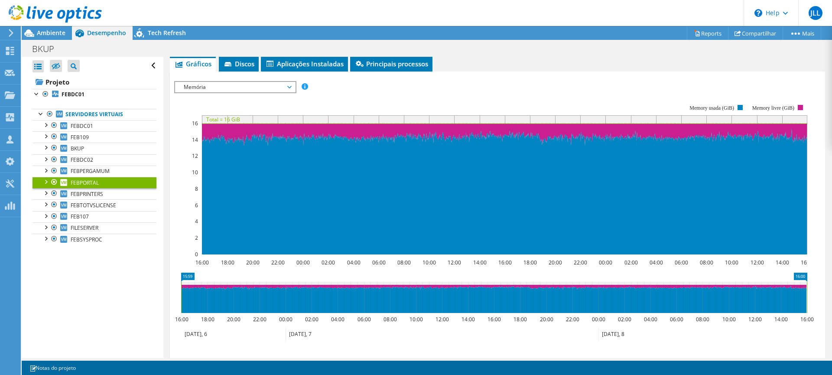
click at [98, 186] on link "FEBPORTAL" at bounding box center [94, 182] width 124 height 11
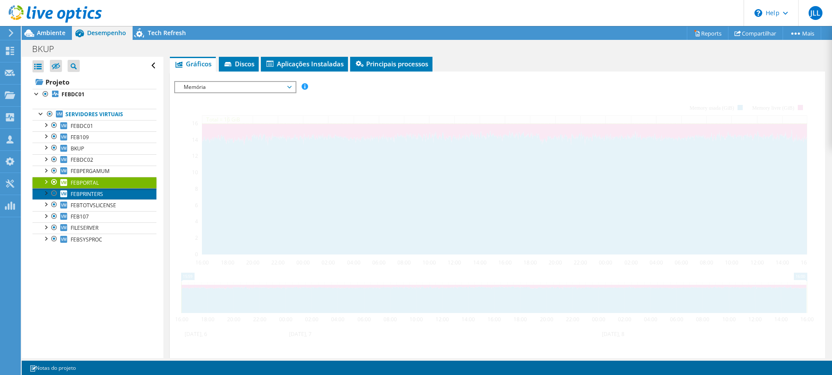
click at [96, 190] on span "FEBPRINTERS" at bounding box center [87, 193] width 32 height 7
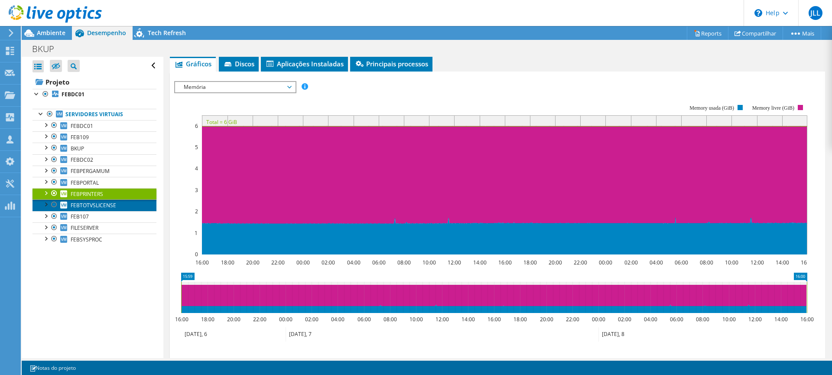
click at [102, 208] on span "FEBTOTVSLICENSE" at bounding box center [93, 204] width 45 height 7
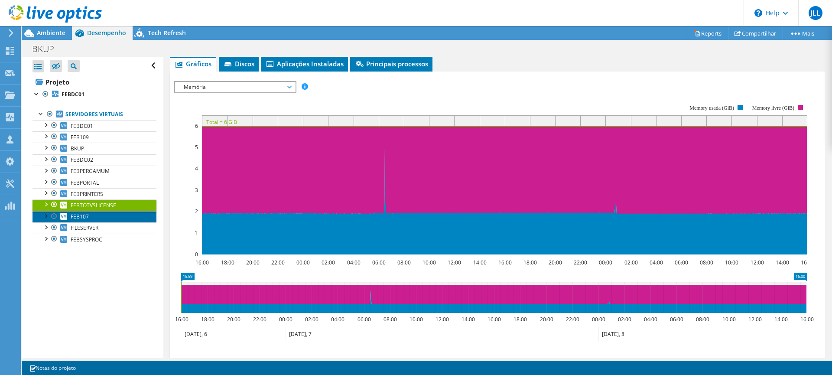
click at [89, 217] on link "FEB107" at bounding box center [94, 216] width 124 height 11
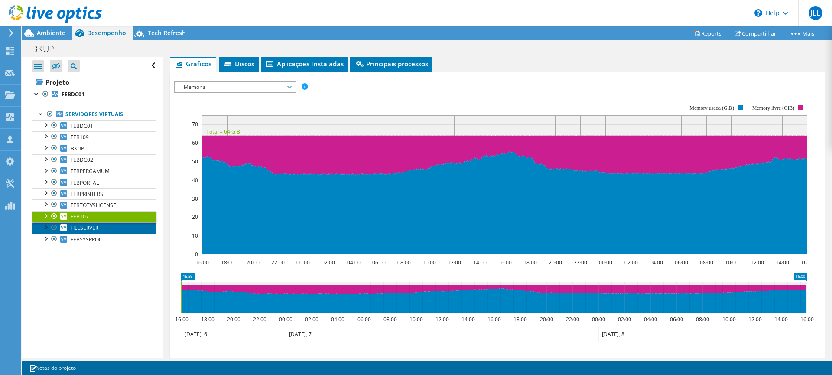
click at [94, 232] on link "FILESERVER" at bounding box center [94, 227] width 124 height 11
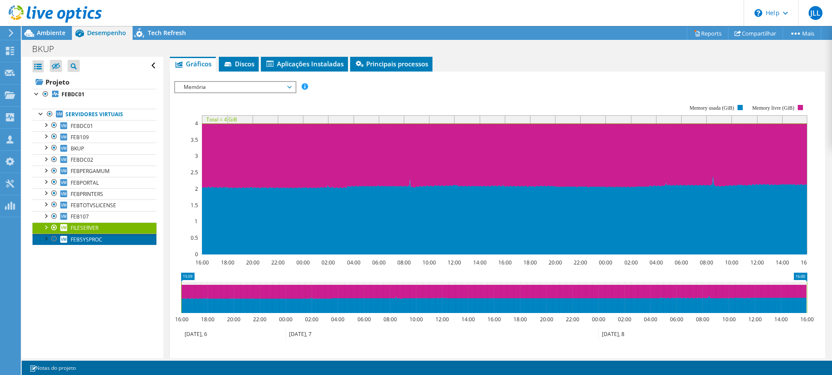
click at [87, 239] on span "FEBSYSPROC" at bounding box center [87, 239] width 32 height 7
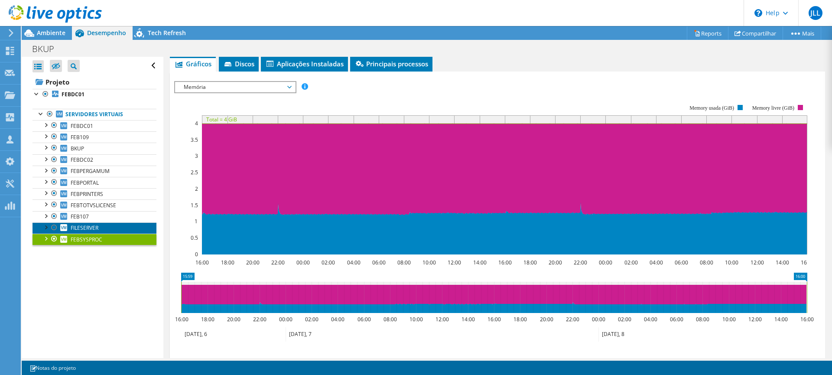
click at [94, 226] on span "FILESERVER" at bounding box center [85, 227] width 28 height 7
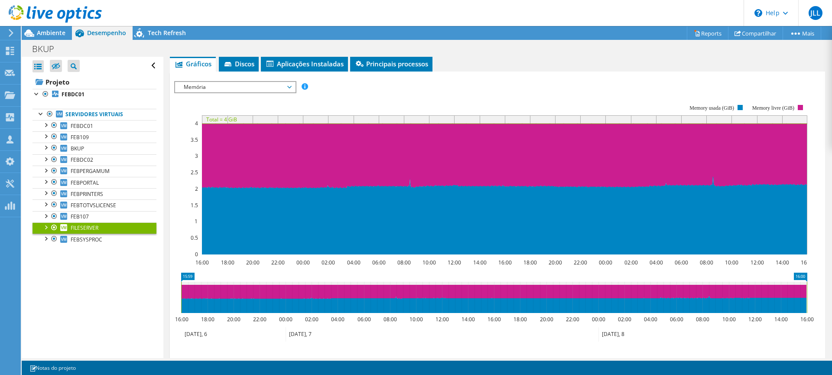
click at [102, 245] on ul "Servidores virtuais FEBDC01 0 C:" at bounding box center [94, 176] width 124 height 153
click at [100, 243] on link "FEBSYSPROC" at bounding box center [94, 238] width 124 height 11
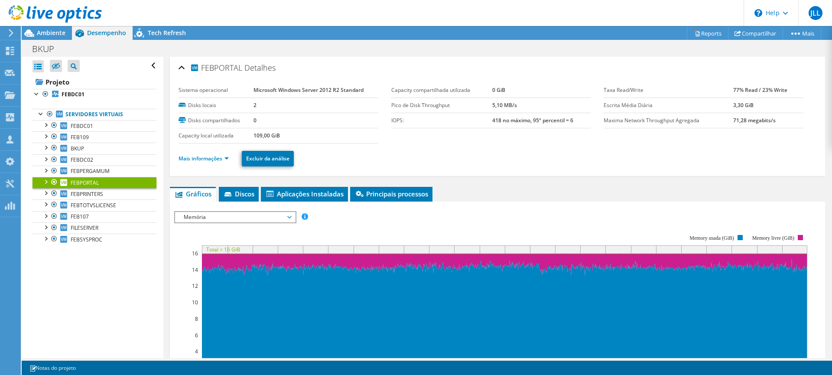
scroll to position [130, 0]
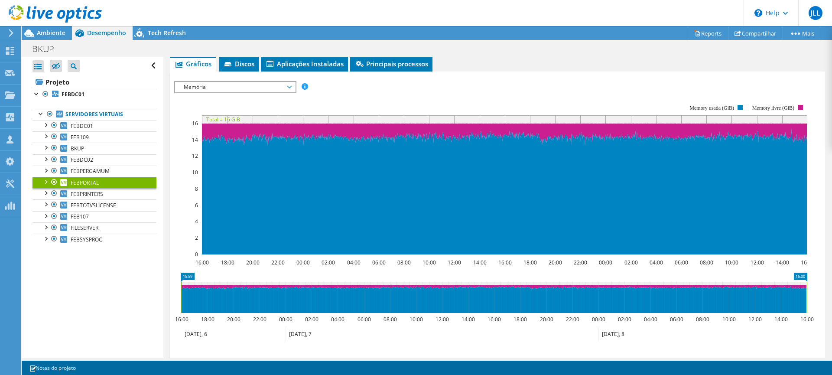
click at [98, 188] on link "FEBPORTAL" at bounding box center [94, 182] width 124 height 11
click at [100, 197] on span "FEBPRINTERS" at bounding box center [87, 193] width 32 height 7
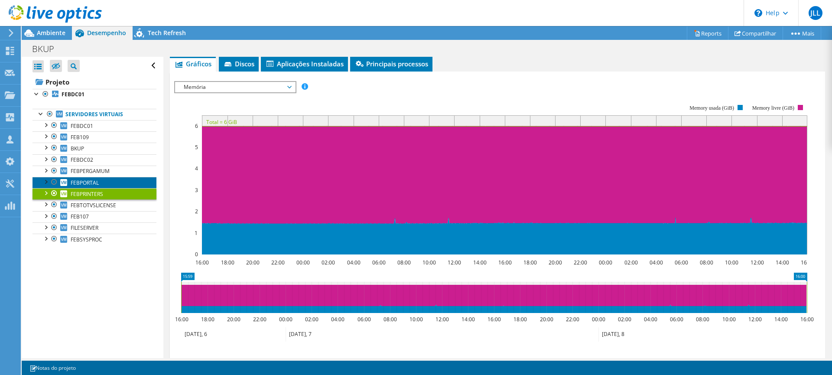
click at [92, 180] on span "FEBPORTAL" at bounding box center [85, 182] width 28 height 7
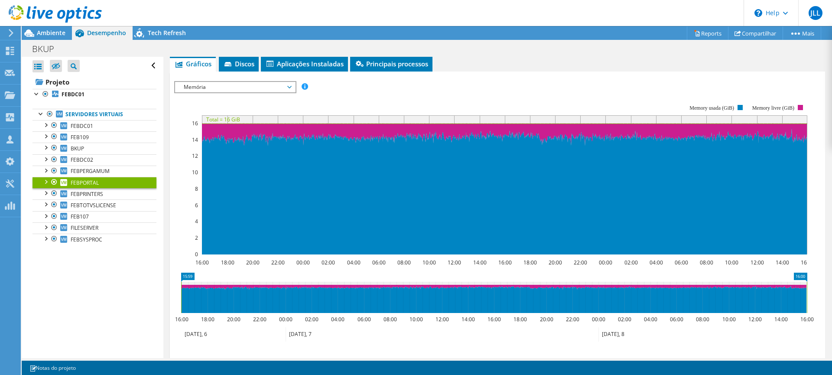
click at [223, 86] on span "Memória" at bounding box center [234, 87] width 111 height 10
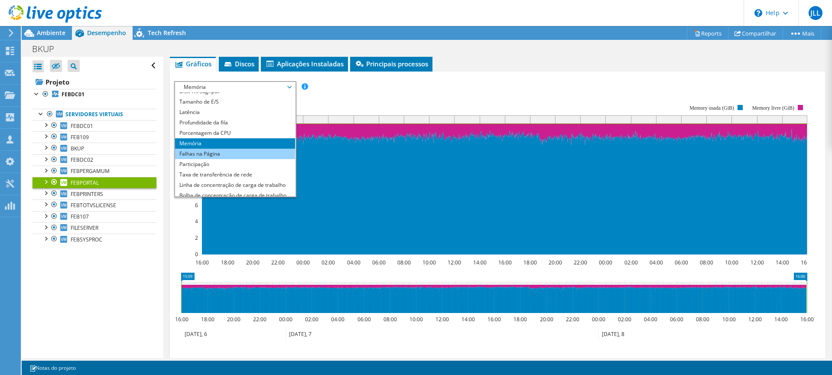
scroll to position [31, 0]
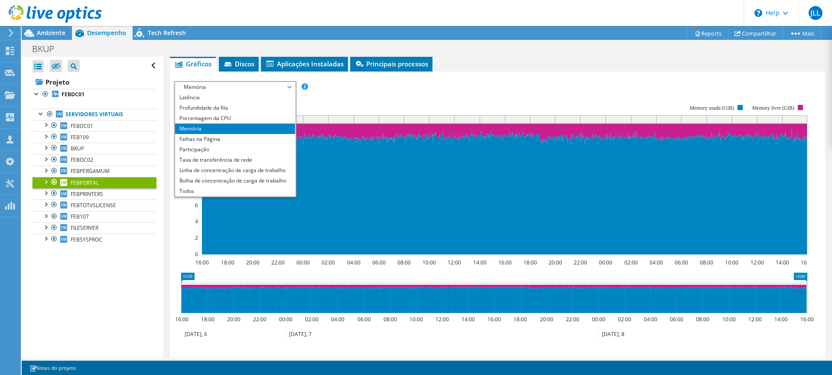
click at [344, 98] on rect at bounding box center [490, 179] width 633 height 173
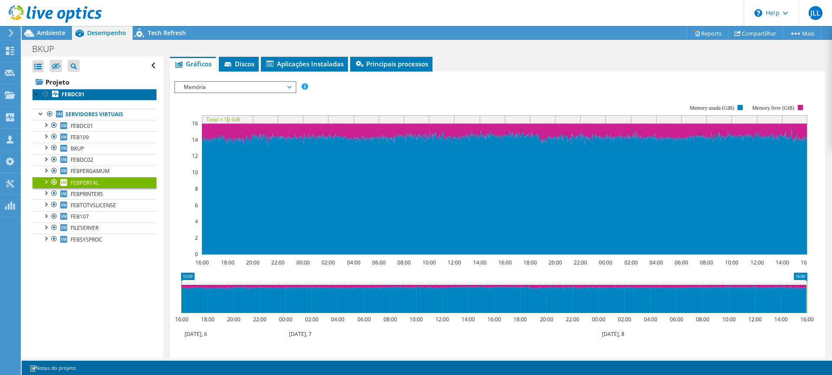
click at [75, 94] on b "FEBDC01" at bounding box center [73, 94] width 23 height 7
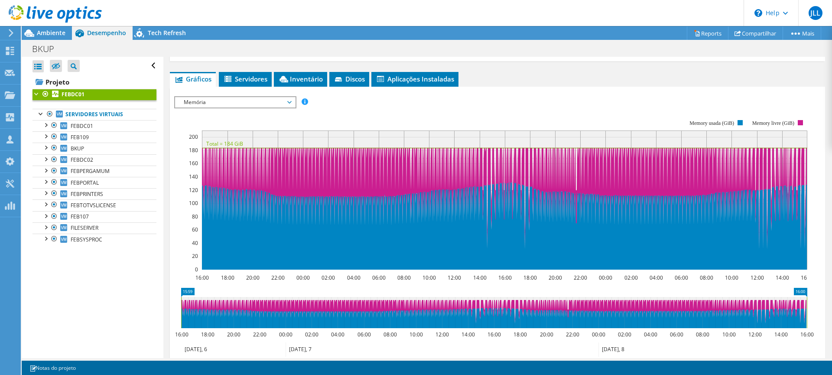
scroll to position [145, 0]
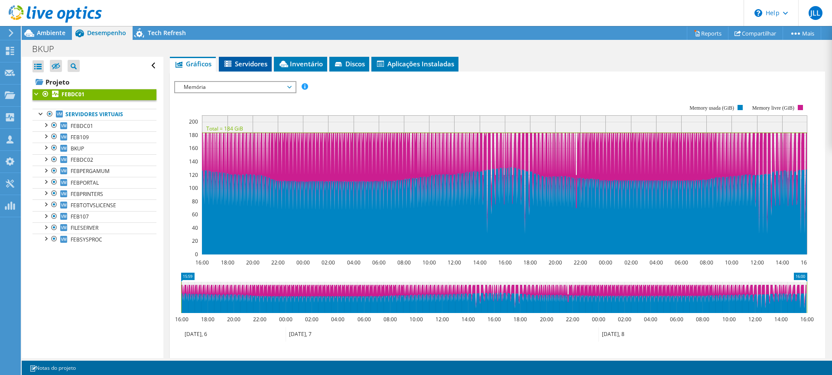
click at [249, 59] on span "Servidores" at bounding box center [245, 63] width 44 height 9
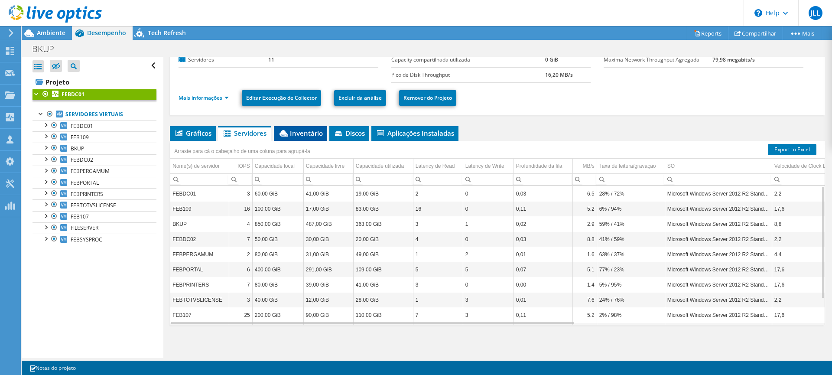
click at [292, 133] on span "Inventário" at bounding box center [300, 133] width 45 height 9
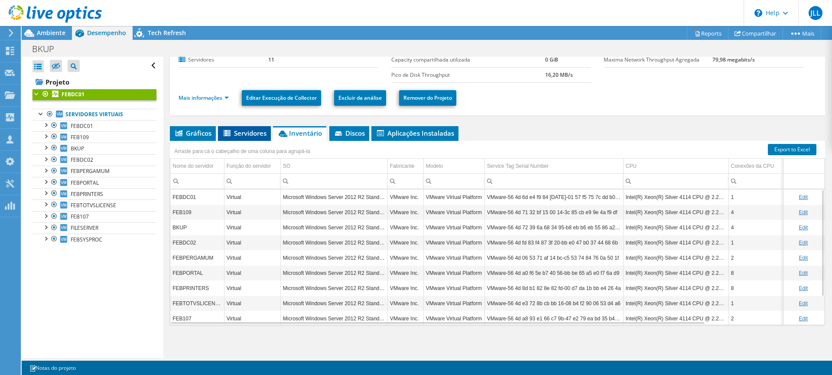
click at [233, 136] on span "Servidores" at bounding box center [244, 133] width 44 height 9
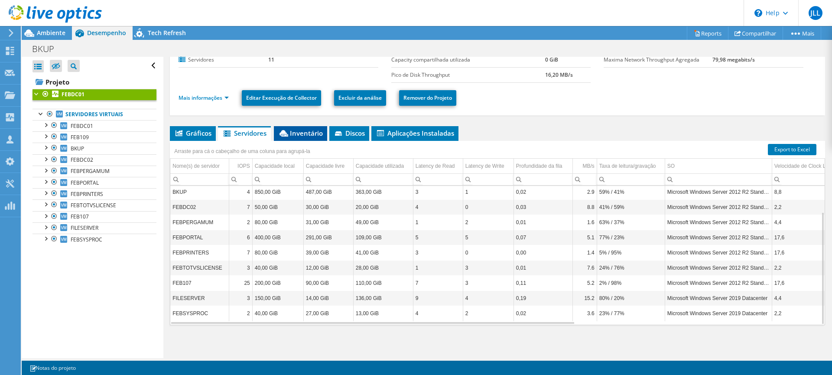
click at [302, 130] on span "Inventário" at bounding box center [300, 133] width 45 height 9
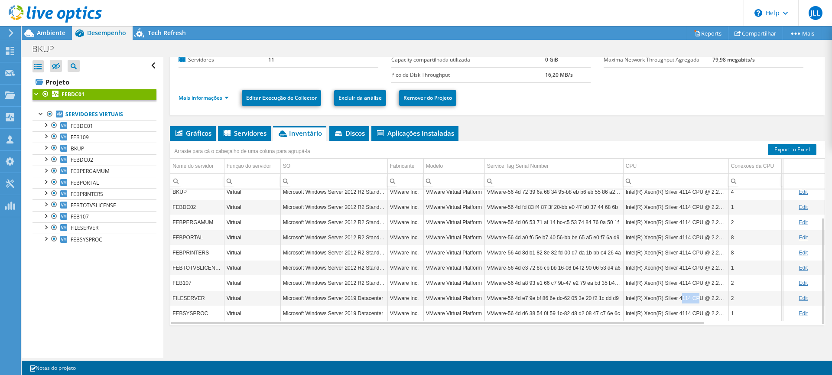
drag, startPoint x: 680, startPoint y: 302, endPoint x: 684, endPoint y: 312, distance: 11.0
click at [697, 302] on td "Intel(R) Xeon(R) Silver 4114 CPU @ 2.20GHz" at bounding box center [675, 297] width 105 height 15
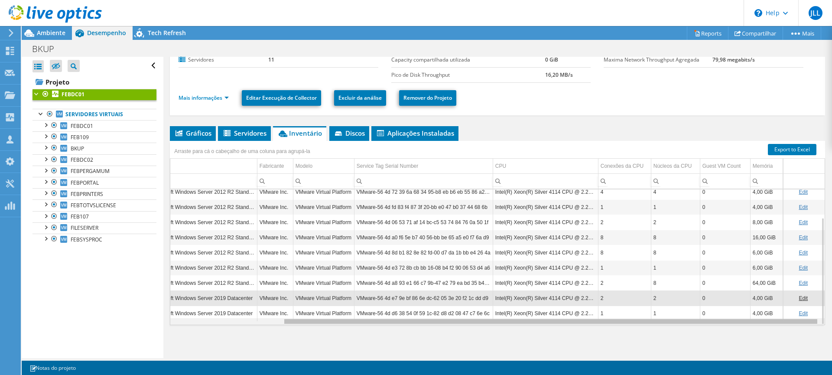
scroll to position [0, 0]
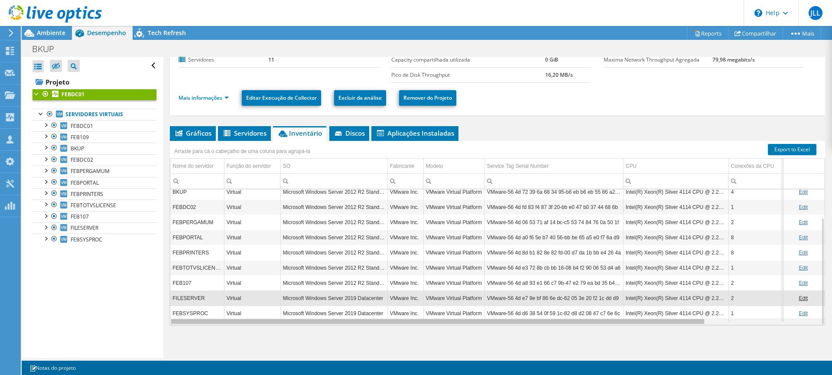
drag, startPoint x: 674, startPoint y: 322, endPoint x: 497, endPoint y: 311, distance: 177.1
click at [497, 311] on body "JLL Parceiro de Canal [PERSON_NAME] Lazaro [EMAIL_ADDRESS][PERSON_NAME][DOMAIN_…" at bounding box center [416, 187] width 832 height 375
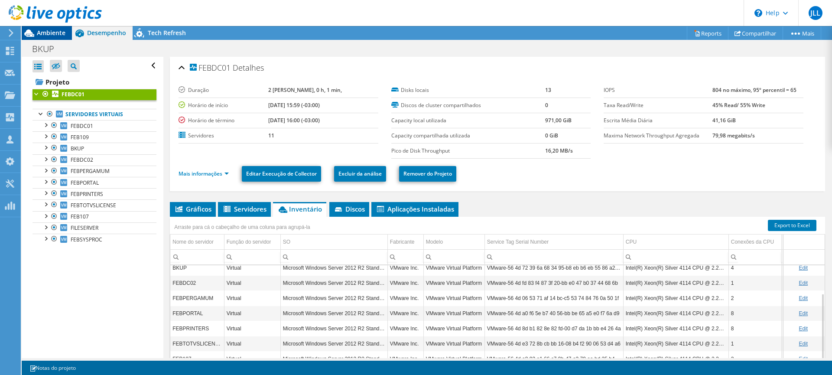
click at [52, 36] on span "Ambiente" at bounding box center [51, 33] width 29 height 8
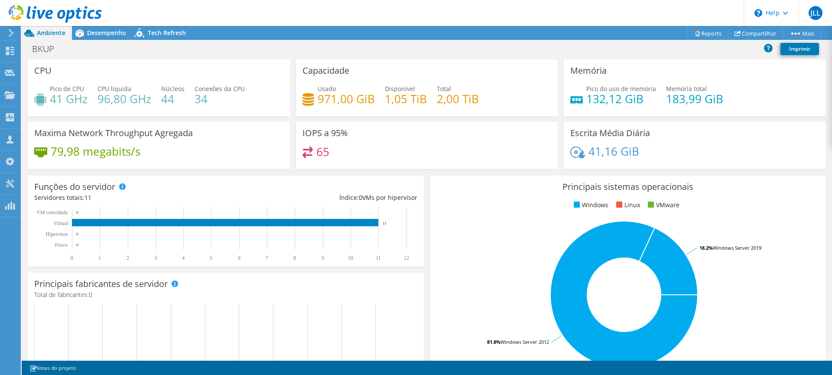
click at [6, 26] on div at bounding box center [51, 14] width 102 height 29
click at [12, 33] on use at bounding box center [11, 33] width 5 height 8
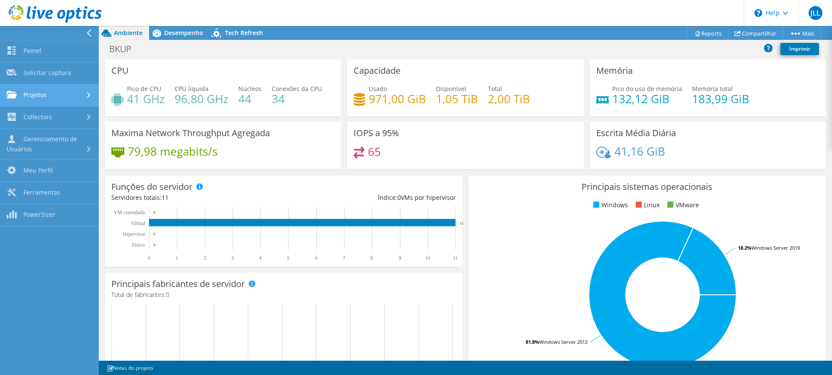
click at [81, 92] on link "Projetos" at bounding box center [49, 95] width 99 height 22
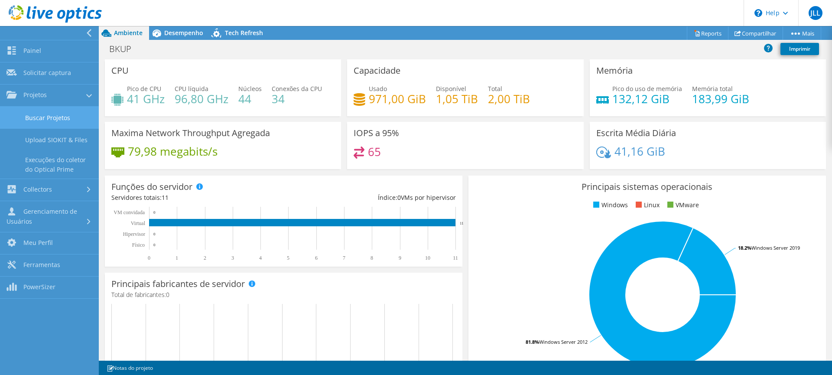
click at [66, 109] on link "Buscar Projetos" at bounding box center [49, 118] width 99 height 22
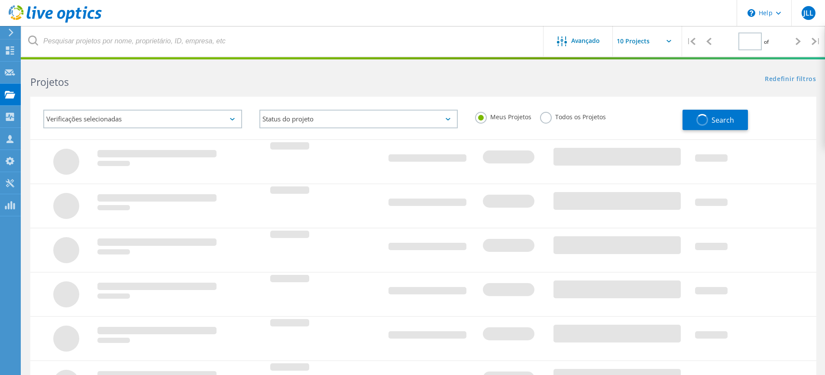
type input "1"
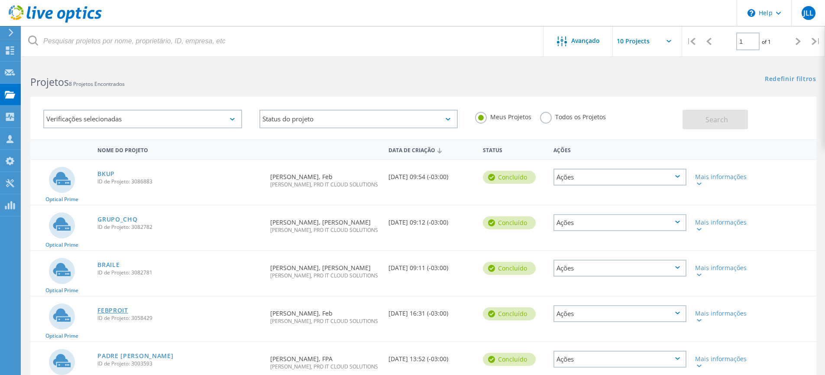
click at [117, 313] on link "FEBPROIT" at bounding box center [112, 310] width 31 height 6
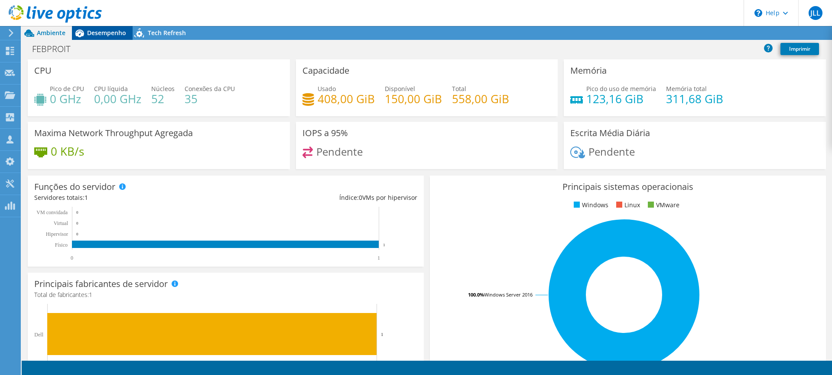
click at [104, 30] on span "Desempenho" at bounding box center [106, 33] width 39 height 8
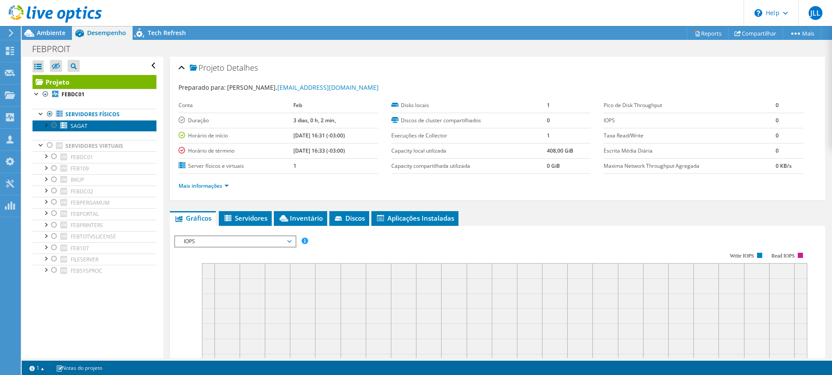
click at [90, 126] on link "SAGAT" at bounding box center [94, 125] width 124 height 11
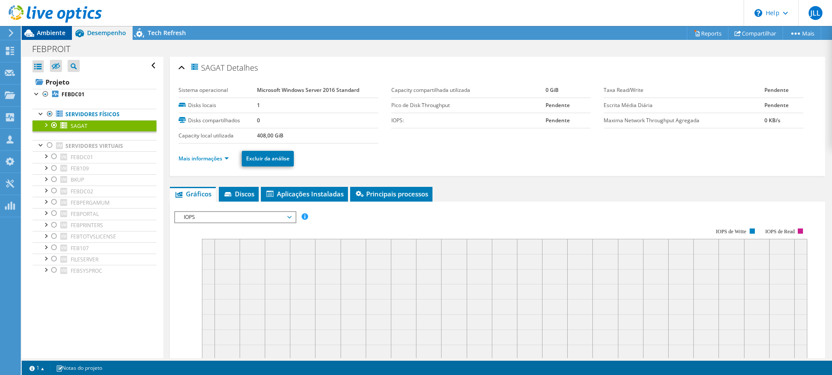
click at [52, 31] on span "Ambiente" at bounding box center [51, 33] width 29 height 8
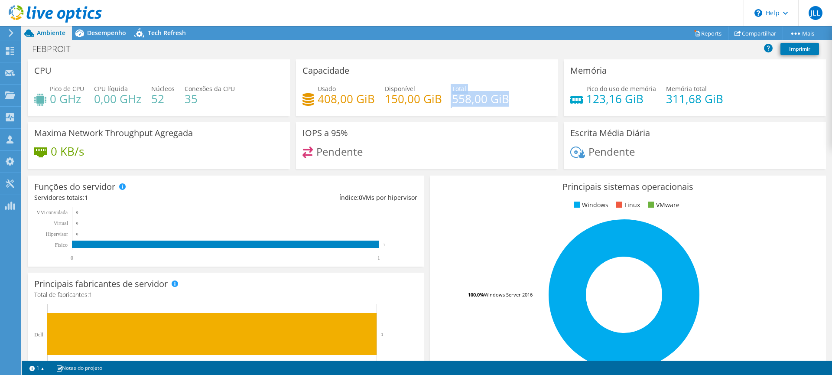
drag, startPoint x: 447, startPoint y: 88, endPoint x: 505, endPoint y: 105, distance: 60.3
click at [505, 105] on div "Usado 408,00 GiB Disponível 150,00 GiB Total 558,00 GiB" at bounding box center [426, 98] width 249 height 28
click at [103, 31] on span "Desempenho" at bounding box center [106, 33] width 39 height 8
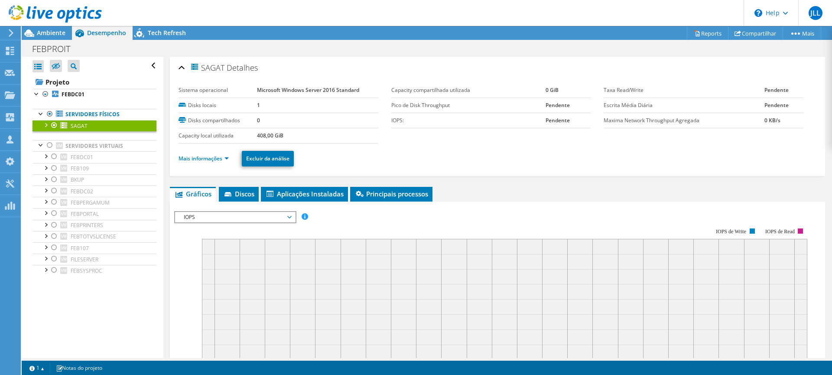
click at [95, 126] on link "SAGAT" at bounding box center [94, 125] width 124 height 11
click at [198, 160] on link "Mais informações" at bounding box center [203, 158] width 50 height 7
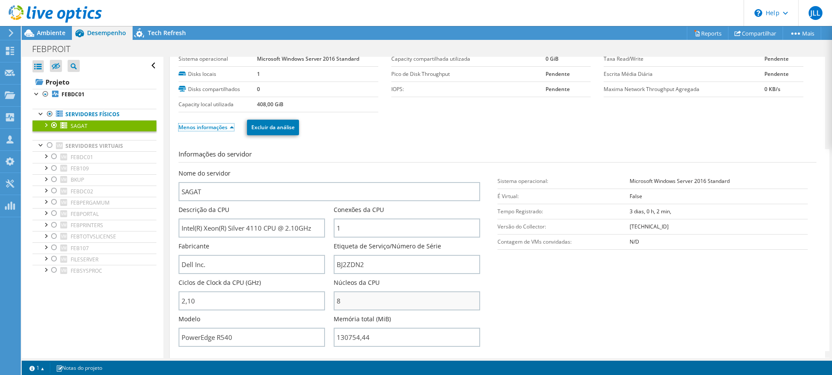
scroll to position [43, 0]
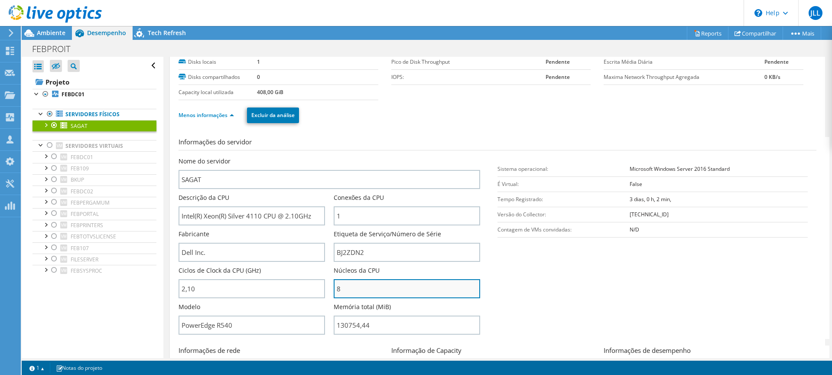
drag, startPoint x: 378, startPoint y: 286, endPoint x: 339, endPoint y: 288, distance: 39.1
click at [339, 288] on input "8" at bounding box center [407, 288] width 146 height 19
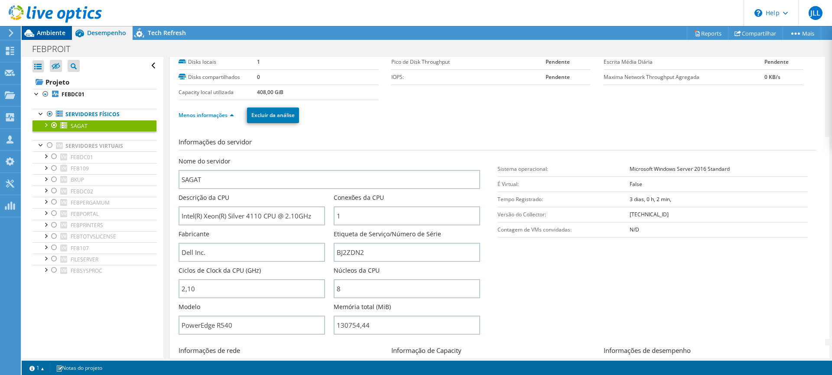
click at [50, 35] on span "Ambiente" at bounding box center [51, 33] width 29 height 8
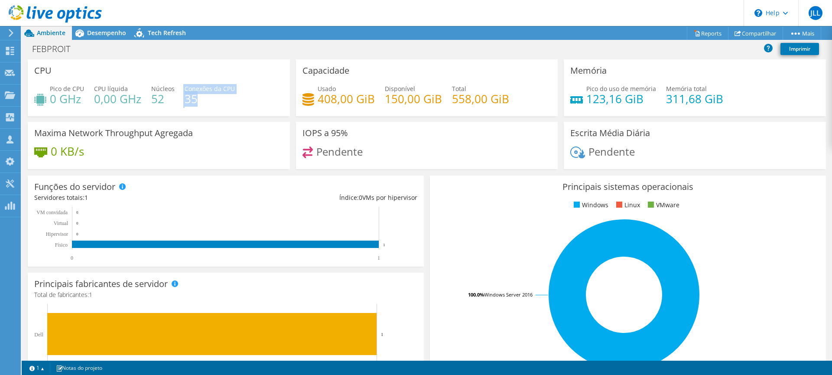
drag, startPoint x: 213, startPoint y: 104, endPoint x: 191, endPoint y: 93, distance: 25.0
click at [185, 91] on div "Pico de CPU 0 GHz CPU líquida 0,00 GHz Núcleos 52 Conexões da CPU 35" at bounding box center [158, 98] width 249 height 28
click at [207, 100] on h4 "35" at bounding box center [210, 99] width 50 height 10
click at [214, 107] on div "Pico de CPU 0 GHz CPU líquida 0,00 GHz Núcleos 52 Conexões da CPU 35" at bounding box center [158, 98] width 249 height 28
drag, startPoint x: 196, startPoint y: 103, endPoint x: 191, endPoint y: 91, distance: 12.4
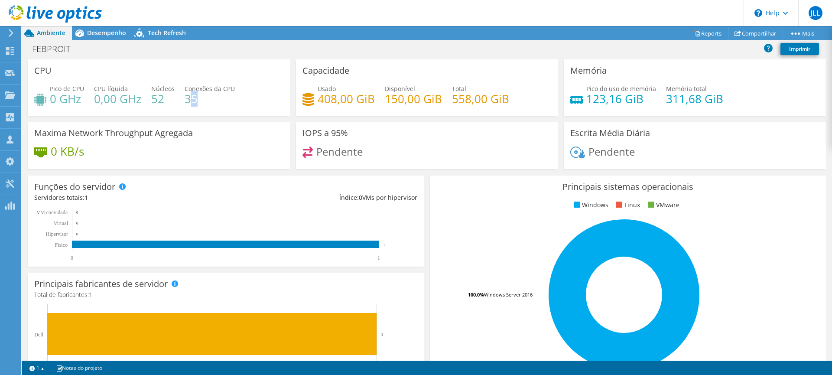
click at [191, 91] on div "Pico de CPU 0 GHz CPU líquida 0,00 GHz Núcleos 52 Conexões da CPU 35" at bounding box center [158, 98] width 249 height 28
click at [219, 101] on h4 "35" at bounding box center [210, 99] width 50 height 10
drag, startPoint x: 210, startPoint y: 107, endPoint x: 186, endPoint y: 96, distance: 26.0
click at [186, 96] on div "Pico de CPU 0 GHz CPU líquida 0,00 GHz Núcleos 52 Conexões da CPU 35" at bounding box center [158, 98] width 249 height 28
click at [228, 105] on div "Pico de CPU 0 GHz CPU líquida 0,00 GHz Núcleos 52 Conexões da CPU 35" at bounding box center [158, 98] width 249 height 28
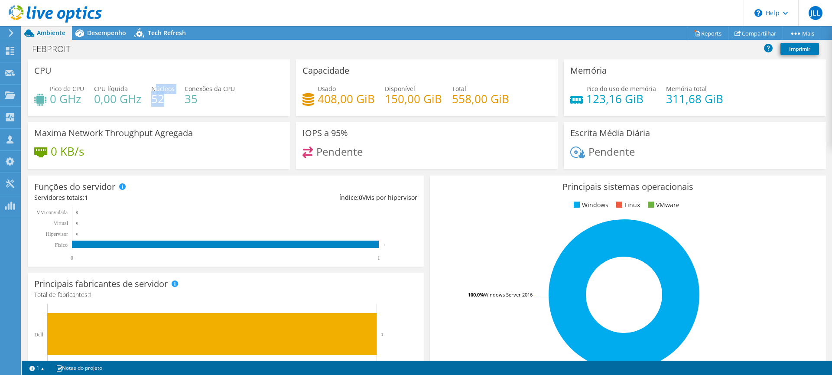
drag, startPoint x: 167, startPoint y: 94, endPoint x: 155, endPoint y: 91, distance: 12.6
click at [155, 91] on div "Núcleos 52" at bounding box center [162, 93] width 23 height 19
click at [96, 37] on div "Desempenho" at bounding box center [102, 33] width 61 height 14
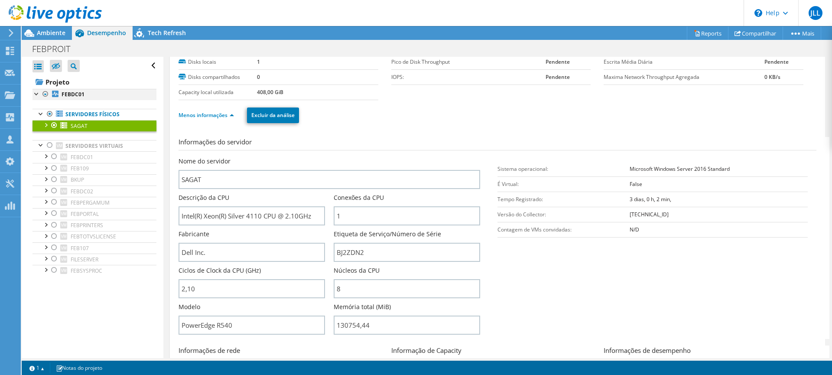
click at [43, 93] on div at bounding box center [45, 94] width 9 height 10
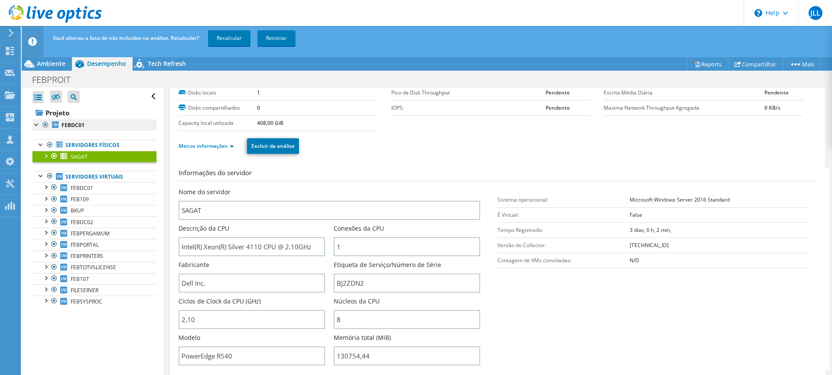
click at [50, 123] on li "FEBDC01 Servidores físicos SAGAT 0 C: E:" at bounding box center [94, 218] width 124 height 196
click at [46, 124] on div at bounding box center [45, 125] width 9 height 10
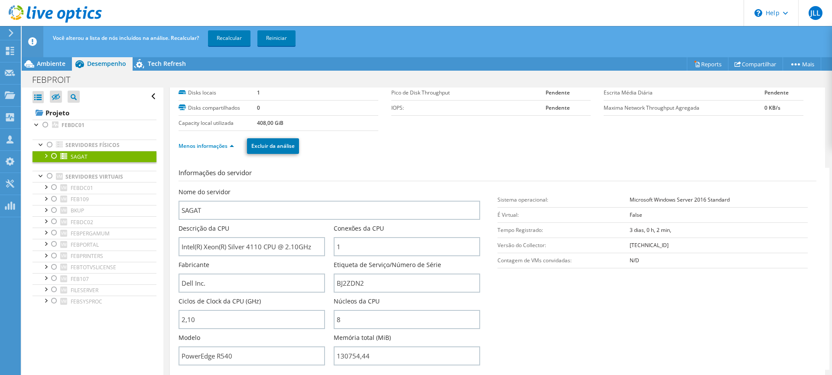
click at [53, 157] on div at bounding box center [54, 156] width 9 height 10
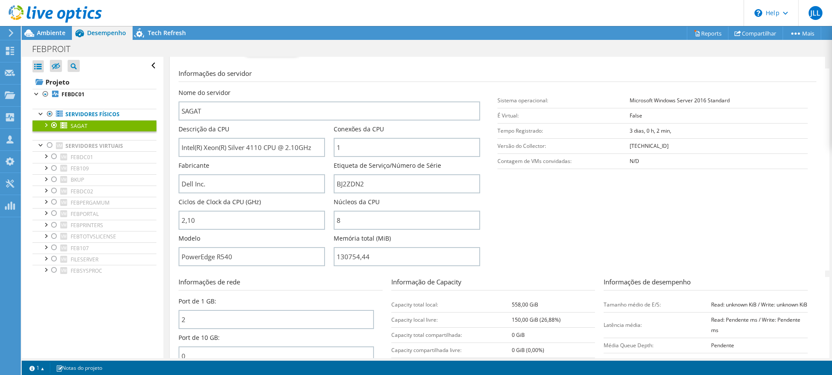
scroll to position [130, 0]
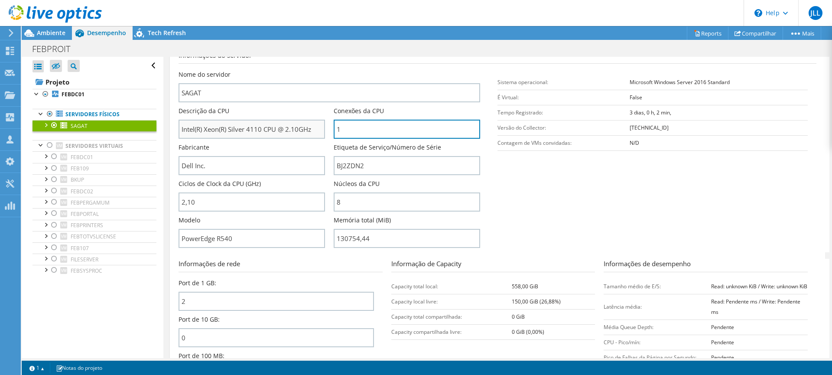
drag, startPoint x: 359, startPoint y: 126, endPoint x: 318, endPoint y: 124, distance: 40.8
click at [318, 70] on div "Nome do servidor SAGAT Descrição da CPU Intel(R) Xeon(R) Silver 4110 CPU @ 2.10…" at bounding box center [333, 70] width 310 height 0
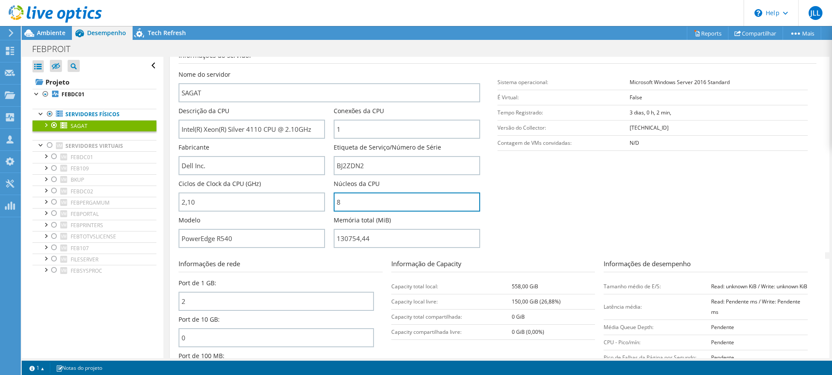
drag, startPoint x: 356, startPoint y: 204, endPoint x: 325, endPoint y: 204, distance: 30.3
click at [325, 70] on div "Nome do servidor SAGAT Descrição da CPU Intel(R) Xeon(R) Silver 4110 CPU @ 2.10…" at bounding box center [333, 70] width 310 height 0
click at [50, 35] on span "Ambiente" at bounding box center [51, 33] width 29 height 8
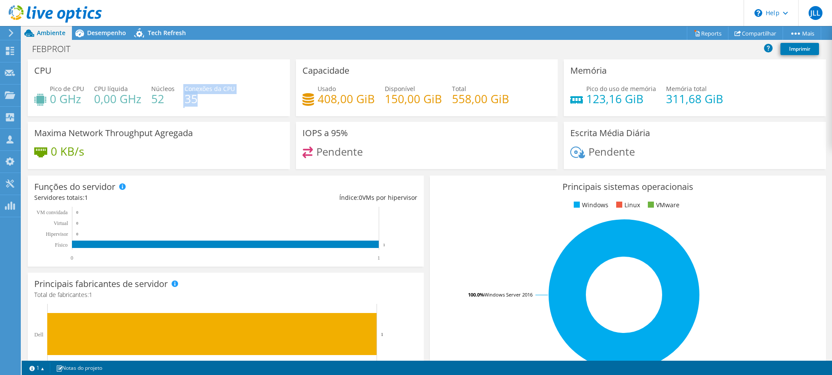
drag, startPoint x: 199, startPoint y: 103, endPoint x: 181, endPoint y: 100, distance: 18.9
click at [181, 100] on div "Pico de CPU 0 GHz CPU líquida 0,00 GHz Núcleos 52 Conexões da CPU 35" at bounding box center [158, 98] width 249 height 28
drag, startPoint x: 169, startPoint y: 103, endPoint x: 152, endPoint y: 103, distance: 16.5
click at [152, 103] on h4 "52" at bounding box center [162, 99] width 23 height 10
click at [108, 34] on span "Desempenho" at bounding box center [106, 33] width 39 height 8
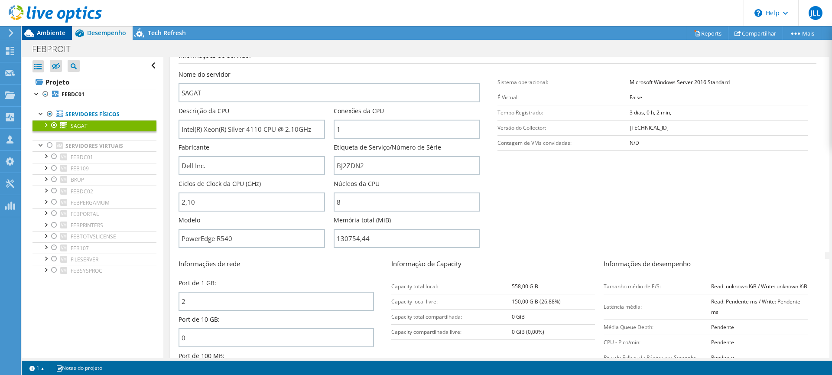
click at [43, 33] on span "Ambiente" at bounding box center [51, 33] width 29 height 8
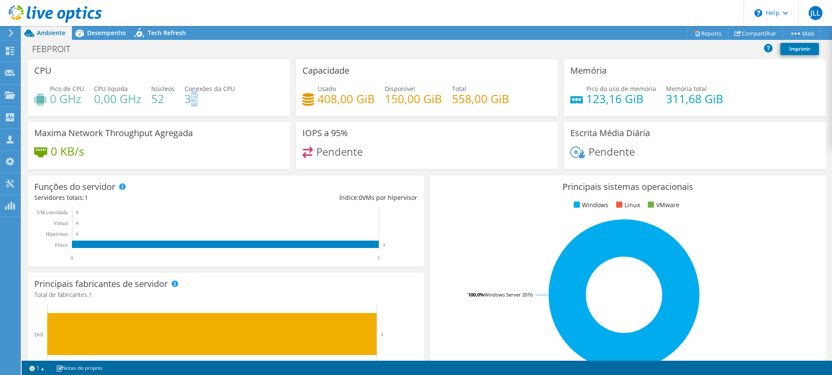
drag, startPoint x: 199, startPoint y: 99, endPoint x: 188, endPoint y: 99, distance: 11.3
click at [188, 99] on h4 "35" at bounding box center [210, 99] width 50 height 10
click at [96, 29] on span "Desempenho" at bounding box center [106, 33] width 39 height 8
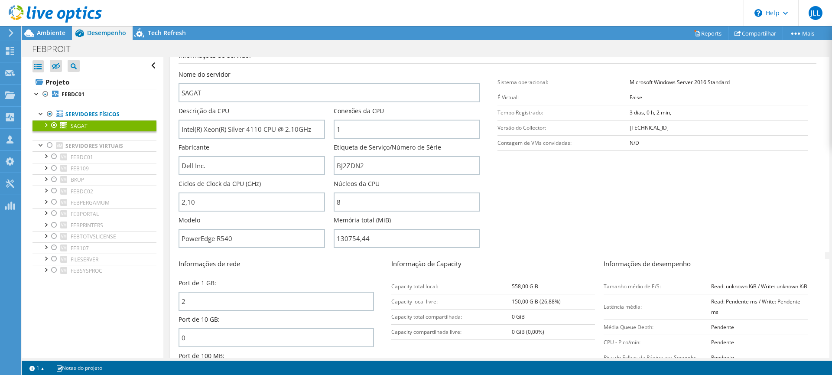
click at [46, 124] on div at bounding box center [45, 124] width 9 height 9
click at [46, 125] on div at bounding box center [45, 124] width 9 height 9
click at [50, 145] on div at bounding box center [49, 145] width 9 height 10
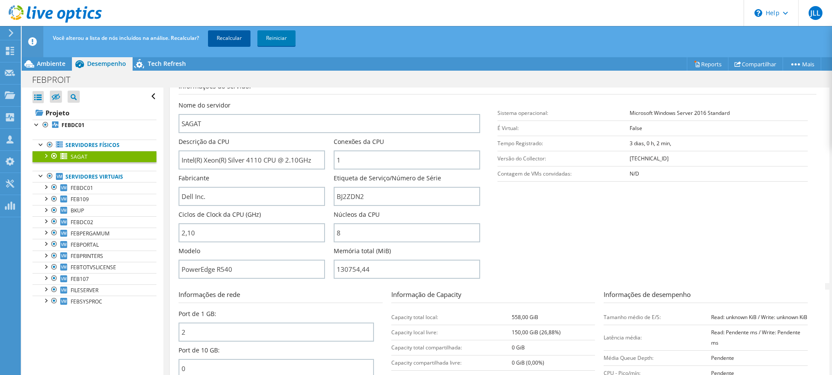
click at [225, 42] on link "Recalcular" at bounding box center [229, 38] width 42 height 16
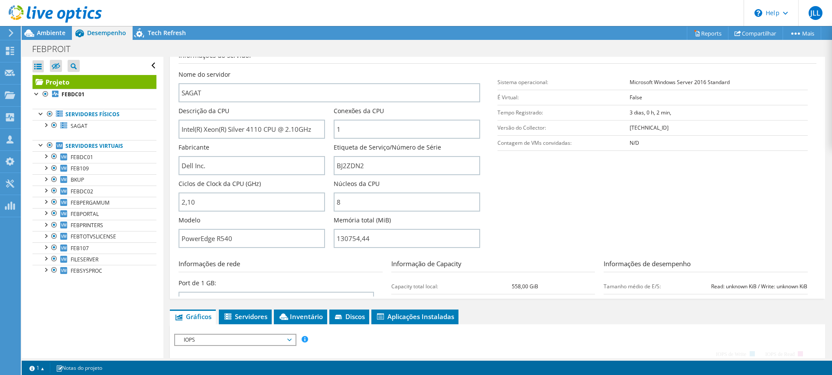
scroll to position [154, 0]
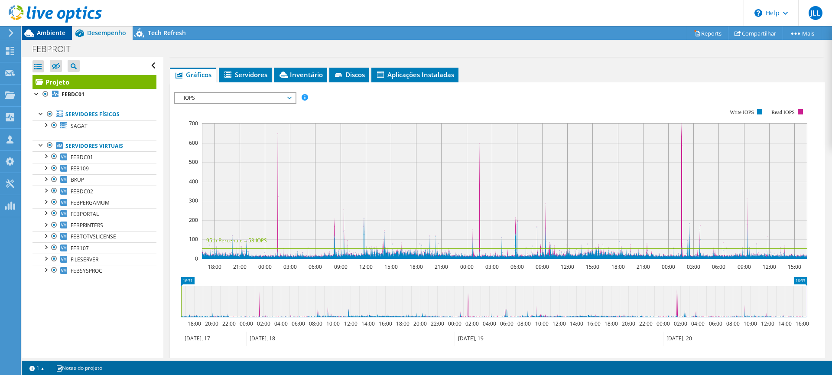
click at [50, 35] on span "Ambiente" at bounding box center [51, 33] width 29 height 8
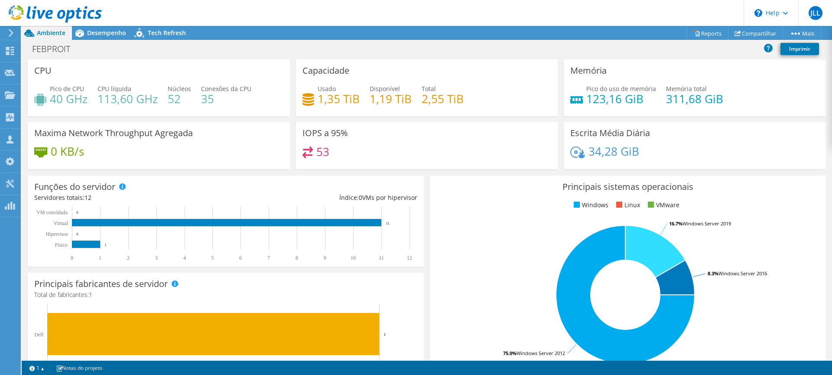
drag, startPoint x: 237, startPoint y: 104, endPoint x: 219, endPoint y: 108, distance: 19.0
click at [219, 108] on div "Pico de CPU 40 GHz CPU líquida 113,60 GHz Núcleos 52 Conexões da CPU 35" at bounding box center [158, 98] width 249 height 28
drag, startPoint x: 204, startPoint y: 87, endPoint x: 217, endPoint y: 104, distance: 21.1
click at [217, 104] on div "Pico de CPU 40 GHz CPU líquida 113,60 GHz Núcleos 52 Conexões da CPU 35" at bounding box center [158, 98] width 249 height 28
click at [176, 102] on h4 "52" at bounding box center [179, 99] width 23 height 10
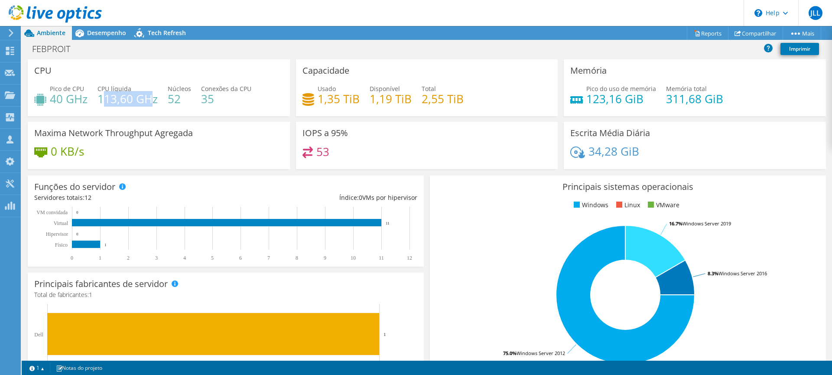
drag, startPoint x: 152, startPoint y: 98, endPoint x: 107, endPoint y: 97, distance: 45.9
click at [107, 97] on h4 "113,60 GHz" at bounding box center [127, 99] width 60 height 10
drag, startPoint x: 80, startPoint y: 100, endPoint x: 65, endPoint y: 104, distance: 15.9
click at [65, 104] on h4 "40 GHz" at bounding box center [69, 99] width 38 height 10
drag, startPoint x: 140, startPoint y: 91, endPoint x: 100, endPoint y: 91, distance: 39.9
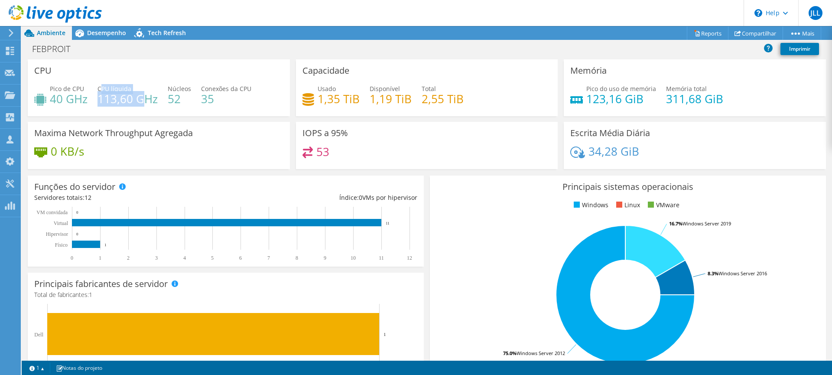
click at [100, 88] on div "CPU líquida 113,60 GHz" at bounding box center [127, 93] width 60 height 19
drag, startPoint x: 463, startPoint y: 100, endPoint x: 377, endPoint y: 89, distance: 86.4
click at [430, 100] on div "Usado 1,35 TiB Disponível 1,19 TiB Total 2,55 TiB" at bounding box center [426, 98] width 249 height 28
click at [109, 37] on div "Desempenho" at bounding box center [102, 33] width 61 height 14
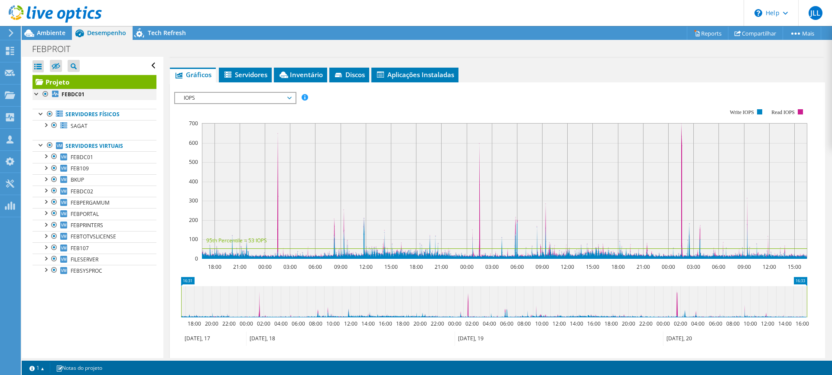
click at [45, 91] on div at bounding box center [45, 94] width 9 height 10
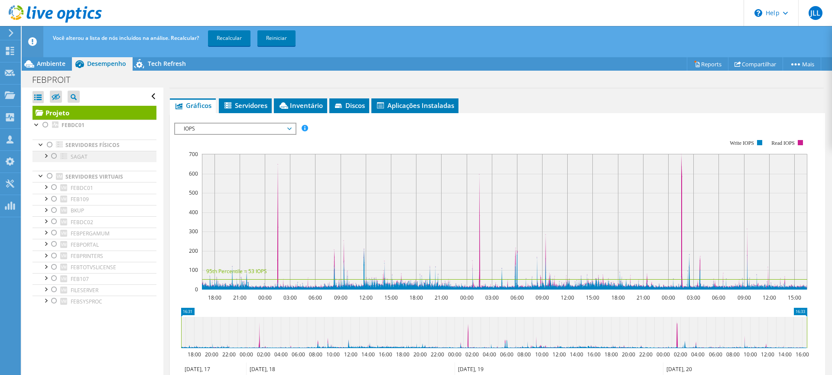
click at [56, 159] on div at bounding box center [54, 156] width 9 height 10
drag, startPoint x: 244, startPoint y: 32, endPoint x: 237, endPoint y: 36, distance: 7.6
click at [243, 33] on link "Recalcular" at bounding box center [229, 38] width 42 height 16
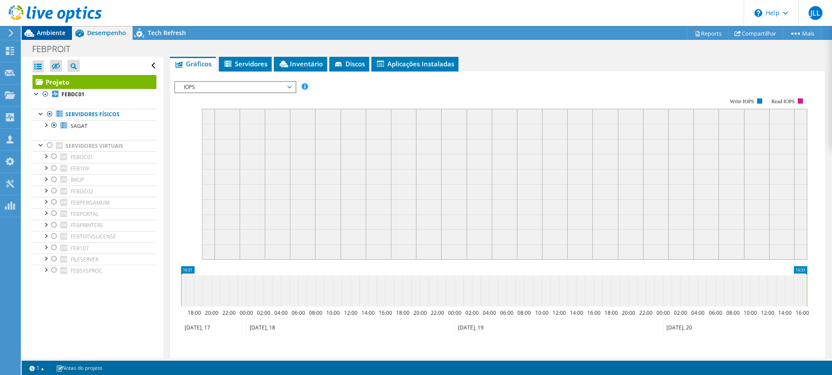
click at [48, 32] on span "Ambiente" at bounding box center [51, 33] width 29 height 8
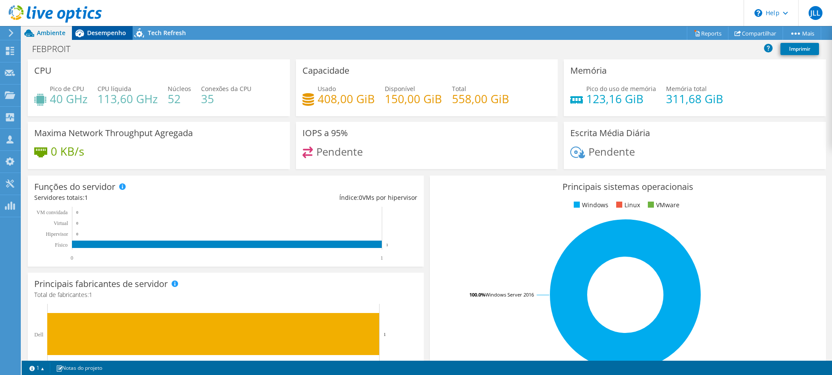
click at [106, 31] on span "Desempenho" at bounding box center [106, 33] width 39 height 8
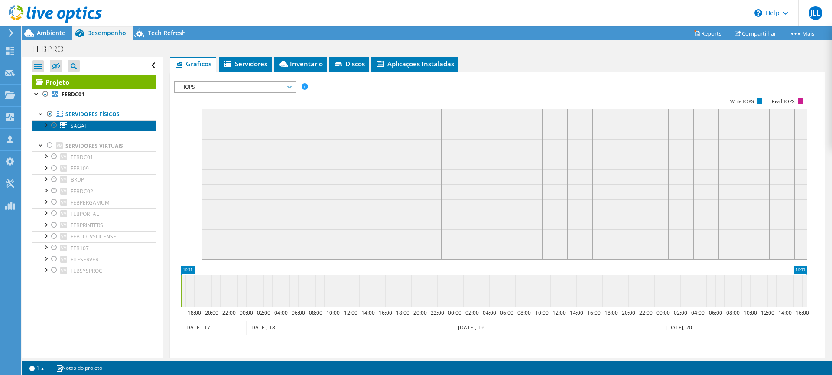
click at [85, 126] on span "SAGAT" at bounding box center [79, 125] width 17 height 7
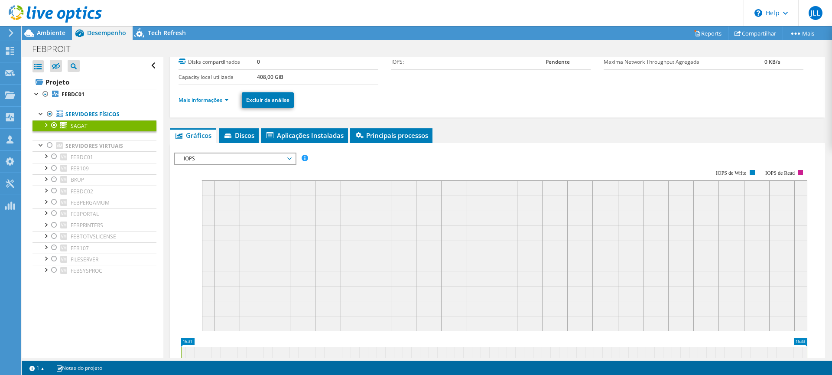
scroll to position [0, 0]
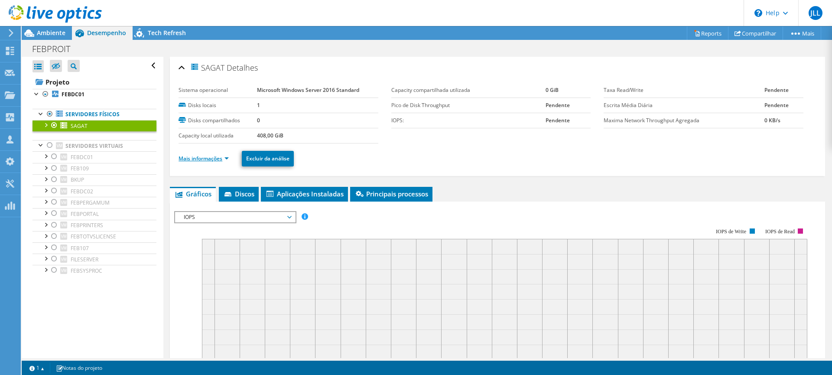
click at [201, 156] on link "Mais informações" at bounding box center [203, 158] width 50 height 7
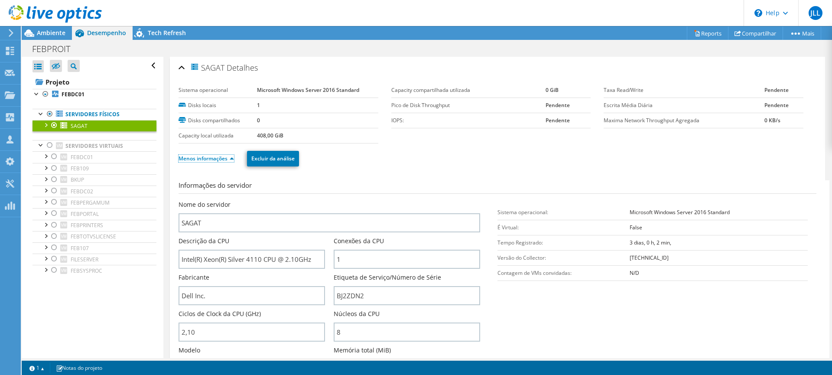
scroll to position [87, 0]
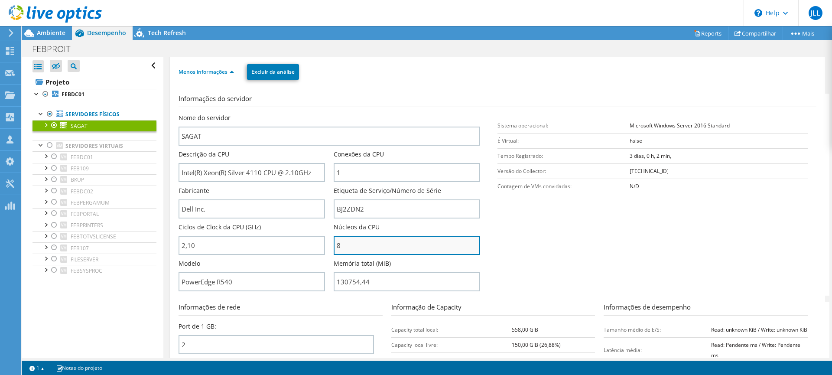
drag, startPoint x: 360, startPoint y: 246, endPoint x: 333, endPoint y: 244, distance: 26.9
click at [334, 244] on input "8" at bounding box center [407, 245] width 146 height 19
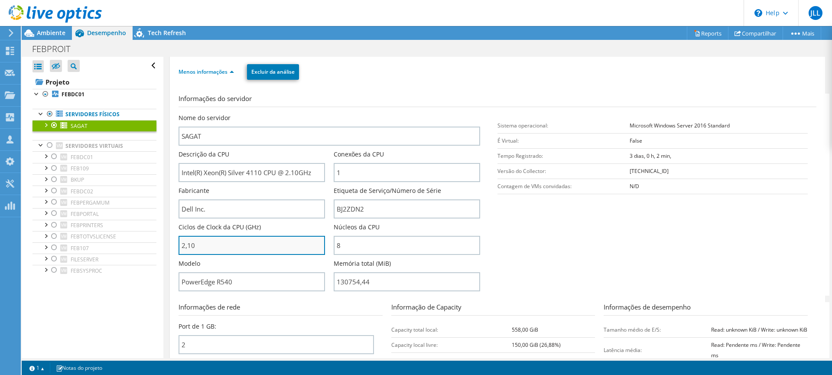
drag, startPoint x: 222, startPoint y: 248, endPoint x: 232, endPoint y: 248, distance: 9.5
click at [223, 248] on input "2,10" at bounding box center [251, 245] width 146 height 19
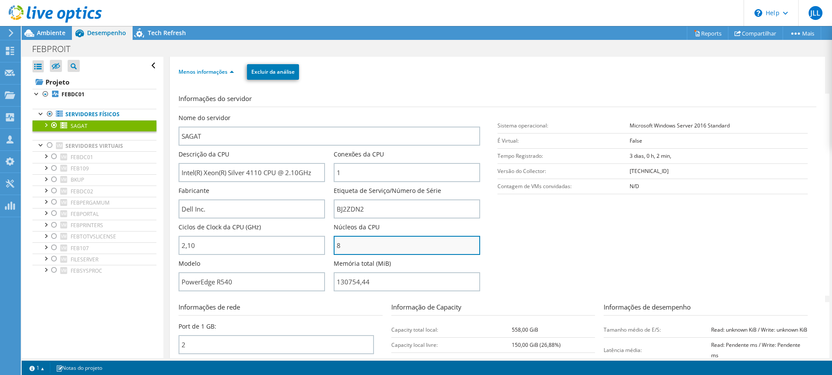
type input "210"
drag, startPoint x: 363, startPoint y: 246, endPoint x: 333, endPoint y: 246, distance: 30.3
click at [334, 246] on input "8" at bounding box center [407, 245] width 146 height 19
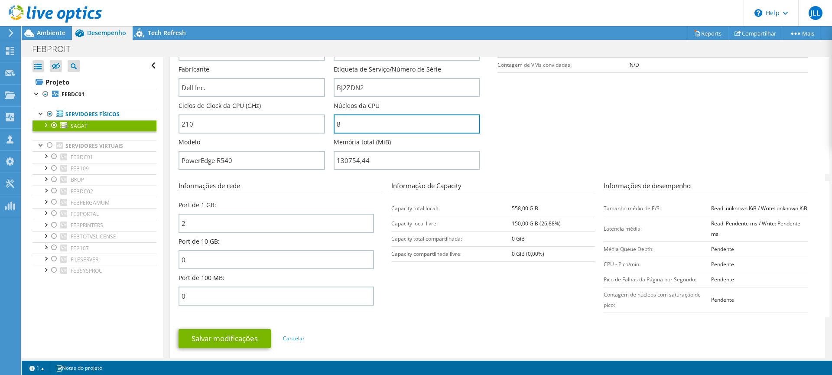
scroll to position [130, 0]
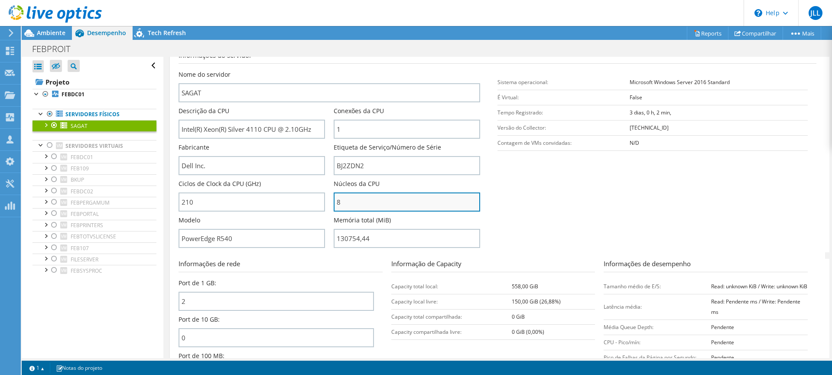
click at [354, 201] on input "8" at bounding box center [407, 201] width 146 height 19
drag, startPoint x: 347, startPoint y: 202, endPoint x: 335, endPoint y: 202, distance: 12.1
click at [323, 70] on div "Nome do servidor SAGAT Descrição da CPU Intel(R) Xeon(R) Silver 4110 CPU @ 2.10…" at bounding box center [333, 70] width 310 height 0
click at [347, 202] on input "8" at bounding box center [407, 201] width 146 height 19
drag, startPoint x: 350, startPoint y: 201, endPoint x: 336, endPoint y: 201, distance: 13.9
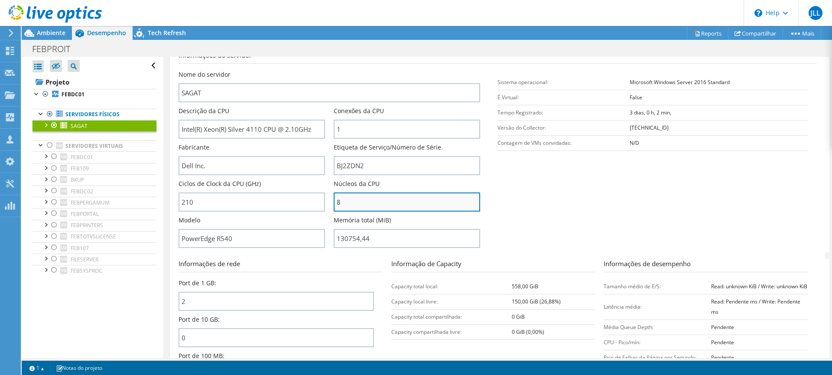
click at [336, 201] on input "8" at bounding box center [407, 201] width 146 height 19
click at [357, 199] on input "8" at bounding box center [407, 201] width 146 height 19
drag, startPoint x: 348, startPoint y: 202, endPoint x: 337, endPoint y: 204, distance: 10.5
click at [337, 204] on input "8" at bounding box center [407, 201] width 146 height 19
drag, startPoint x: 348, startPoint y: 204, endPoint x: 334, endPoint y: 205, distance: 13.9
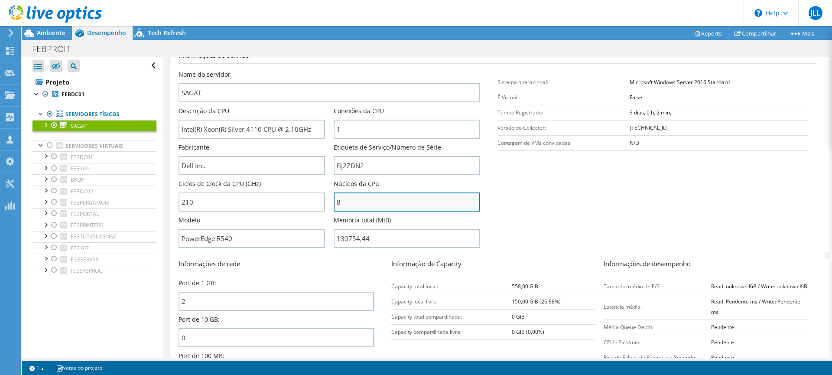
click at [334, 205] on input "8" at bounding box center [407, 201] width 146 height 19
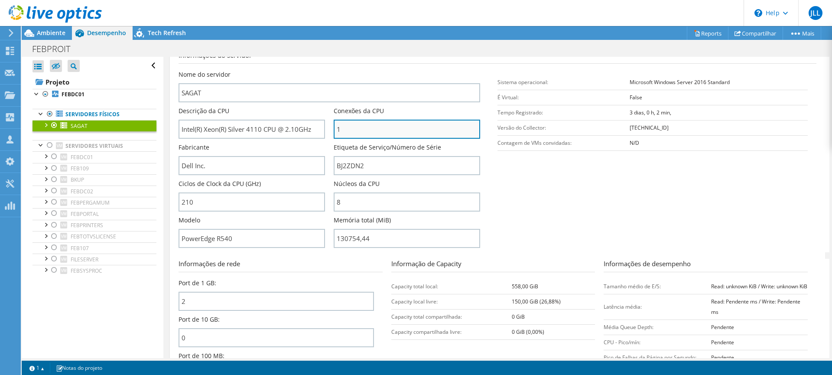
drag, startPoint x: 357, startPoint y: 130, endPoint x: 337, endPoint y: 131, distance: 20.9
click at [334, 131] on input "1" at bounding box center [407, 129] width 146 height 19
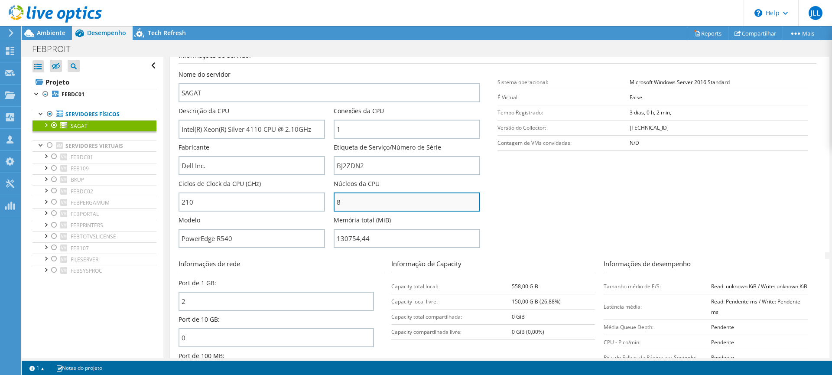
drag, startPoint x: 351, startPoint y: 206, endPoint x: 336, endPoint y: 207, distance: 14.8
click at [336, 207] on input "8" at bounding box center [407, 201] width 146 height 19
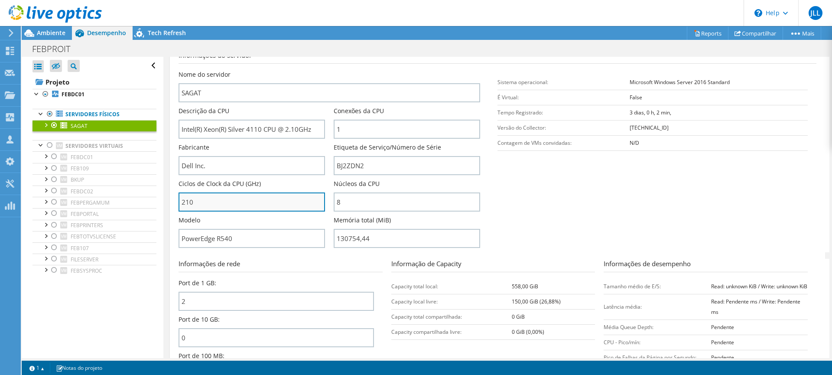
drag, startPoint x: 236, startPoint y: 207, endPoint x: 216, endPoint y: 210, distance: 19.7
click at [216, 210] on input "210" at bounding box center [251, 201] width 146 height 19
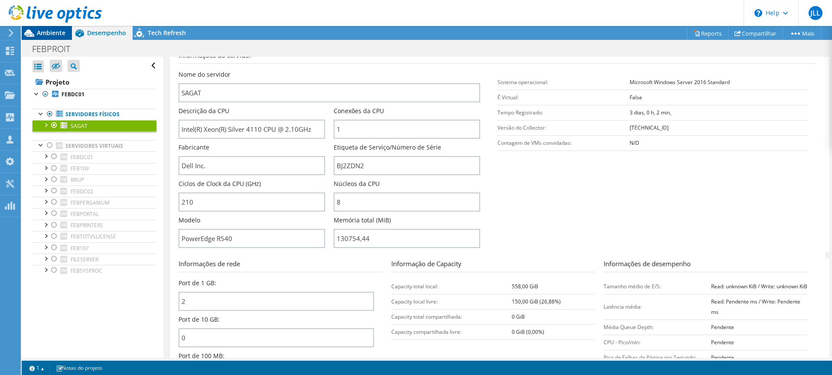
click at [52, 32] on span "Ambiente" at bounding box center [51, 33] width 29 height 8
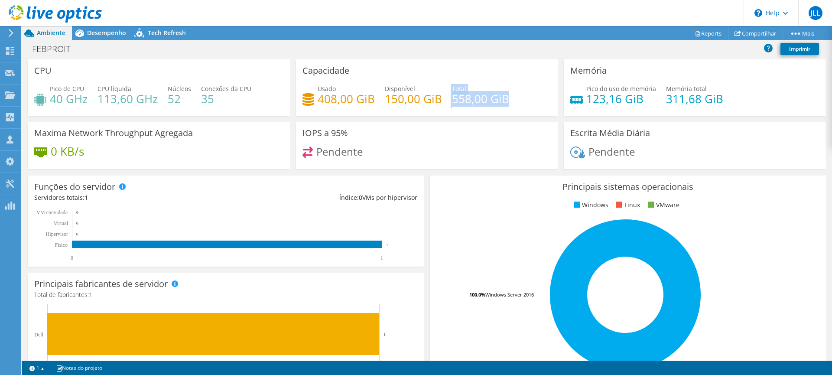
drag, startPoint x: 511, startPoint y: 103, endPoint x: 448, endPoint y: 100, distance: 63.3
click at [448, 100] on div "Usado 408,00 GiB Disponível 150,00 GiB Total 558,00 GiB" at bounding box center [426, 98] width 249 height 28
click at [506, 104] on div "Usado 408,00 GiB Disponível 150,00 GiB Total 558,00 GiB" at bounding box center [426, 98] width 249 height 28
drag, startPoint x: 509, startPoint y: 97, endPoint x: 457, endPoint y: 105, distance: 53.0
click at [457, 105] on div "Usado 408,00 GiB Disponível 150,00 GiB Total 558,00 GiB" at bounding box center [426, 98] width 249 height 28
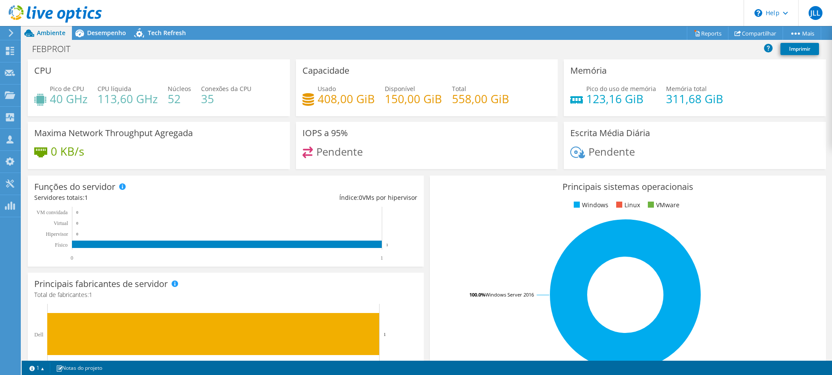
click at [512, 100] on div "Usado 408,00 GiB Disponível 150,00 GiB Total 558,00 GiB" at bounding box center [426, 98] width 249 height 28
drag, startPoint x: 507, startPoint y: 100, endPoint x: 449, endPoint y: 98, distance: 58.1
click at [449, 98] on div "Usado 408,00 GiB Disponível 150,00 GiB Total 558,00 GiB" at bounding box center [426, 98] width 249 height 28
drag, startPoint x: 370, startPoint y: 99, endPoint x: 315, endPoint y: 104, distance: 55.2
click at [314, 104] on div "Usado 408,00 GiB Disponível 150,00 GiB Total 558,00 GiB" at bounding box center [426, 98] width 249 height 28
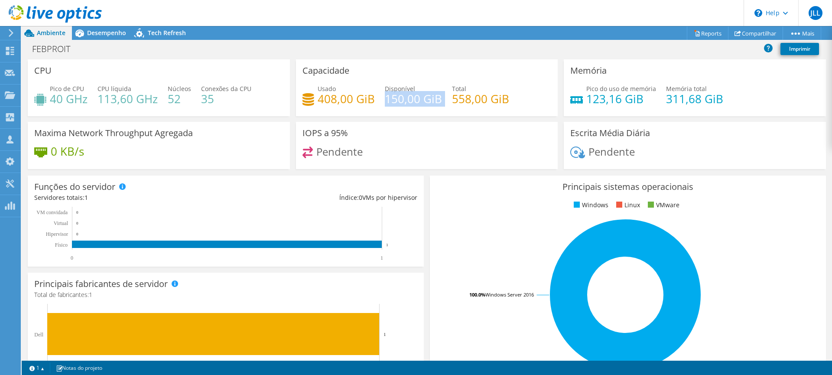
drag, startPoint x: 438, startPoint y: 99, endPoint x: 383, endPoint y: 97, distance: 55.0
click at [383, 97] on div "Usado 408,00 GiB Disponível 150,00 GiB Total 558,00 GiB" at bounding box center [426, 98] width 249 height 28
drag, startPoint x: 504, startPoint y: 101, endPoint x: 448, endPoint y: 108, distance: 56.3
click at [448, 108] on div "Usado 408,00 GiB Disponível 150,00 GiB Total 558,00 GiB" at bounding box center [426, 98] width 249 height 28
click at [479, 104] on h4 "558,00 GiB" at bounding box center [480, 99] width 57 height 10
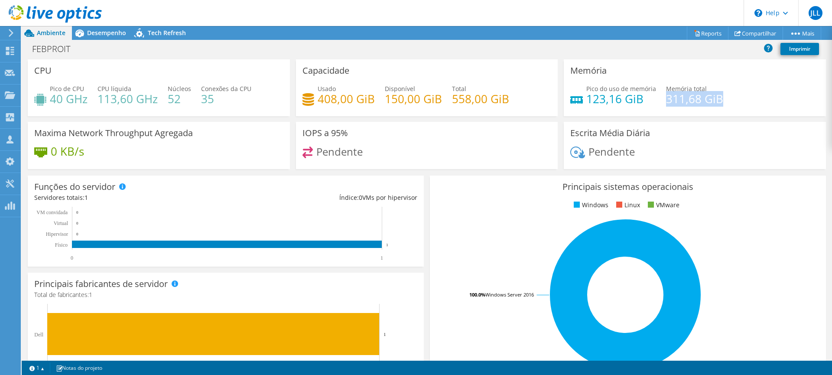
drag, startPoint x: 716, startPoint y: 100, endPoint x: 661, endPoint y: 104, distance: 55.1
click at [661, 104] on div "Pico do uso de memória 123,16 GiB Memória total 311,68 GiB" at bounding box center [694, 98] width 249 height 28
click at [713, 104] on h4 "311,68 GiB" at bounding box center [694, 99] width 57 height 10
click at [723, 103] on div "Pico do uso de memória 123,16 GiB Memória total 311,68 GiB" at bounding box center [694, 98] width 249 height 28
drag, startPoint x: 715, startPoint y: 100, endPoint x: 661, endPoint y: 102, distance: 53.8
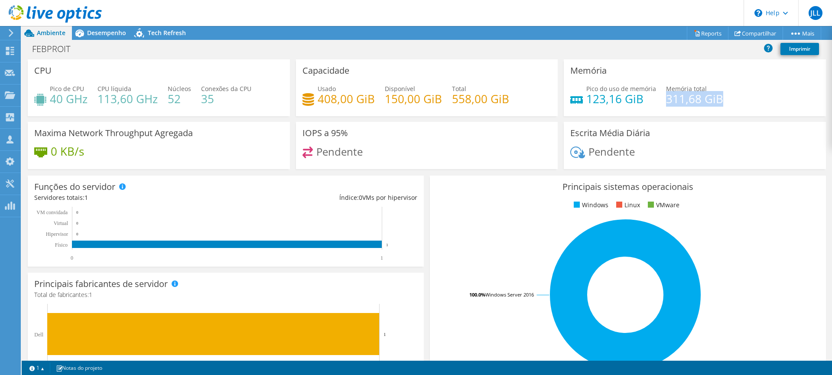
click at [666, 102] on h4 "311,68 GiB" at bounding box center [694, 99] width 57 height 10
drag, startPoint x: 639, startPoint y: 102, endPoint x: 630, endPoint y: 102, distance: 9.5
click at [635, 102] on h4 "123,16 GiB" at bounding box center [621, 99] width 70 height 10
drag, startPoint x: 644, startPoint y: 98, endPoint x: 585, endPoint y: 101, distance: 59.4
click at [586, 101] on h4 "123,16 GiB" at bounding box center [621, 99] width 70 height 10
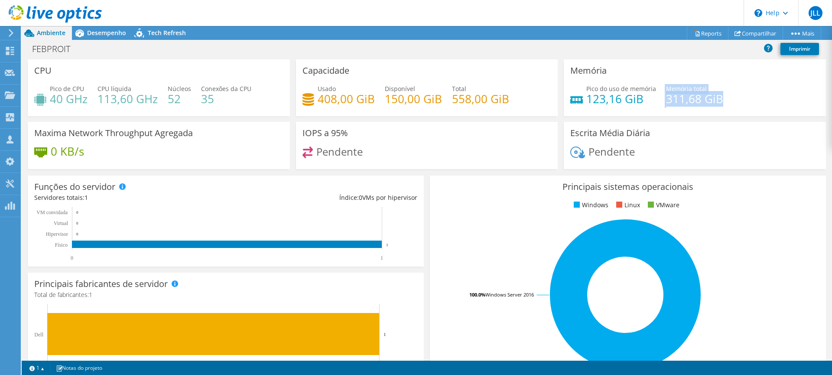
drag, startPoint x: 720, startPoint y: 99, endPoint x: 654, endPoint y: 103, distance: 66.4
click at [654, 103] on div "Pico do uso de memória 123,16 GiB Memória total 311,68 GiB" at bounding box center [694, 98] width 249 height 28
drag, startPoint x: 642, startPoint y: 100, endPoint x: 585, endPoint y: 102, distance: 56.3
click at [586, 102] on h4 "123,16 GiB" at bounding box center [621, 99] width 70 height 10
drag, startPoint x: 713, startPoint y: 97, endPoint x: 666, endPoint y: 100, distance: 47.7
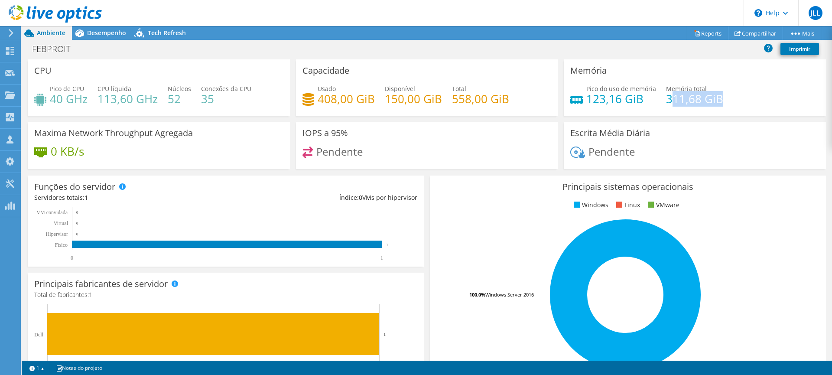
click at [666, 100] on h4 "311,68 GiB" at bounding box center [694, 99] width 57 height 10
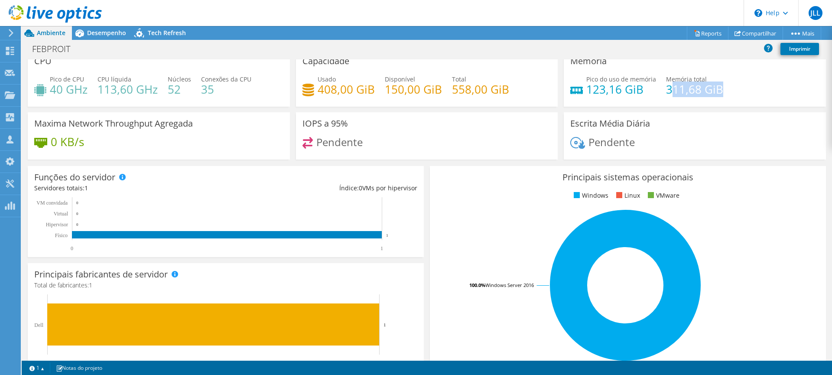
scroll to position [0, 0]
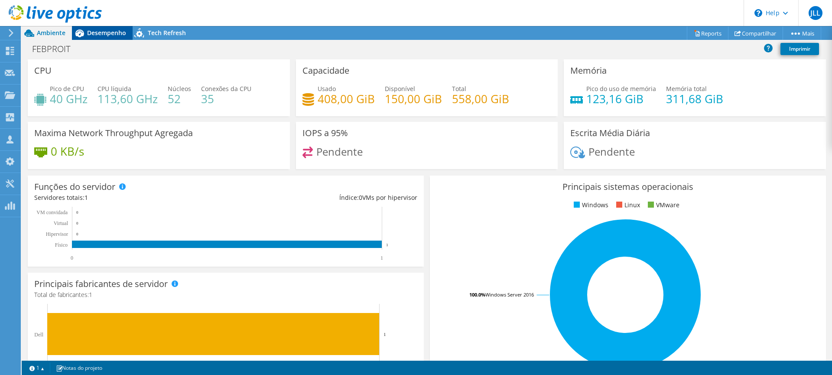
click at [87, 29] on span "Desempenho" at bounding box center [106, 33] width 39 height 8
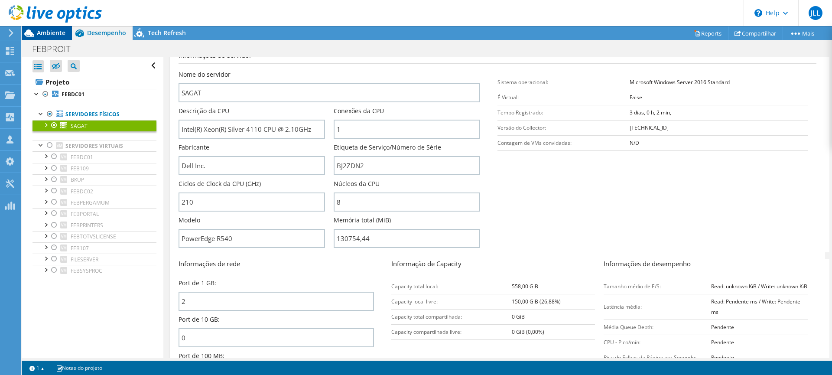
click at [49, 35] on span "Ambiente" at bounding box center [51, 33] width 29 height 8
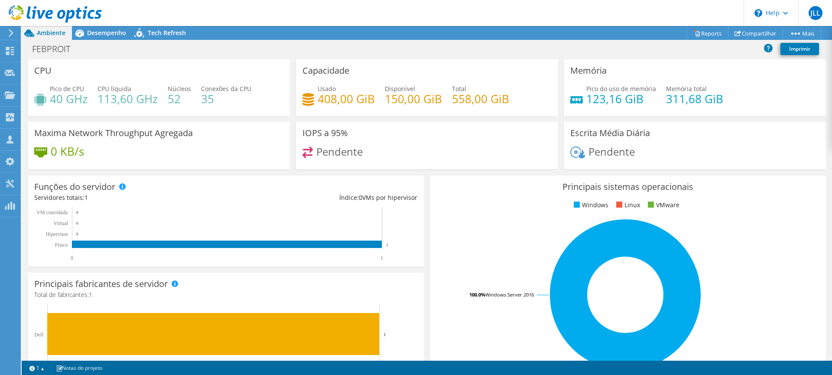
click at [13, 32] on icon at bounding box center [11, 33] width 6 height 8
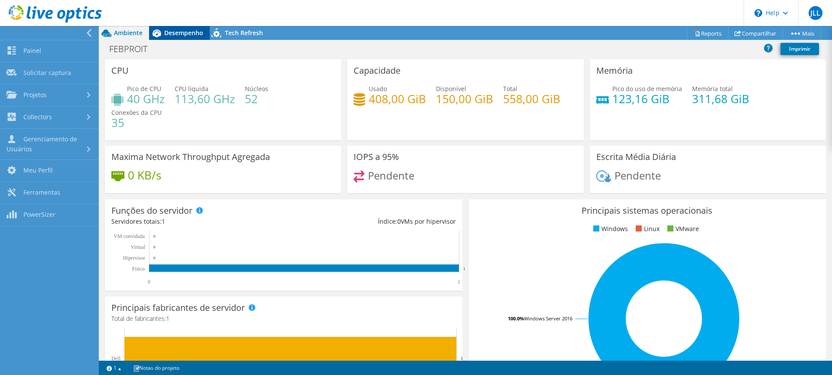
click at [175, 35] on span "Desempenho" at bounding box center [183, 33] width 39 height 8
